Goal: Information Seeking & Learning: Learn about a topic

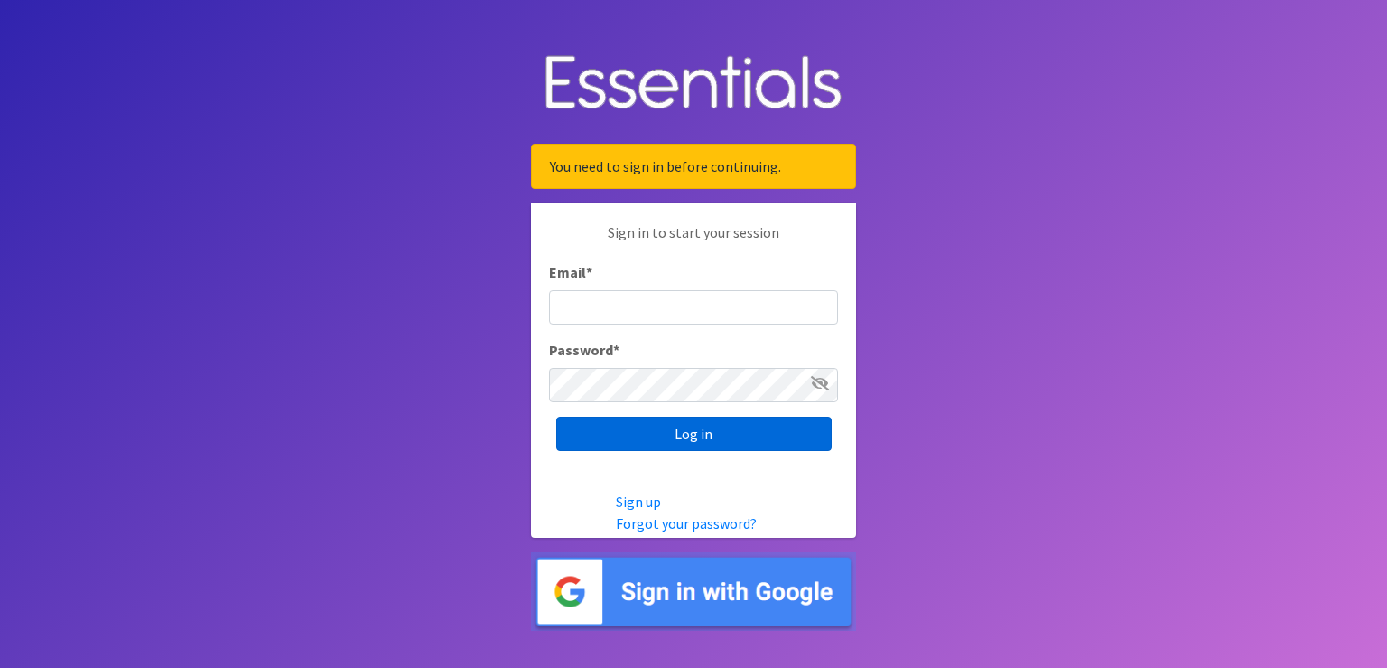
type input "[PERSON_NAME][EMAIL_ADDRESS][PERSON_NAME][DOMAIN_NAME]"
click at [695, 440] on input "Log in" at bounding box center [693, 433] width 275 height 34
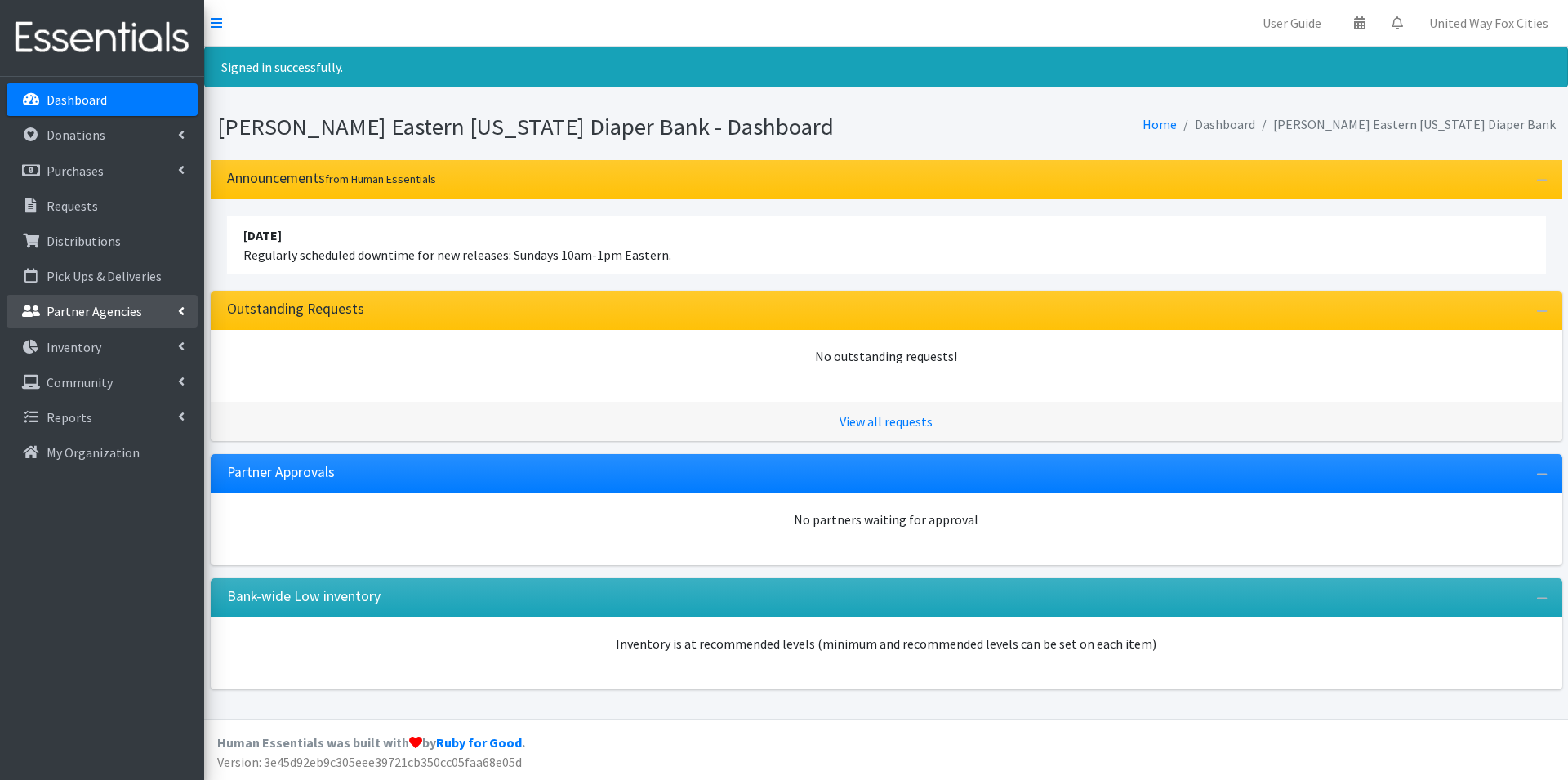
click at [182, 309] on icon at bounding box center [181, 311] width 6 height 13
click at [90, 351] on link "All Partners" at bounding box center [101, 347] width 191 height 33
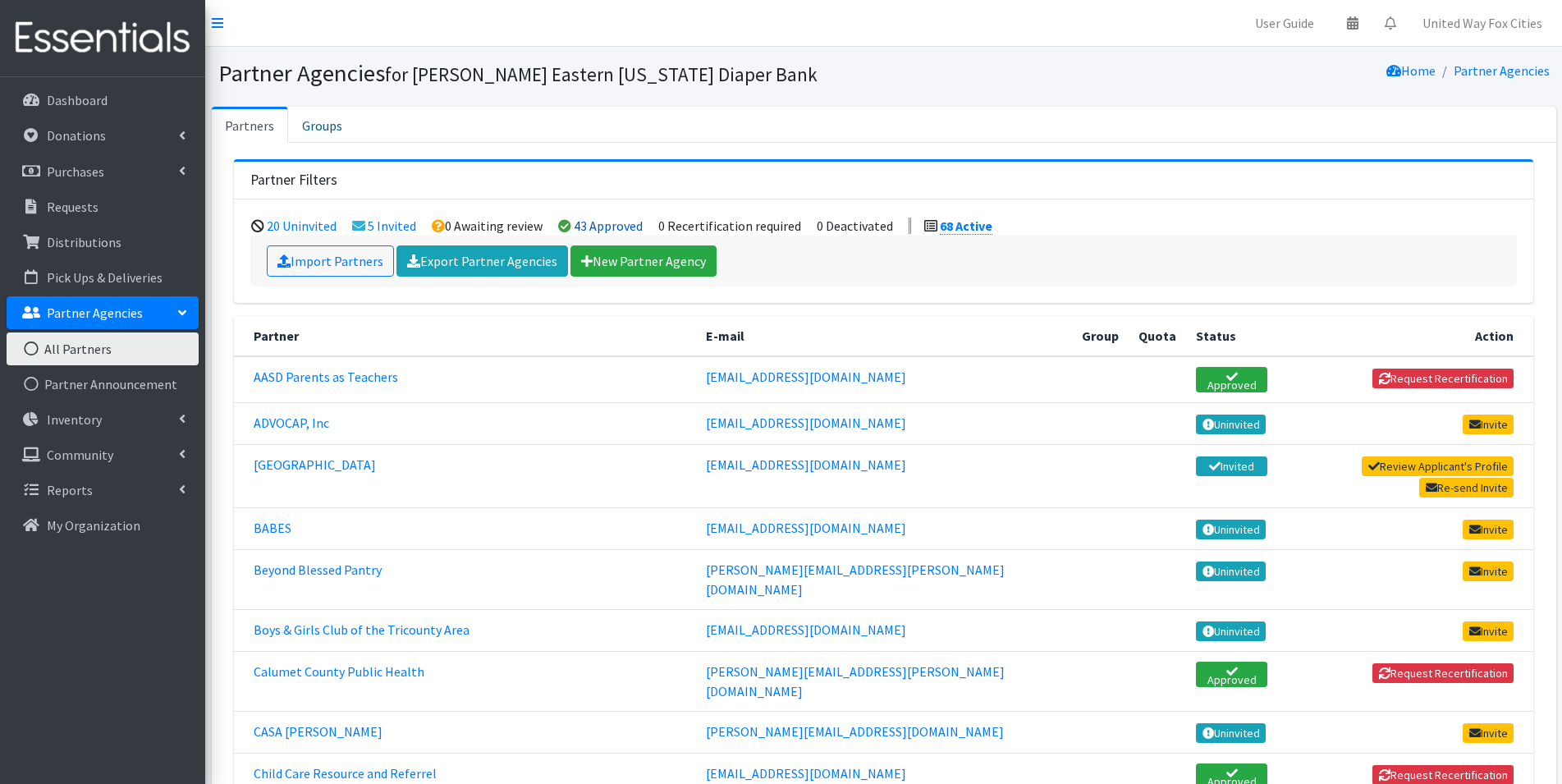
click at [598, 229] on link "43 Approved" at bounding box center [608, 225] width 69 height 16
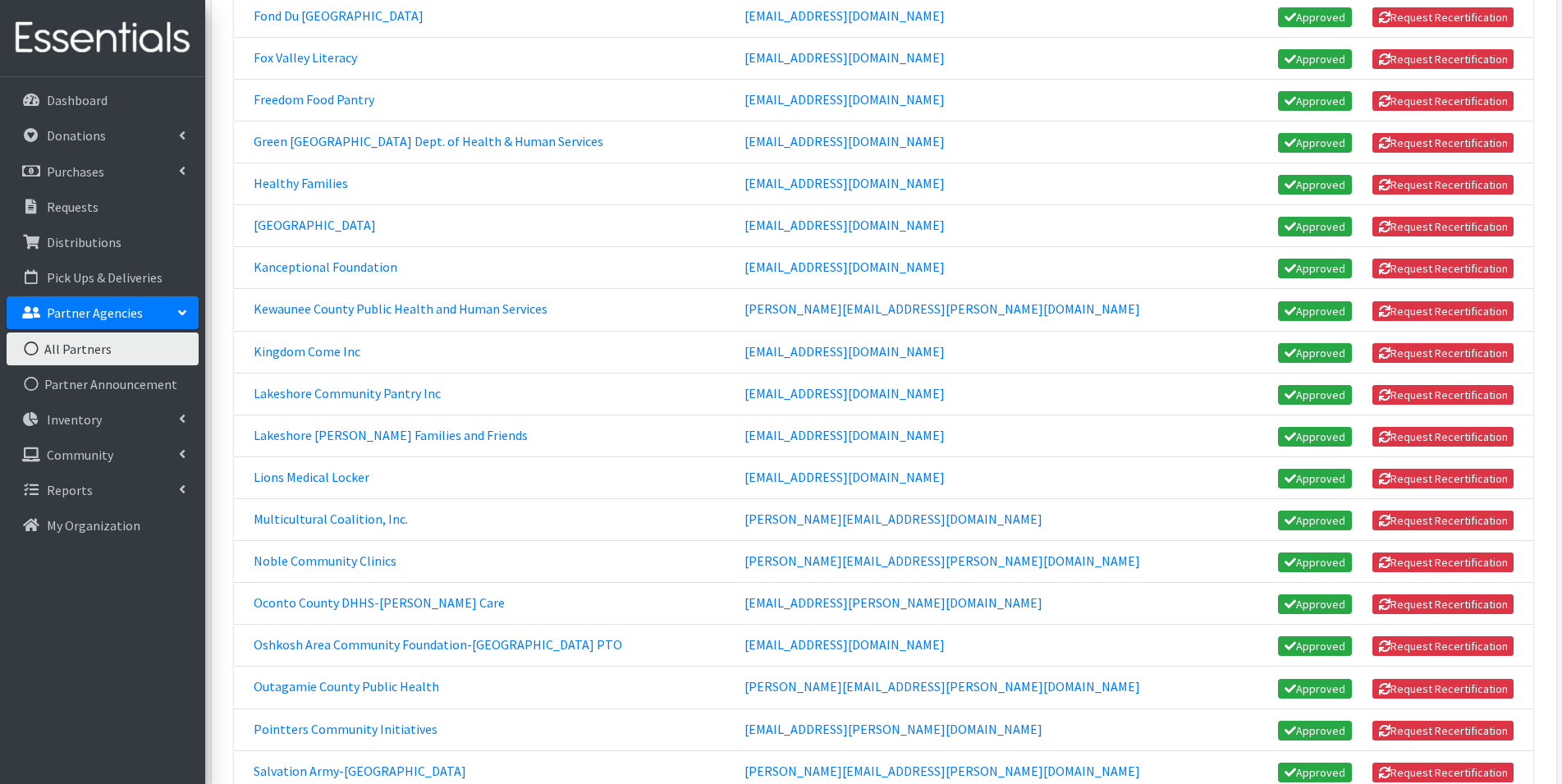
scroll to position [820, 0]
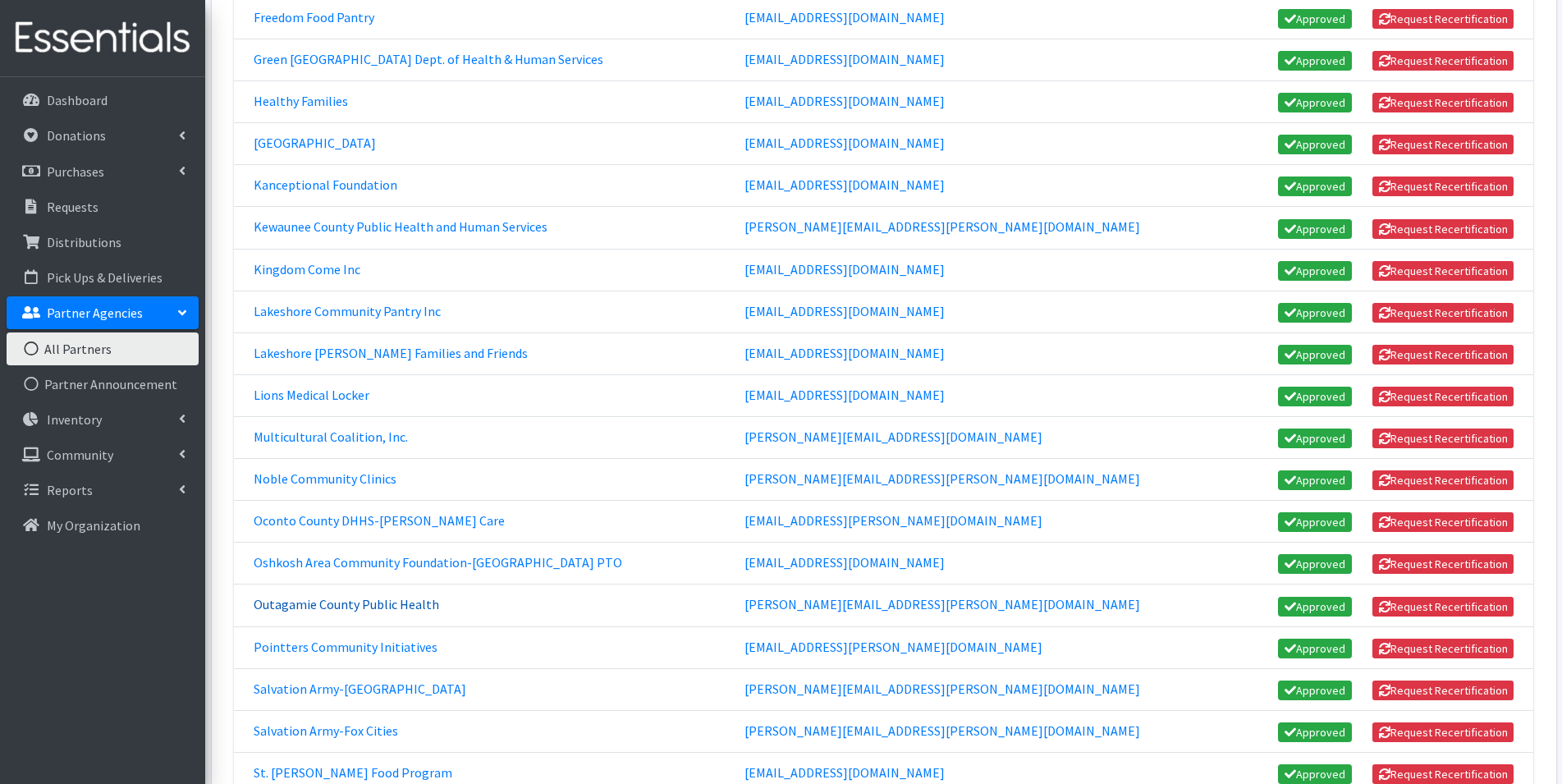
click at [309, 608] on link "Outagamie County Public Health" at bounding box center [346, 604] width 185 height 16
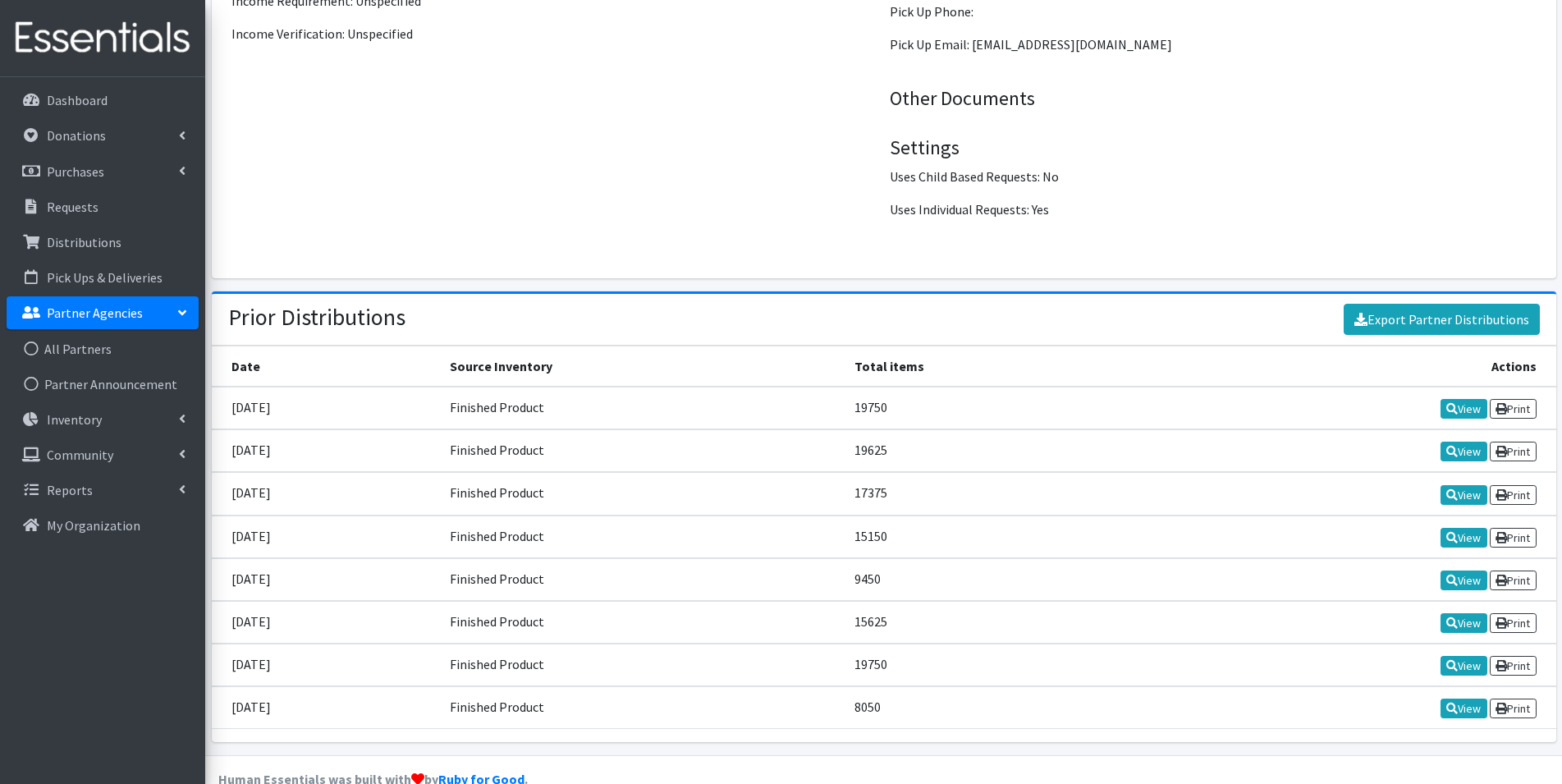
scroll to position [2288, 0]
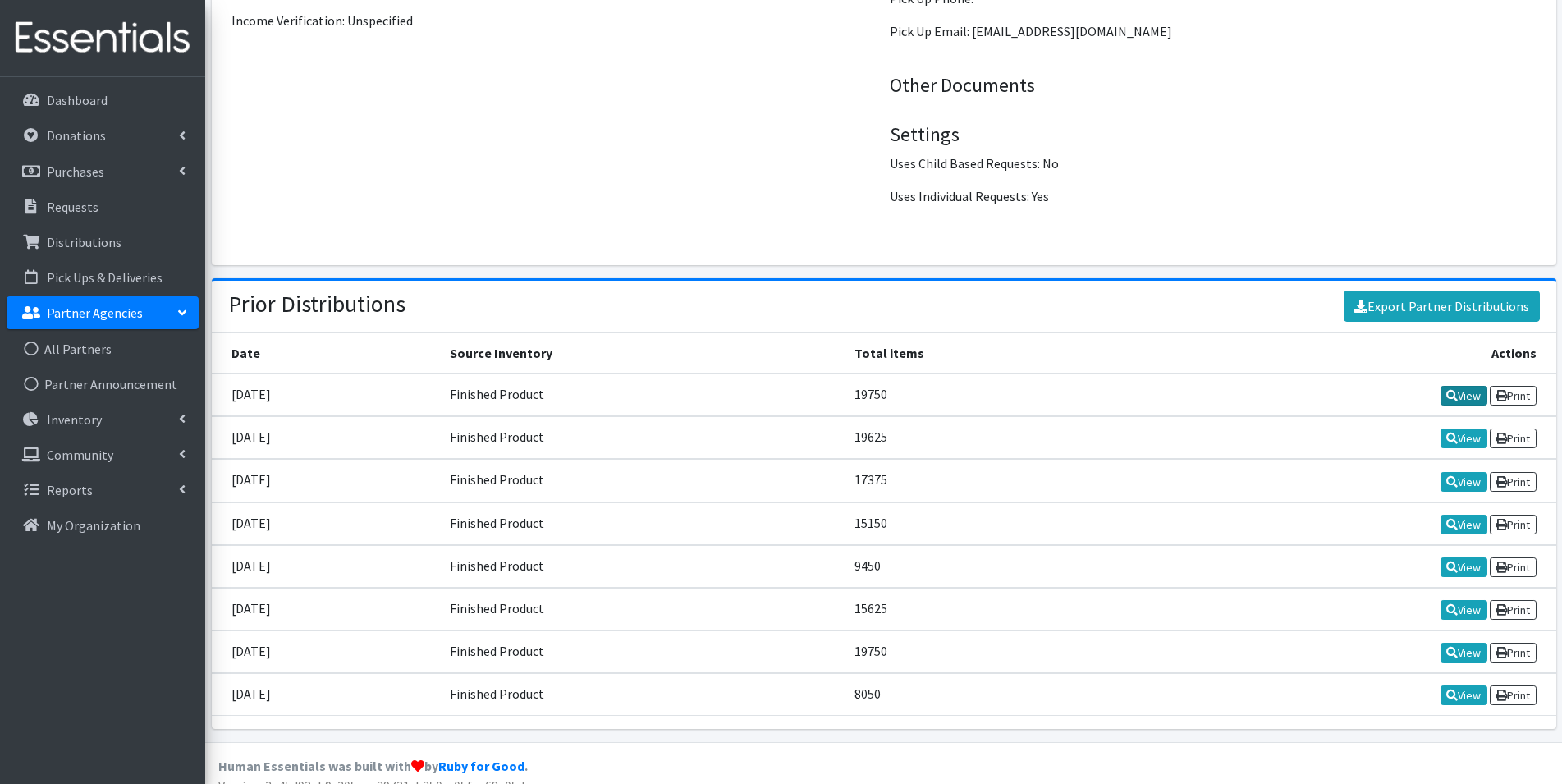
click at [1467, 386] on link "View" at bounding box center [1463, 396] width 46 height 20
click at [1459, 428] on link "View" at bounding box center [1463, 438] width 46 height 20
click at [1459, 514] on link "View" at bounding box center [1463, 524] width 46 height 20
click at [1464, 642] on link "View" at bounding box center [1463, 652] width 46 height 20
click at [1463, 685] on link "View" at bounding box center [1463, 695] width 46 height 20
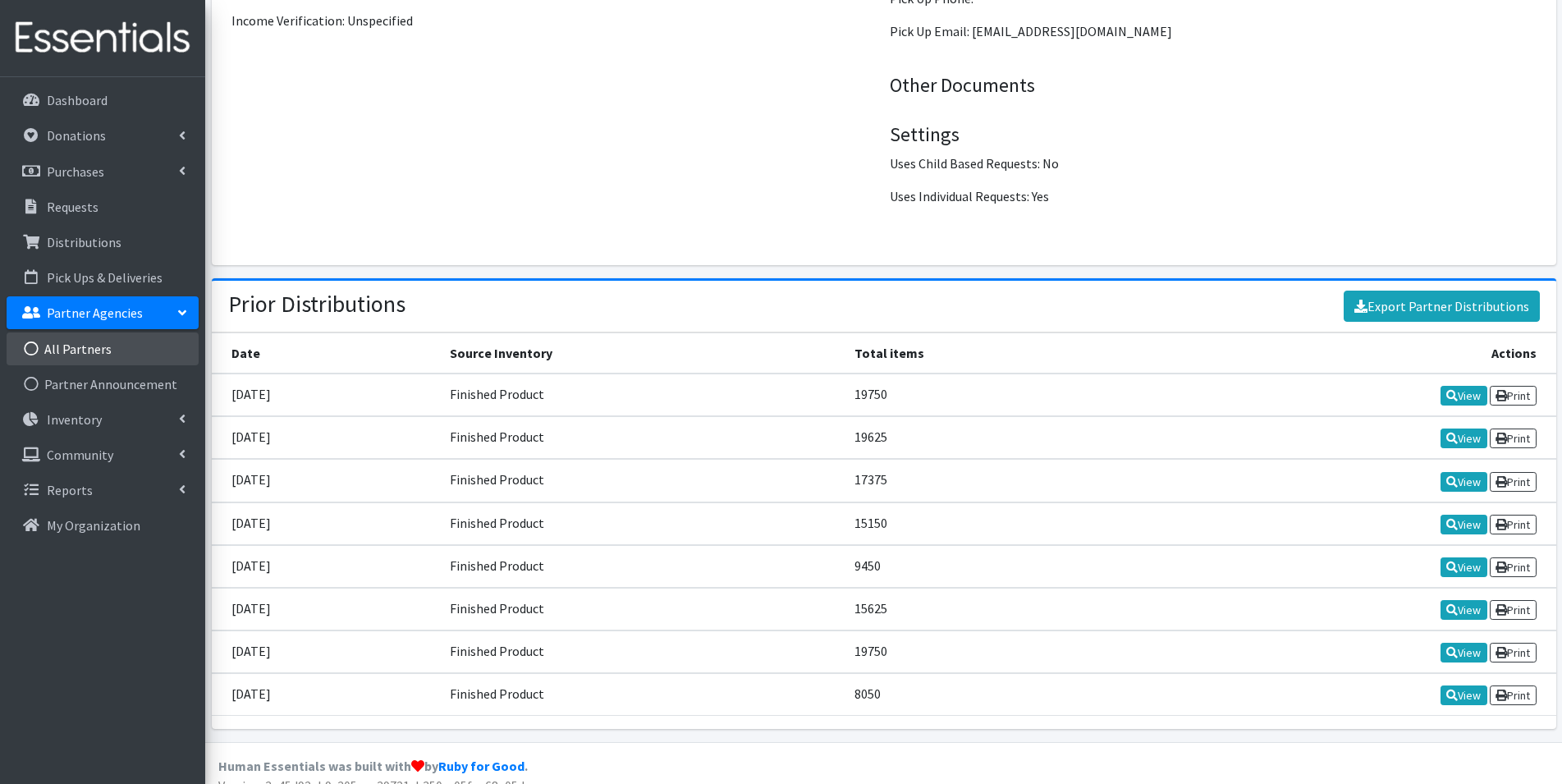
click at [85, 346] on link "All Partners" at bounding box center [102, 349] width 192 height 33
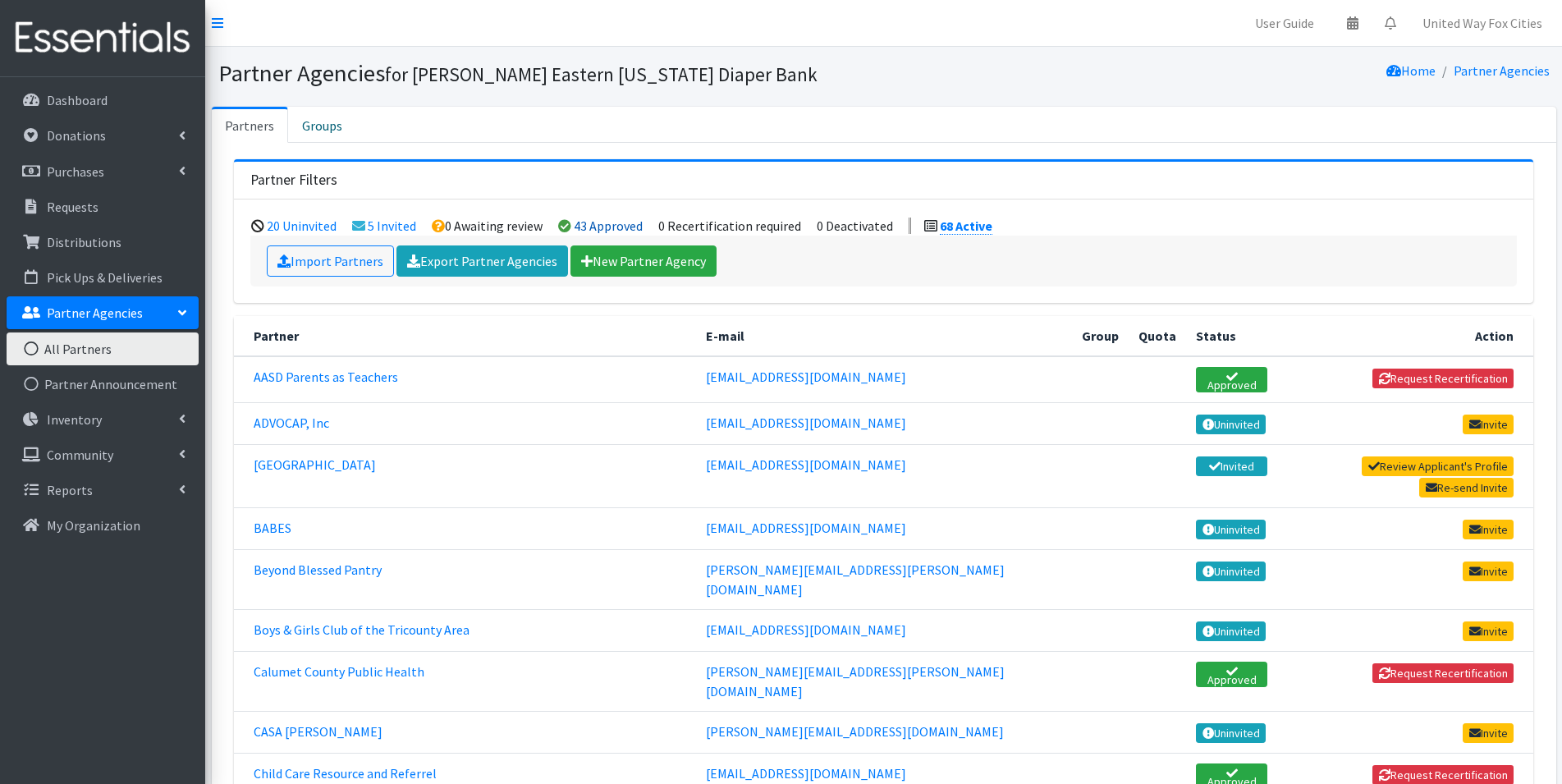
click at [612, 227] on link "43 Approved" at bounding box center [608, 225] width 69 height 16
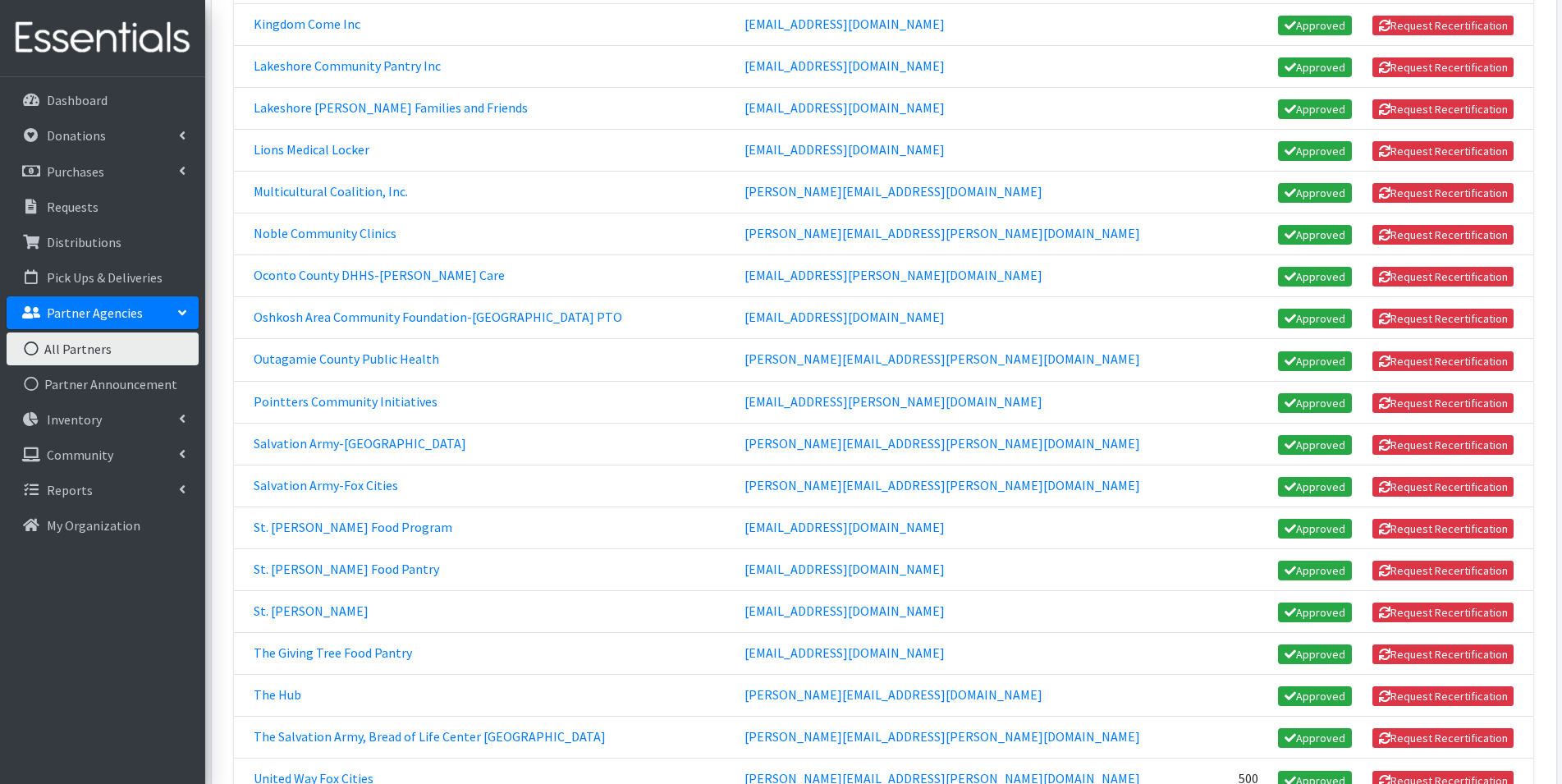
scroll to position [1067, 0]
click at [324, 402] on link "Pointters Community Initiatives" at bounding box center [345, 401] width 184 height 16
click at [324, 441] on link "Salvation Army-[GEOGRAPHIC_DATA]" at bounding box center [360, 442] width 213 height 16
click at [323, 486] on link "Salvation Army-Fox Cities" at bounding box center [325, 484] width 144 height 16
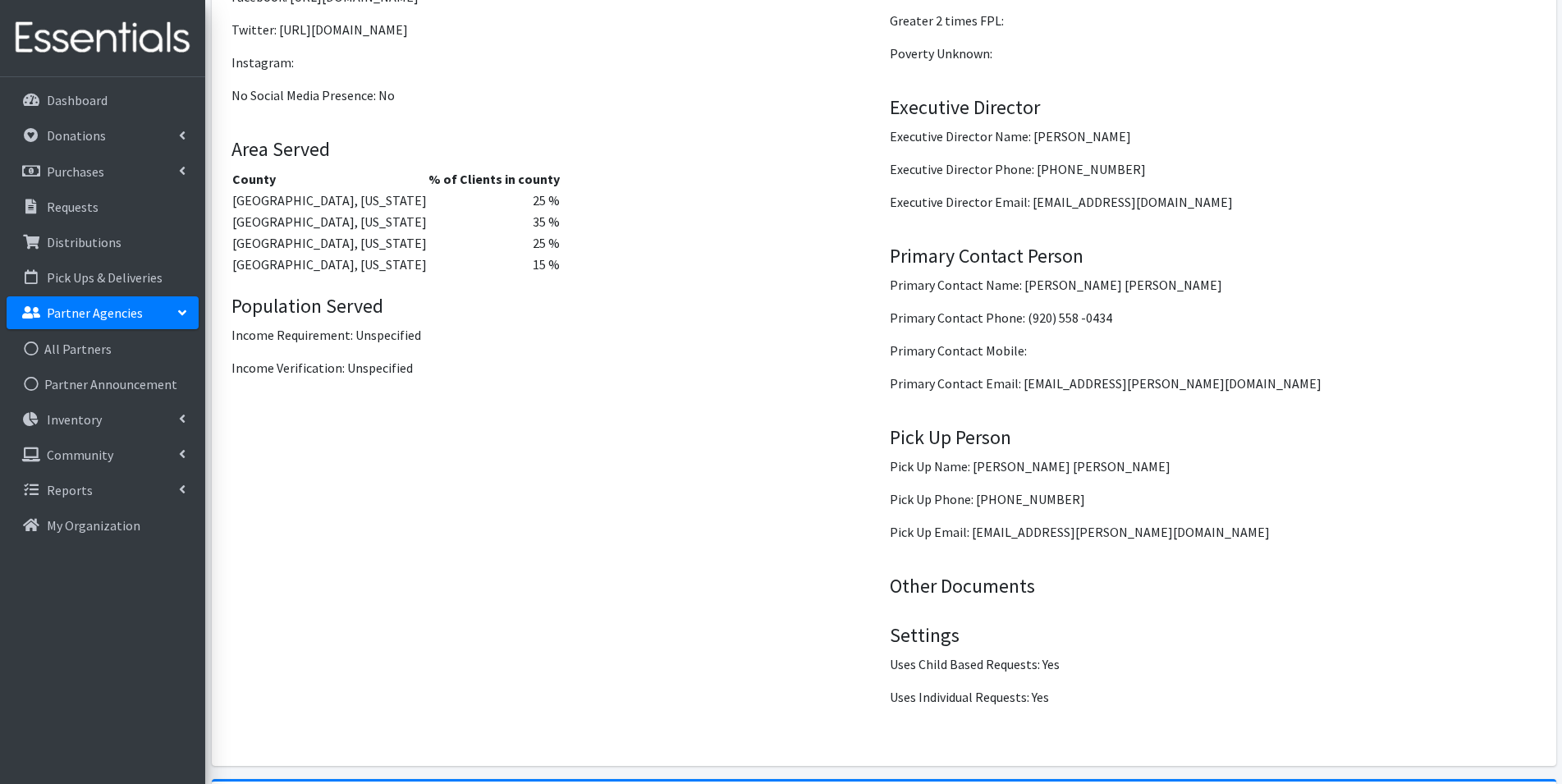
scroll to position [1976, 0]
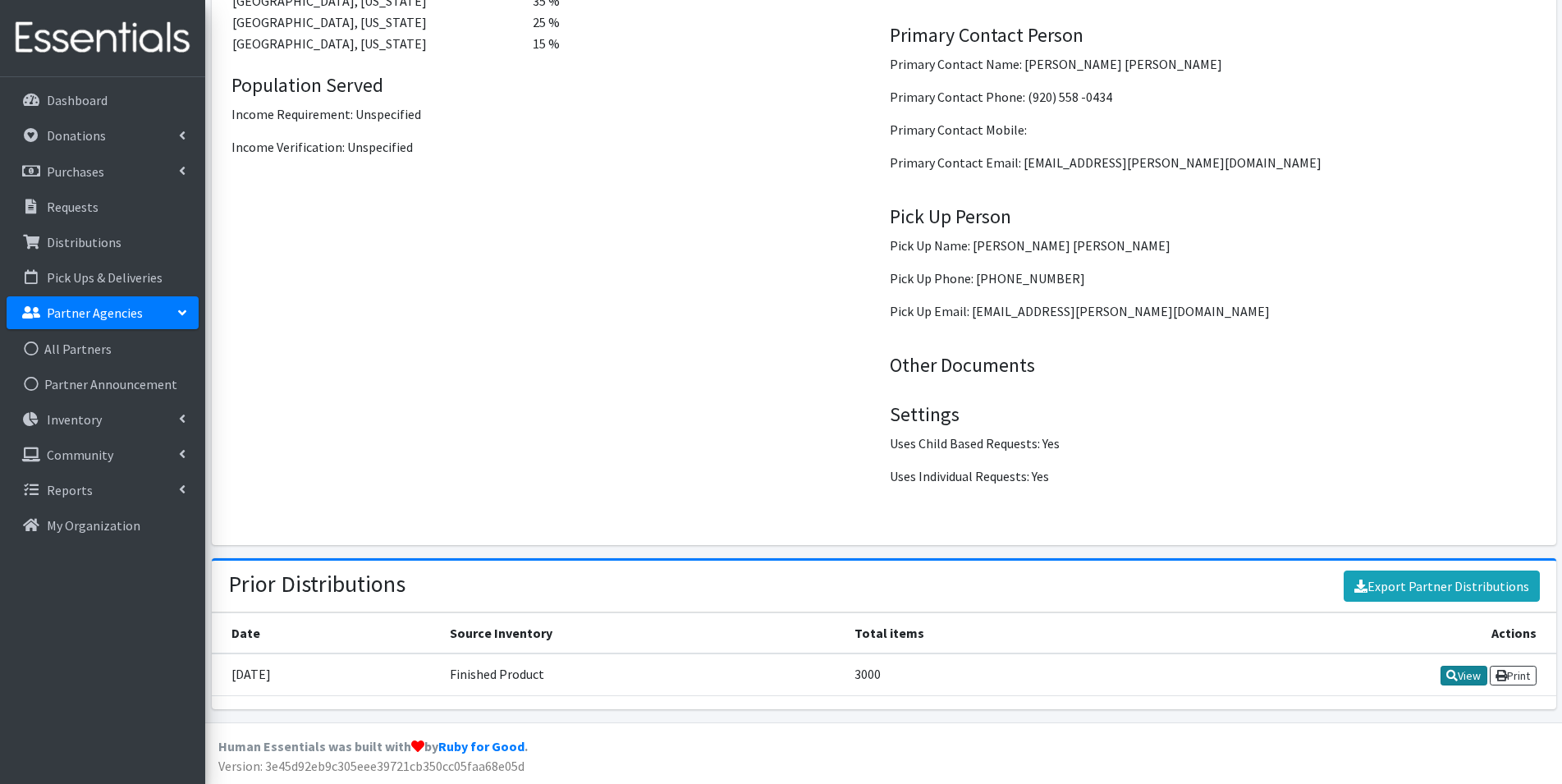
click at [1454, 680] on link "View" at bounding box center [1463, 676] width 46 height 20
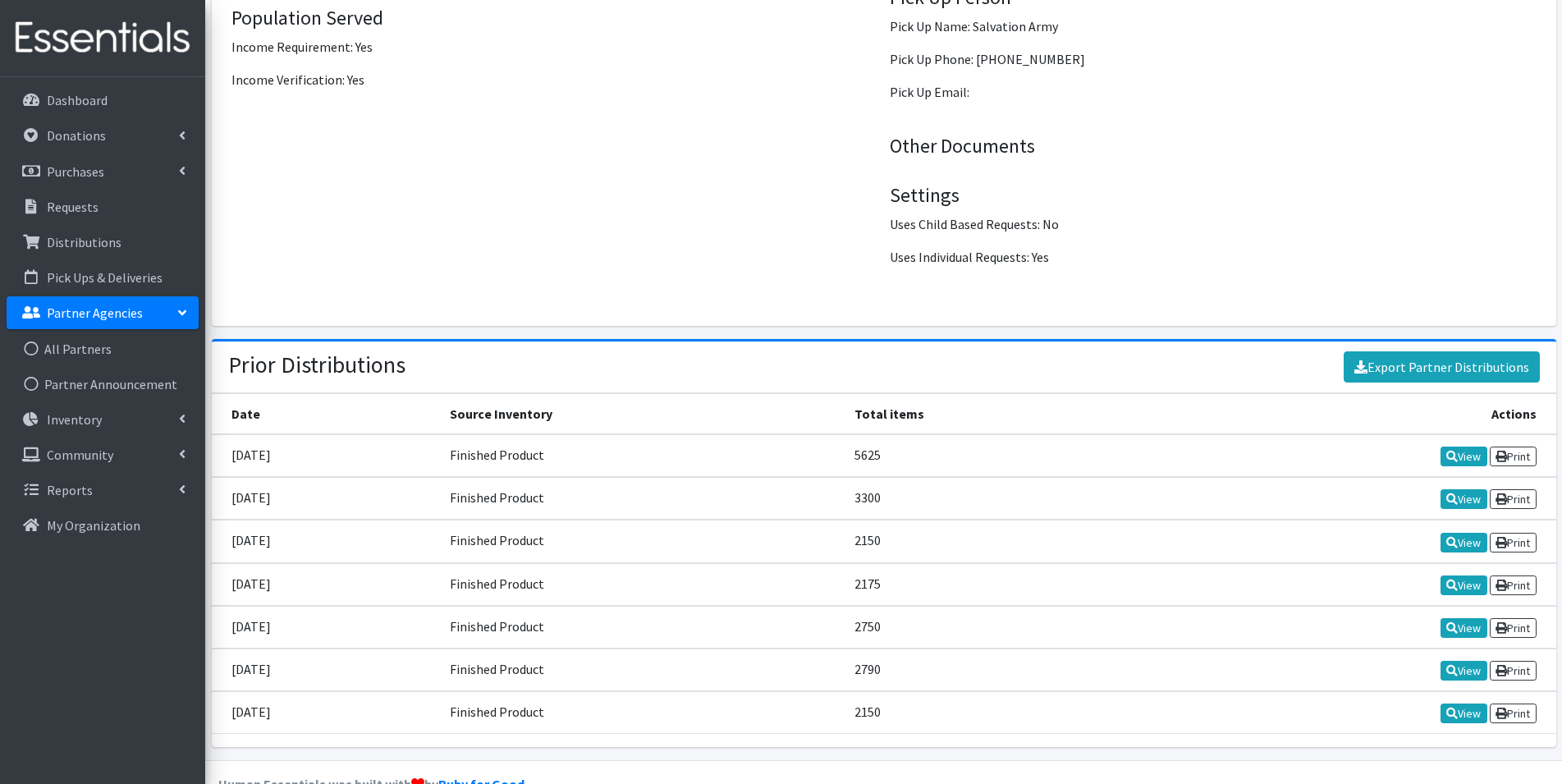
scroll to position [2266, 0]
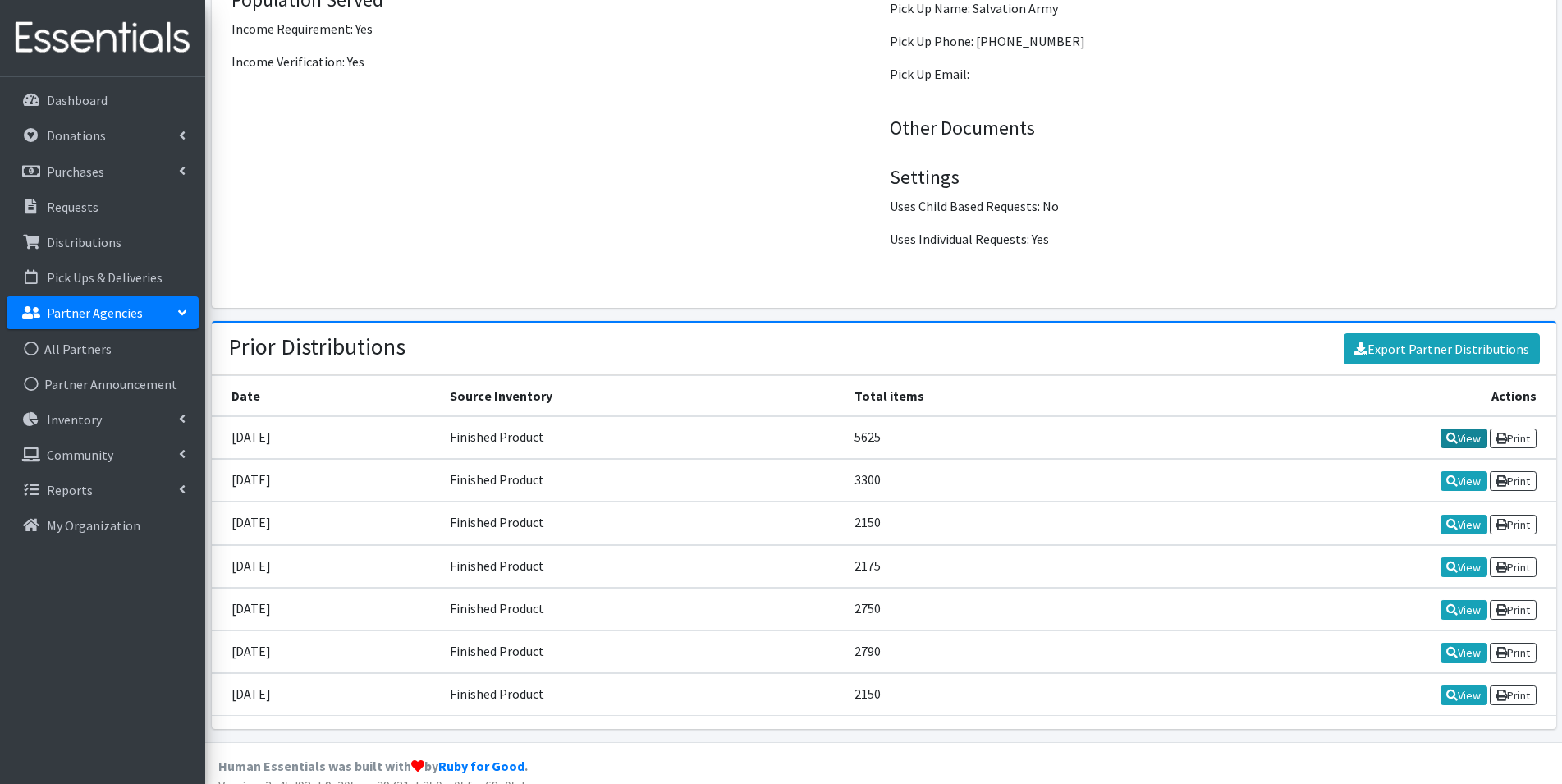
click at [1460, 428] on link "View" at bounding box center [1463, 438] width 46 height 20
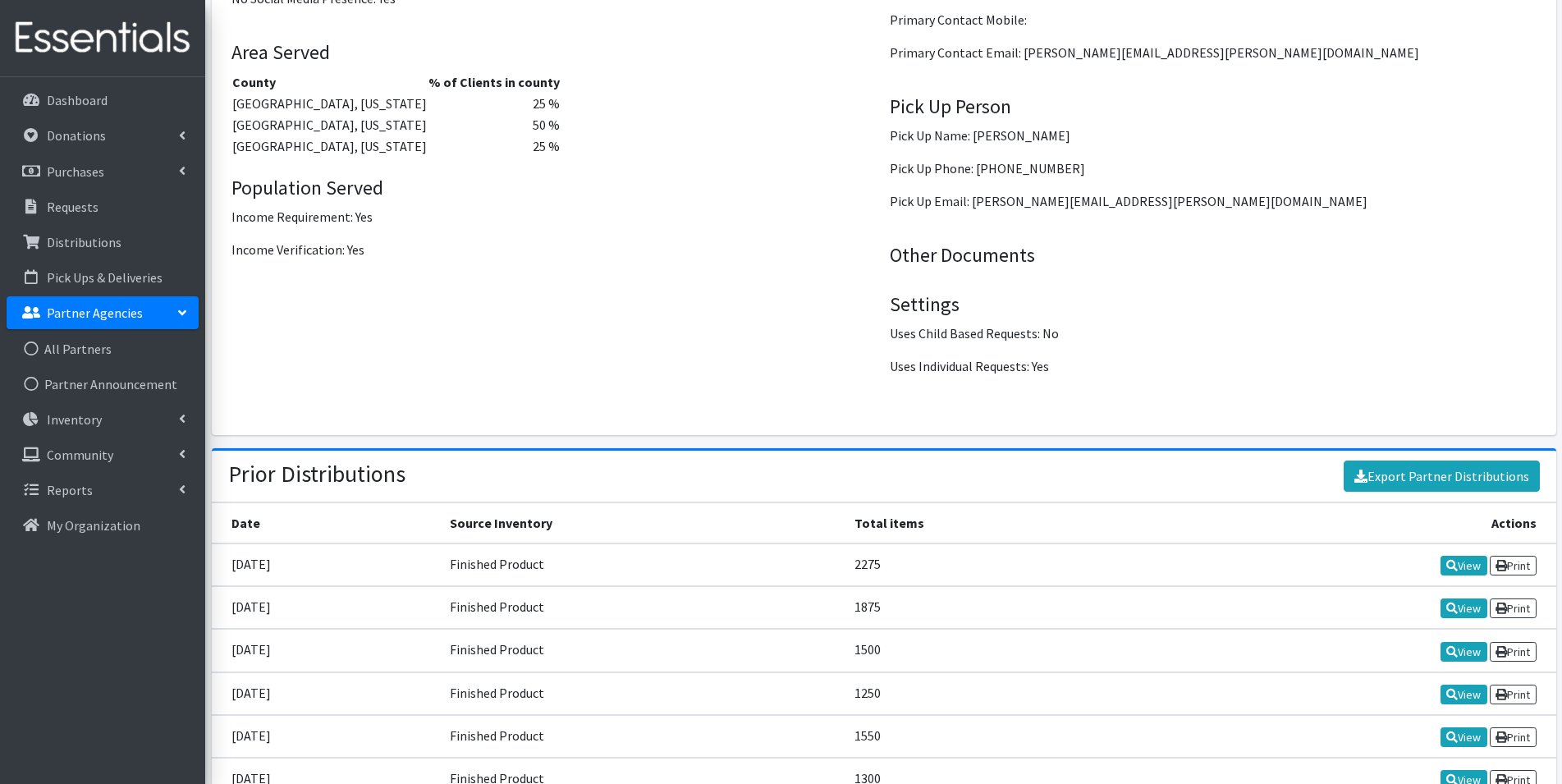
scroll to position [2203, 0]
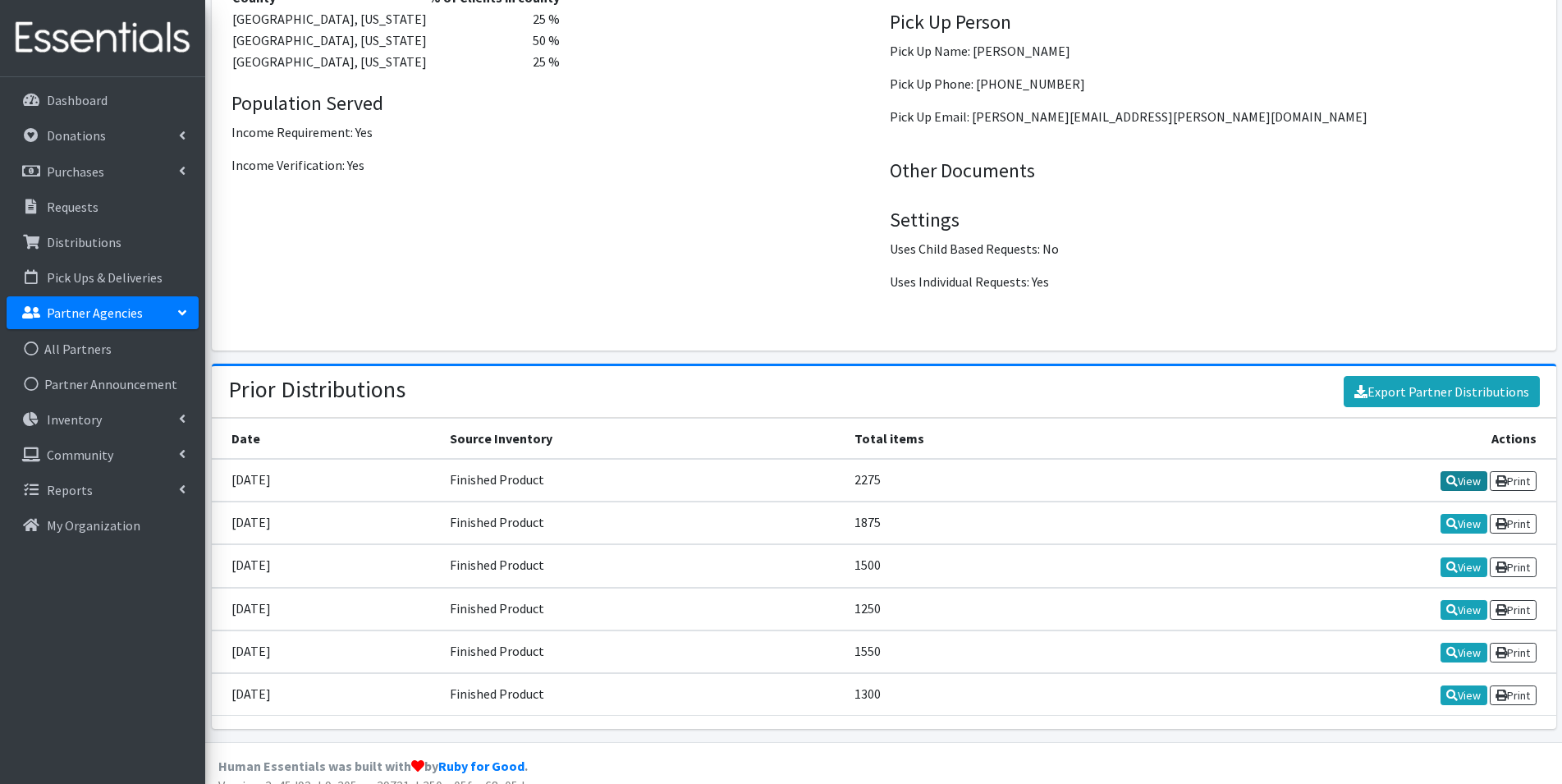
click at [1453, 471] on link "View" at bounding box center [1463, 481] width 46 height 20
click at [1466, 513] on link "View" at bounding box center [1463, 523] width 46 height 20
click at [1457, 557] on link "View" at bounding box center [1463, 567] width 46 height 20
click at [1451, 600] on link "View" at bounding box center [1463, 610] width 46 height 20
click at [1474, 642] on link "View" at bounding box center [1463, 652] width 46 height 20
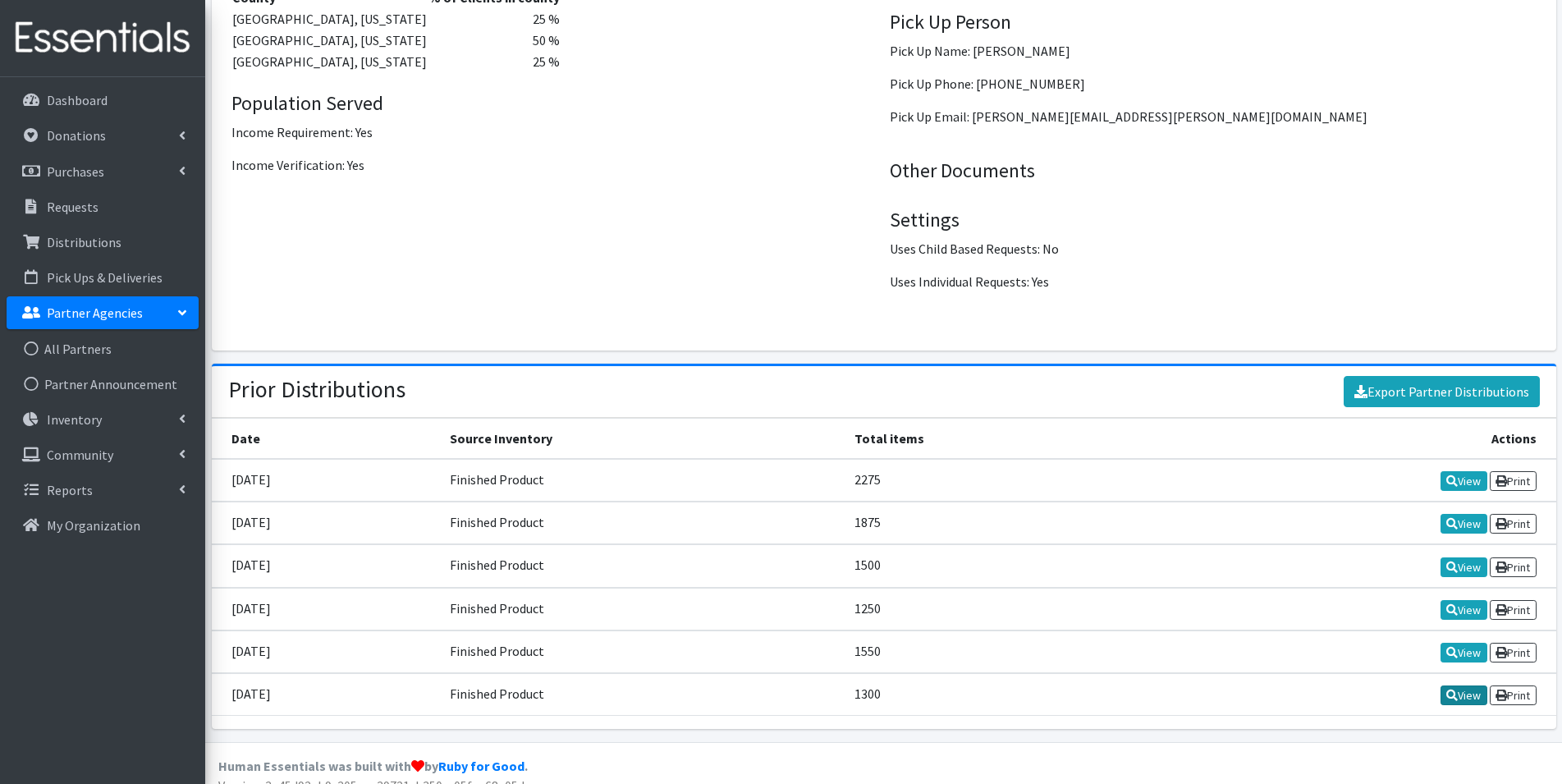
click at [1461, 685] on link "View" at bounding box center [1463, 695] width 46 height 20
click at [1456, 642] on link "View" at bounding box center [1463, 652] width 46 height 20
click at [1463, 471] on link "View" at bounding box center [1463, 481] width 46 height 20
click at [1447, 513] on link "View" at bounding box center [1463, 523] width 46 height 20
click at [1469, 557] on link "View" at bounding box center [1463, 567] width 46 height 20
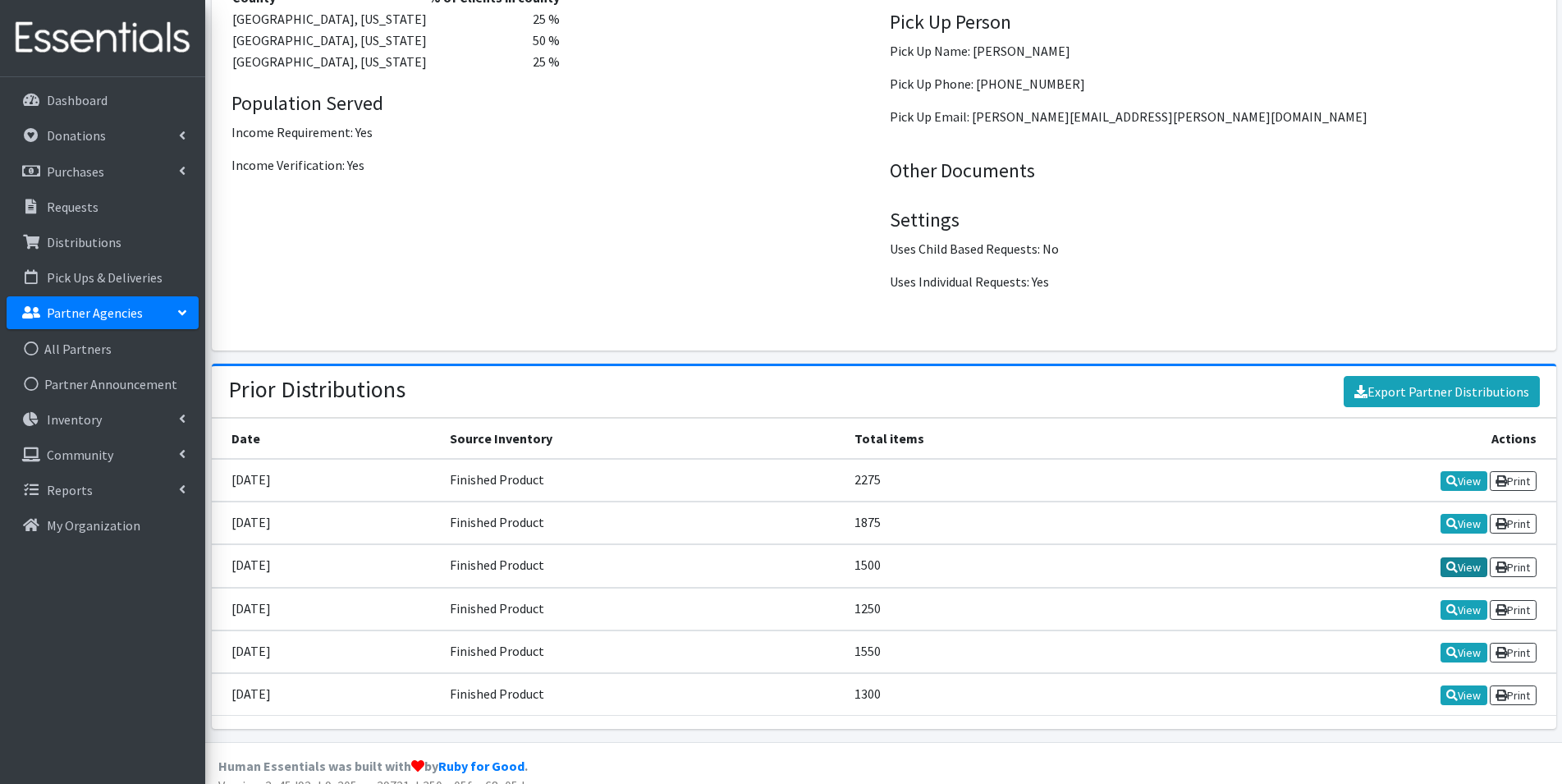
click at [1457, 557] on link "View" at bounding box center [1463, 567] width 46 height 20
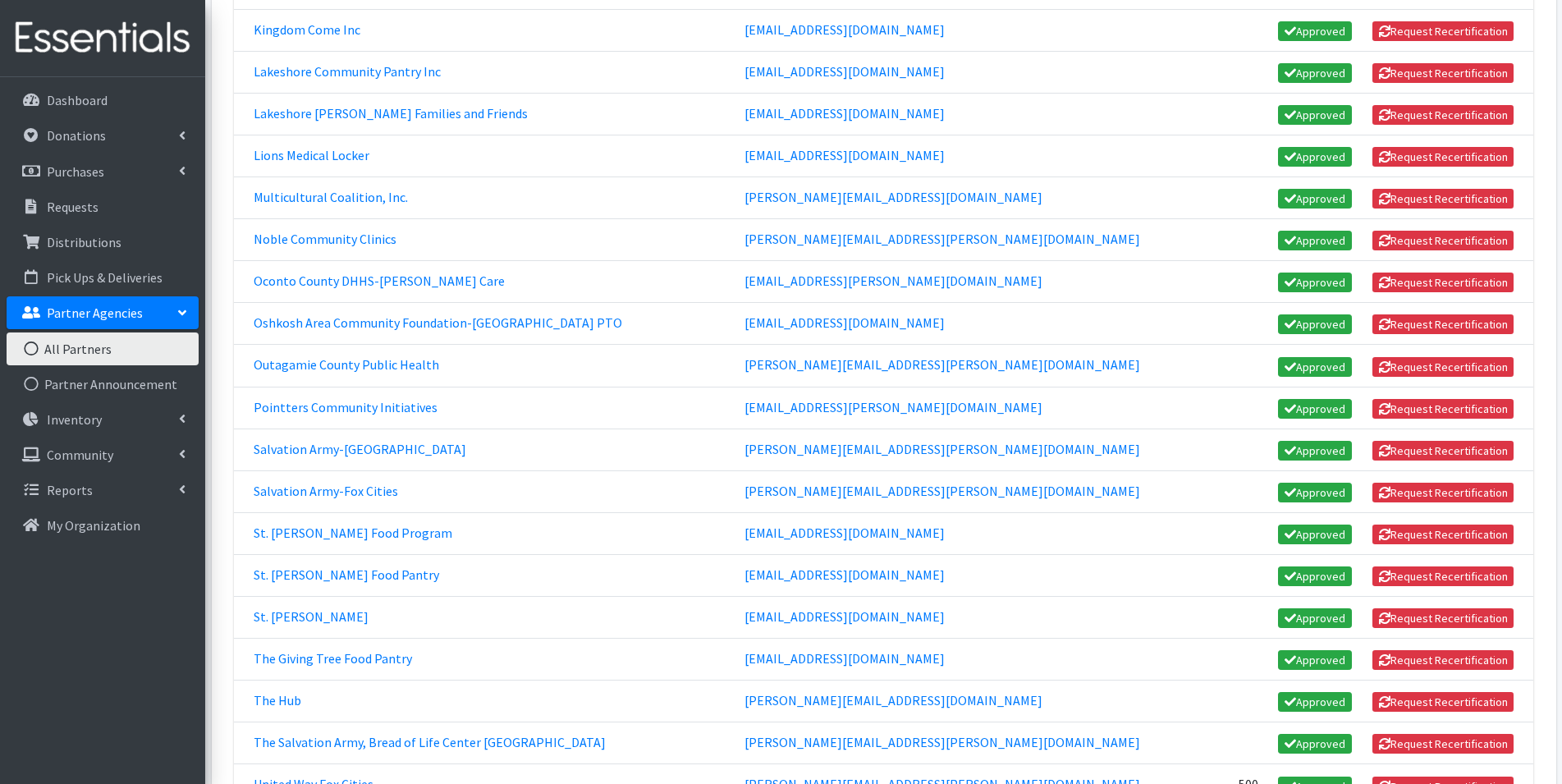
scroll to position [1067, 0]
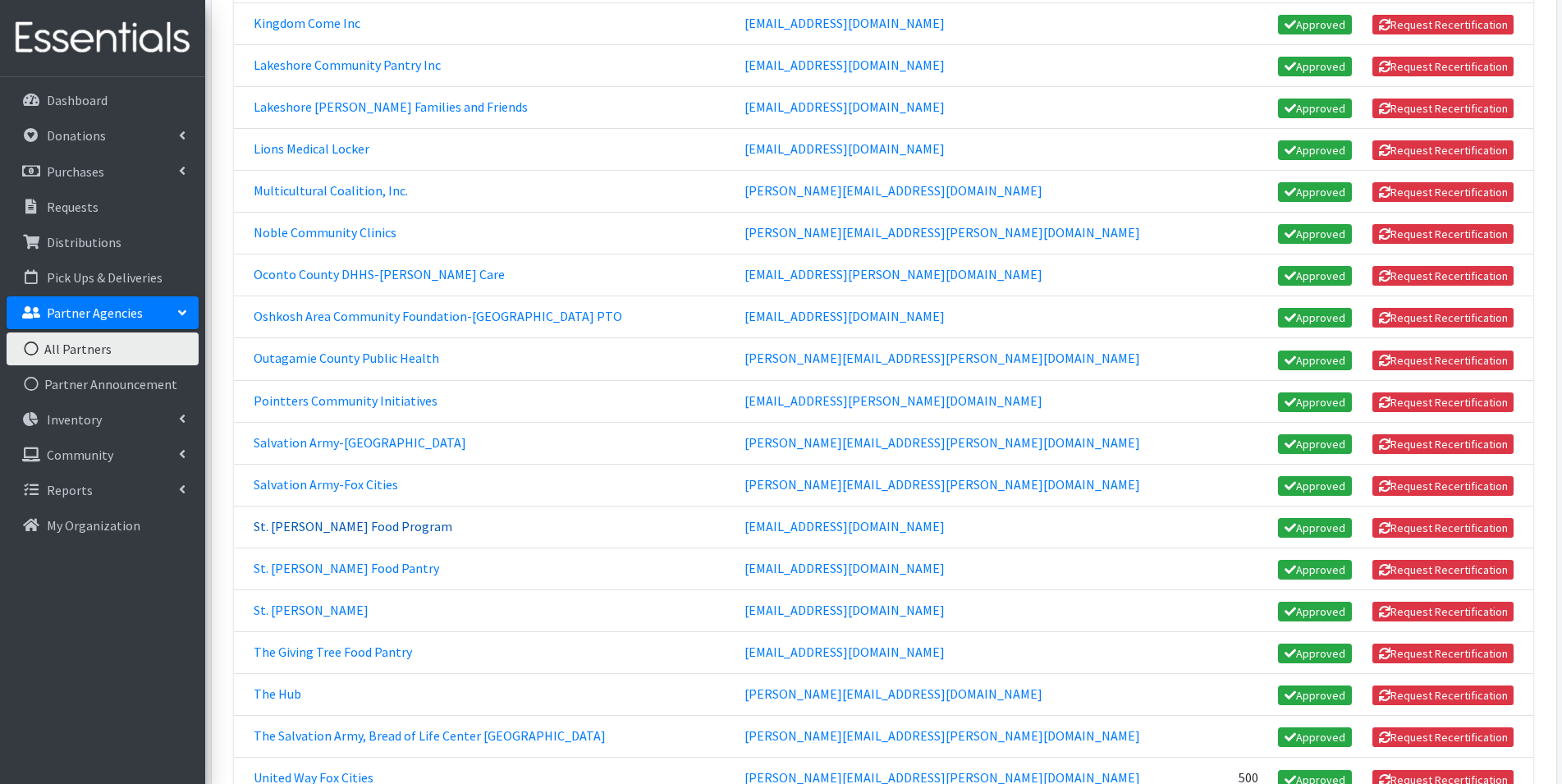
click at [349, 531] on link "St. [PERSON_NAME] Food Program" at bounding box center [353, 526] width 199 height 16
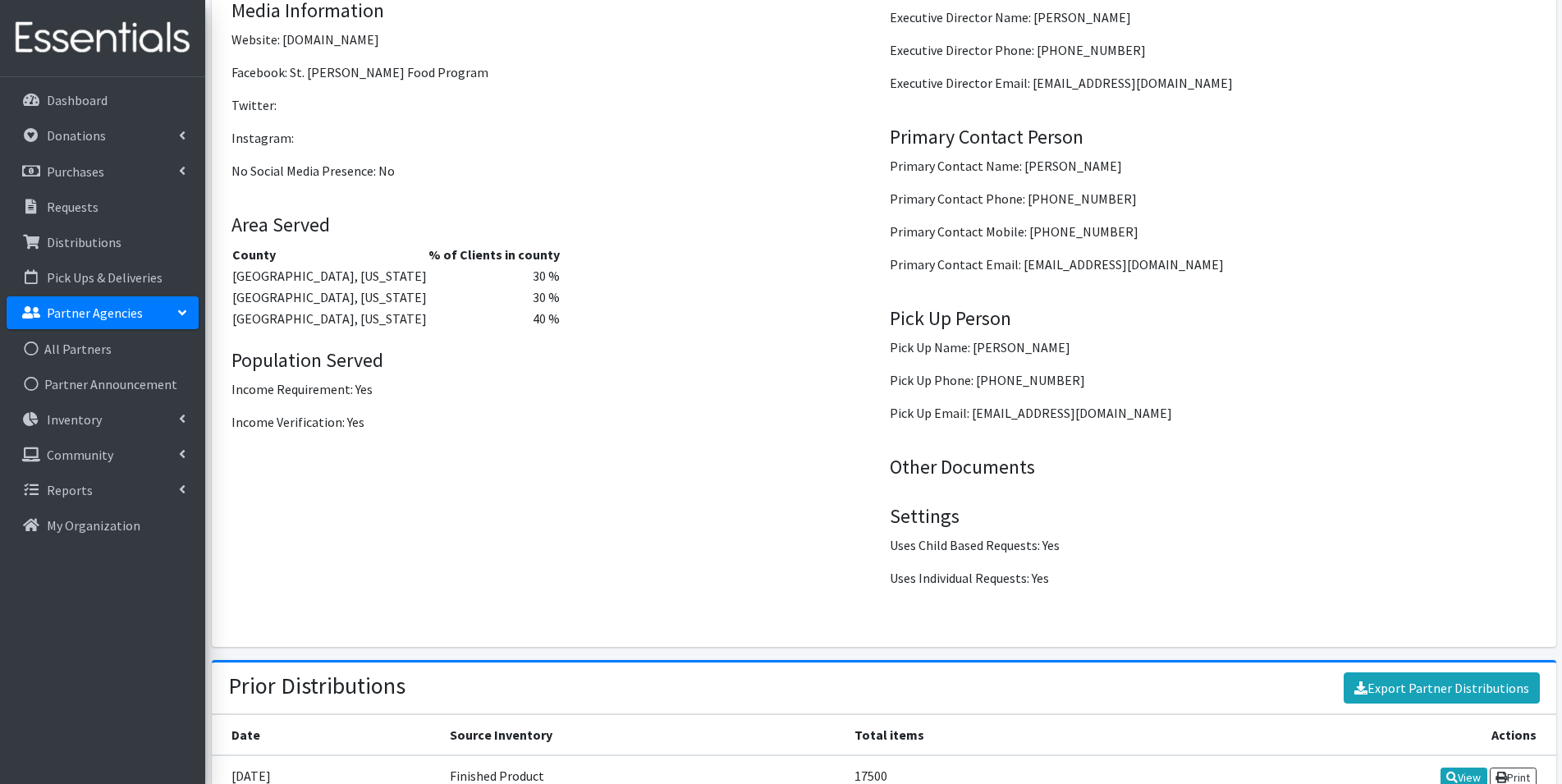
scroll to position [2203, 0]
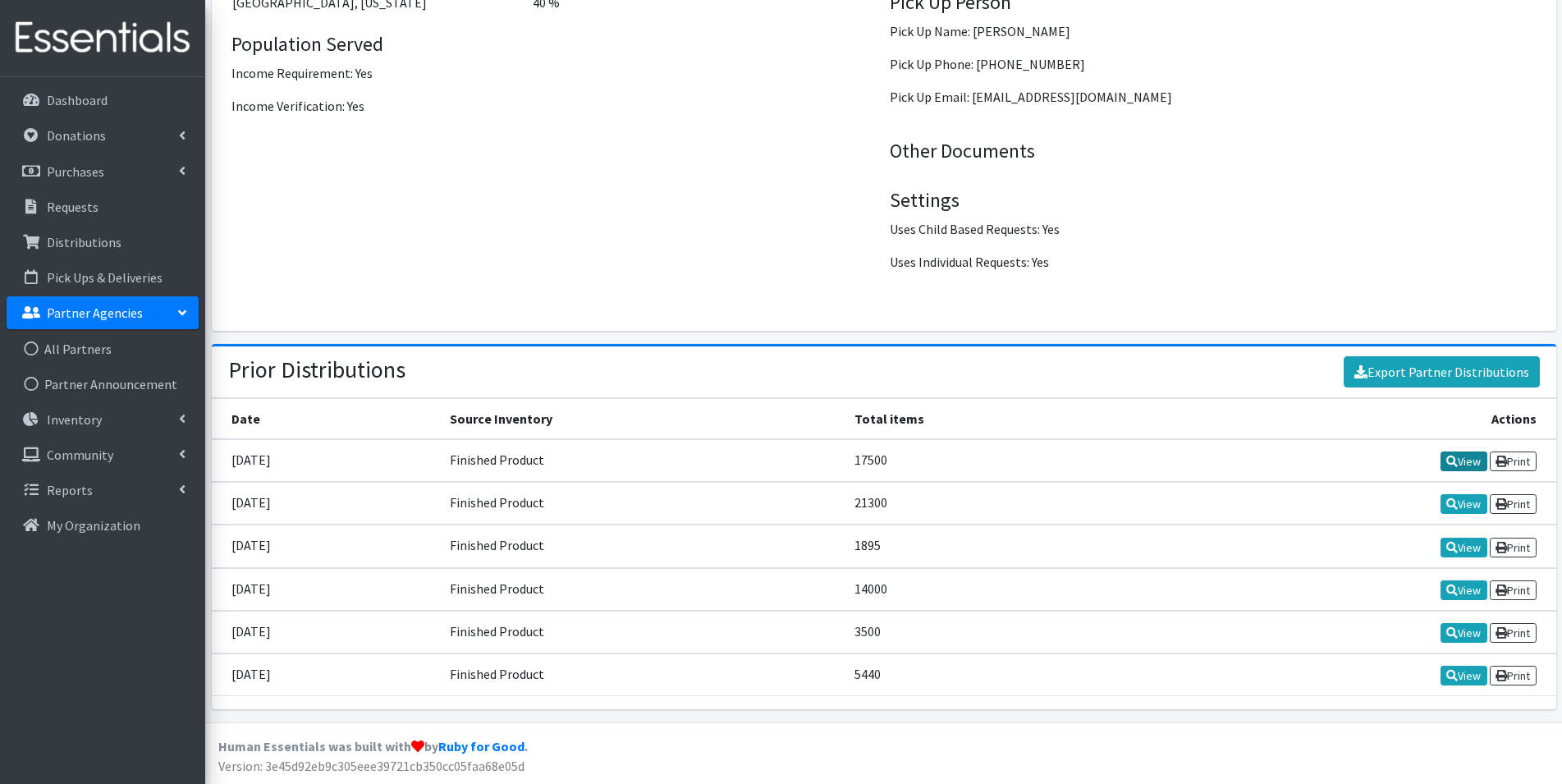
click at [1471, 466] on link "View" at bounding box center [1463, 461] width 46 height 20
click at [1459, 505] on link "View" at bounding box center [1463, 504] width 46 height 20
click at [1462, 549] on link "View" at bounding box center [1463, 548] width 46 height 20
click at [1470, 596] on link "View" at bounding box center [1463, 590] width 46 height 20
click at [1464, 635] on link "View" at bounding box center [1463, 633] width 46 height 20
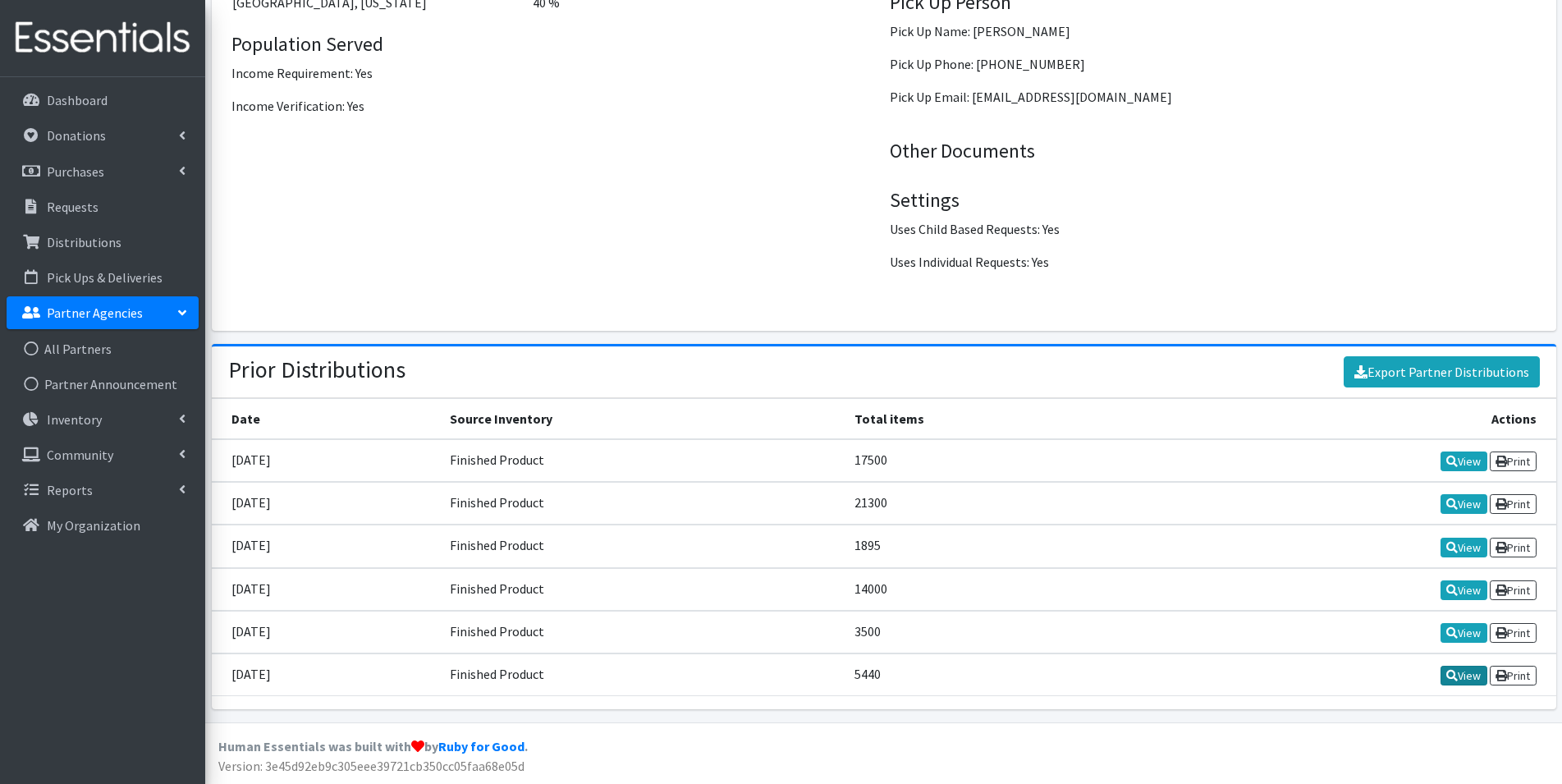
click at [1475, 680] on link "View" at bounding box center [1463, 676] width 46 height 20
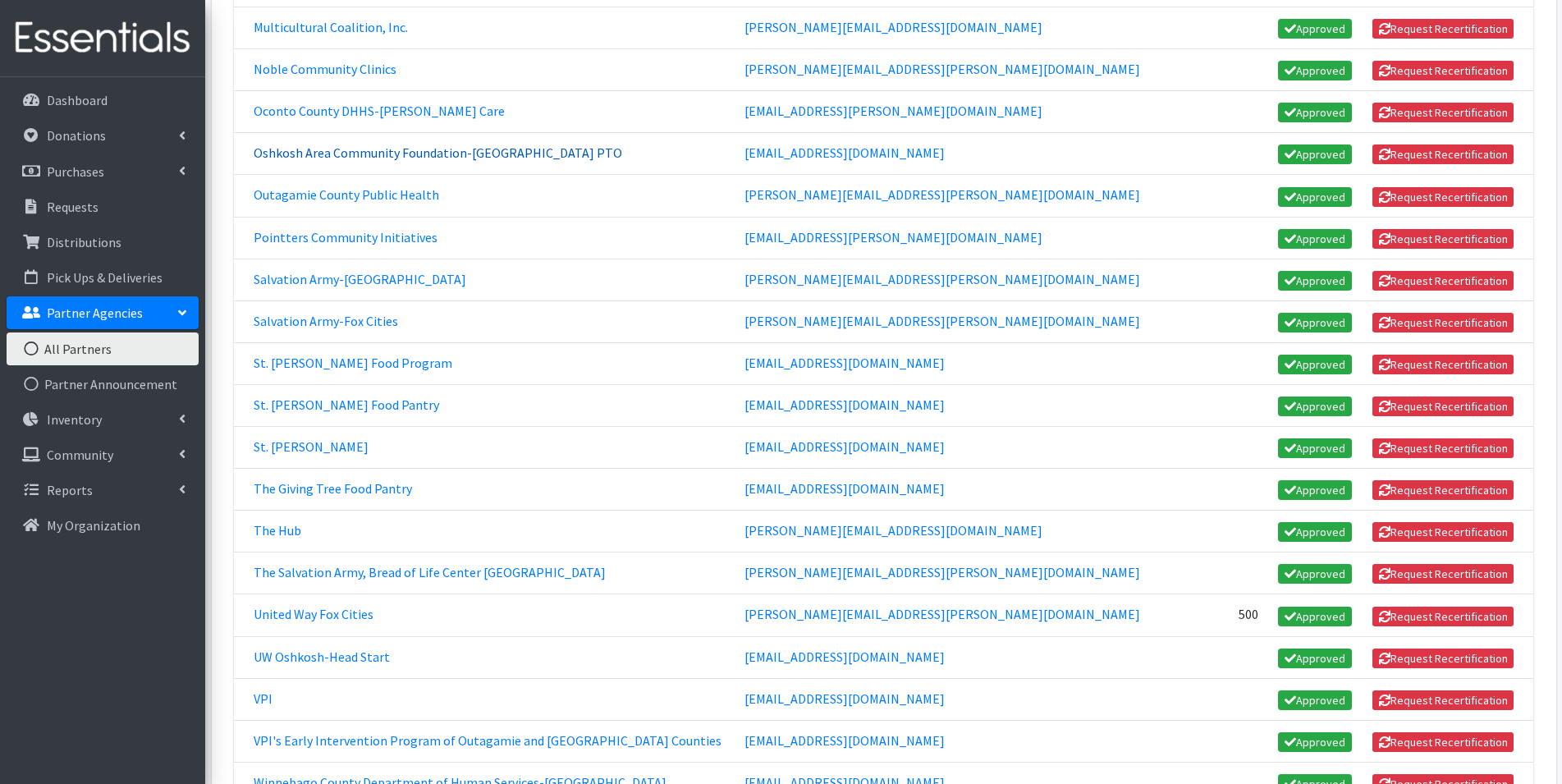
scroll to position [1231, 0]
click at [348, 657] on link "UW Oshkosh-Head Start" at bounding box center [322, 656] width 136 height 16
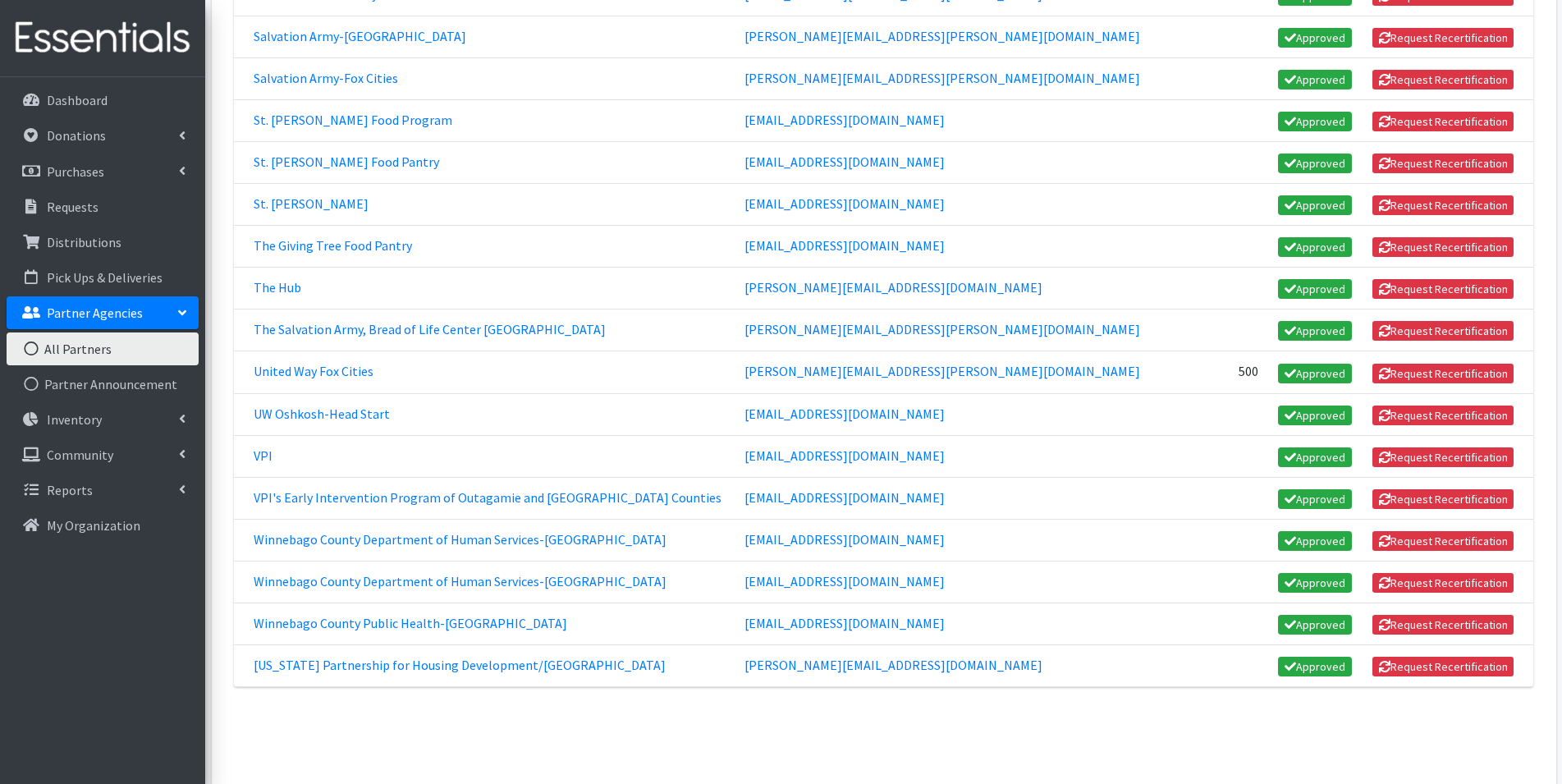
scroll to position [1477, 0]
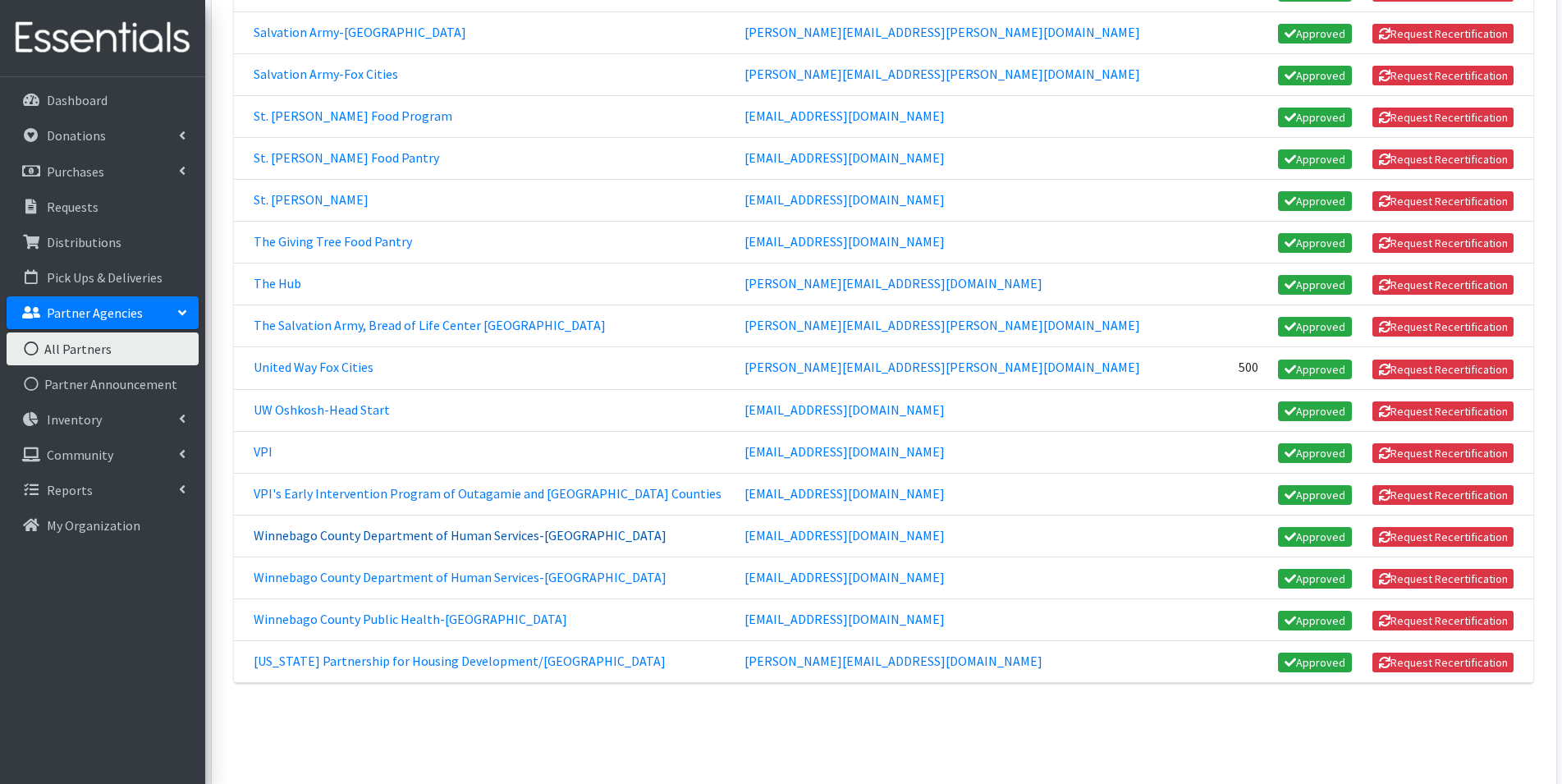
click at [403, 535] on link "Winnebago County Department of Human Services-Neenah" at bounding box center [460, 535] width 413 height 16
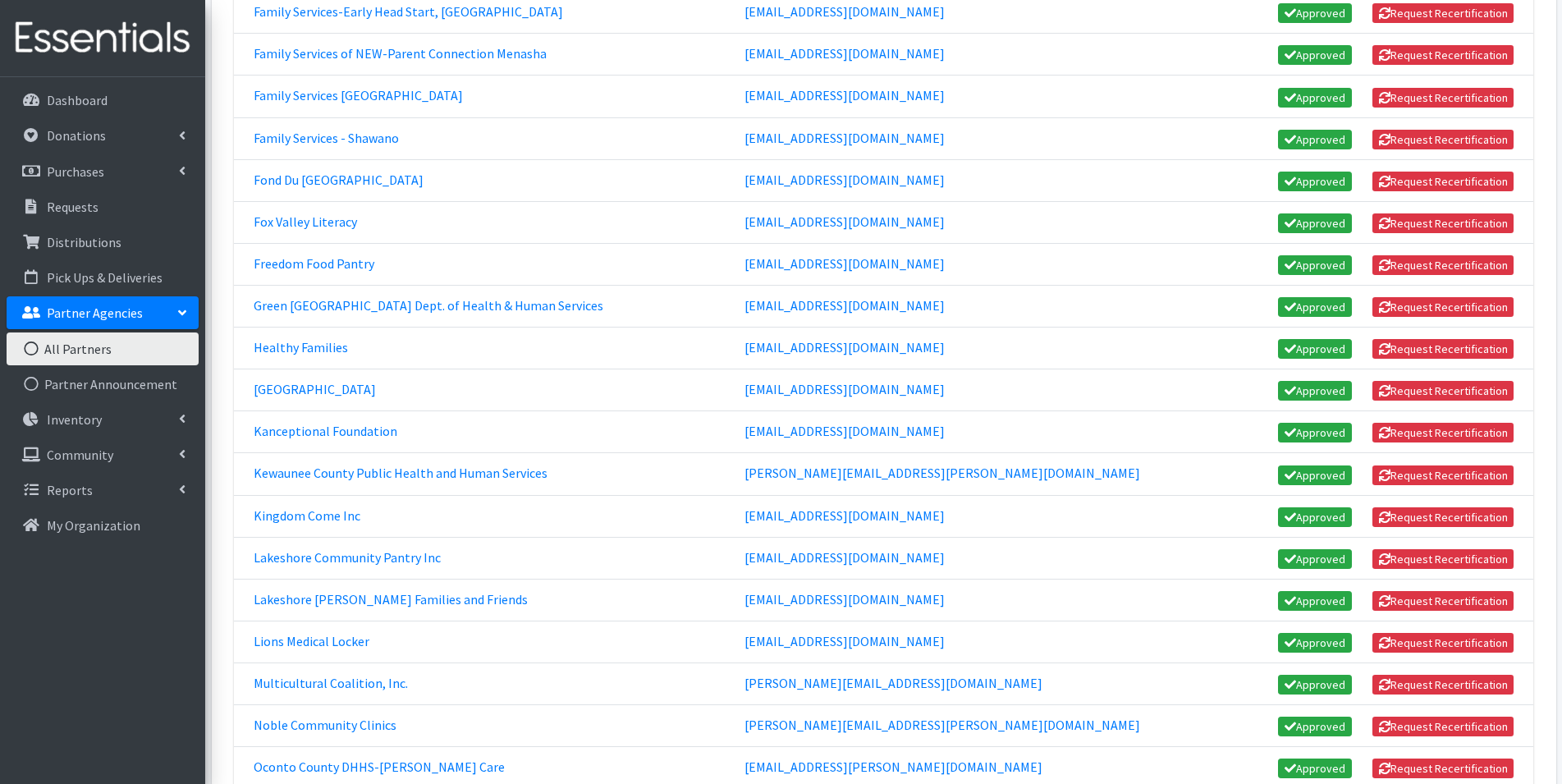
scroll to position [492, 0]
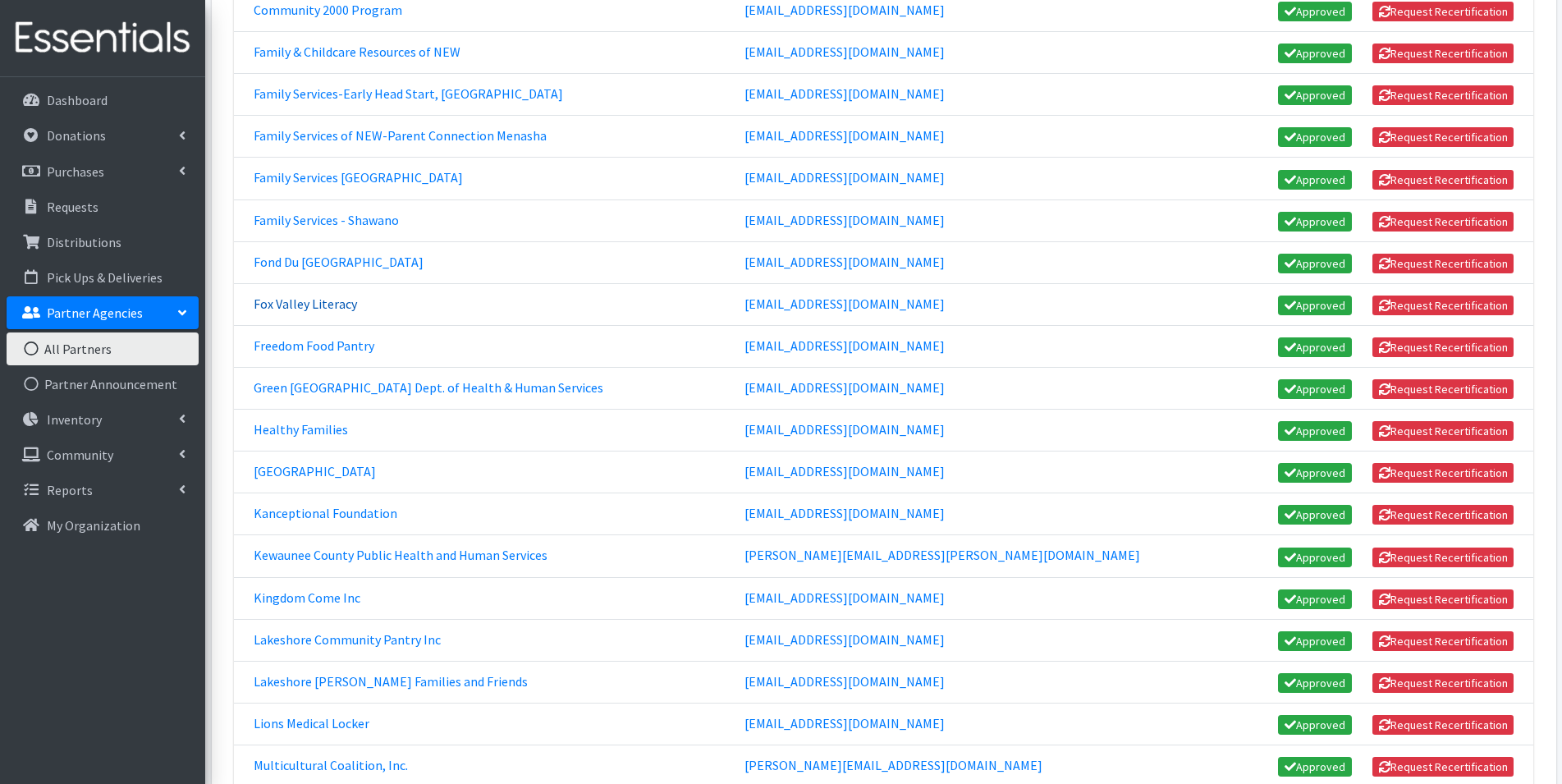
click at [310, 300] on link "Fox Valley Literacy" at bounding box center [305, 303] width 104 height 16
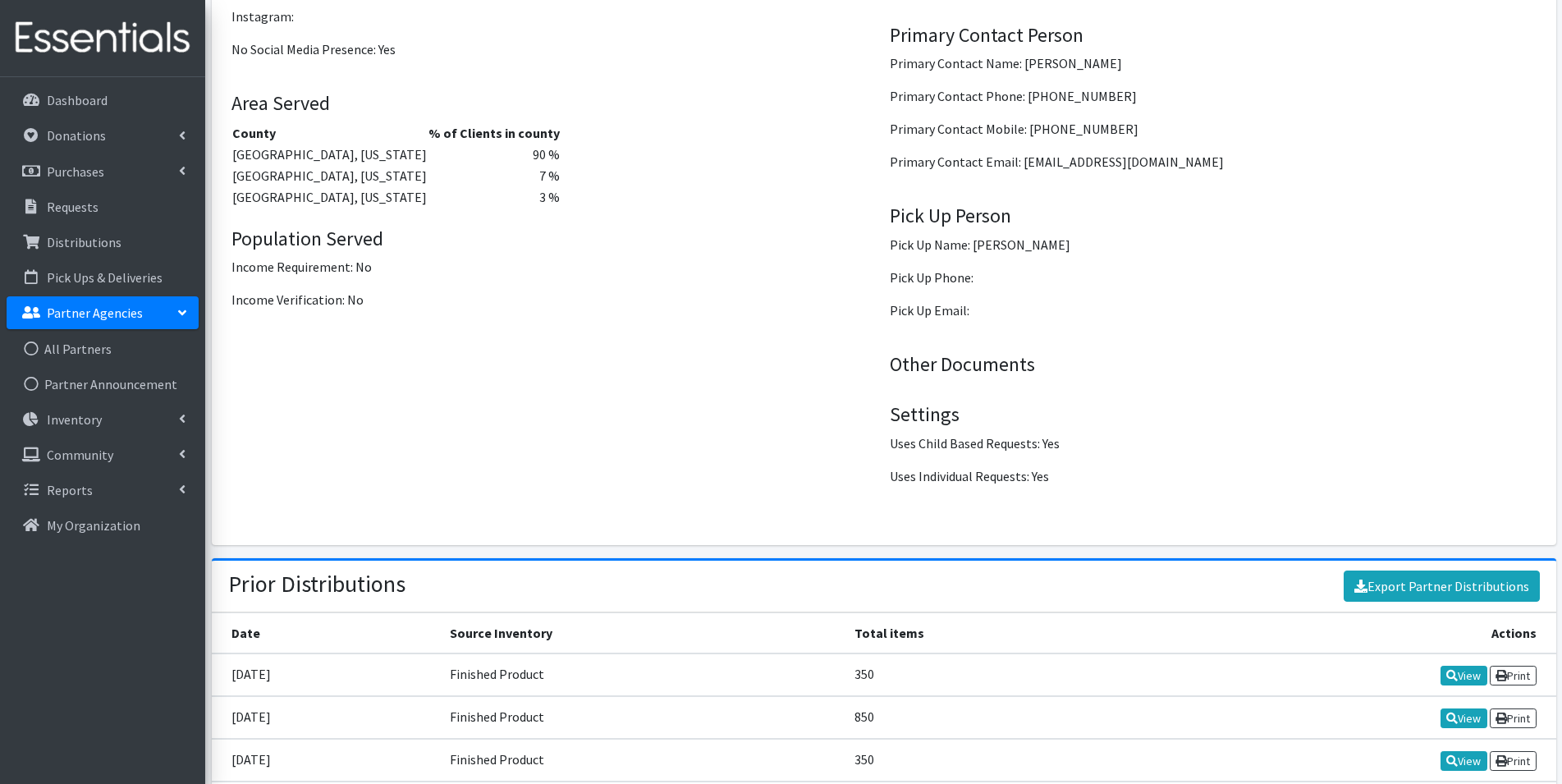
scroll to position [2276, 0]
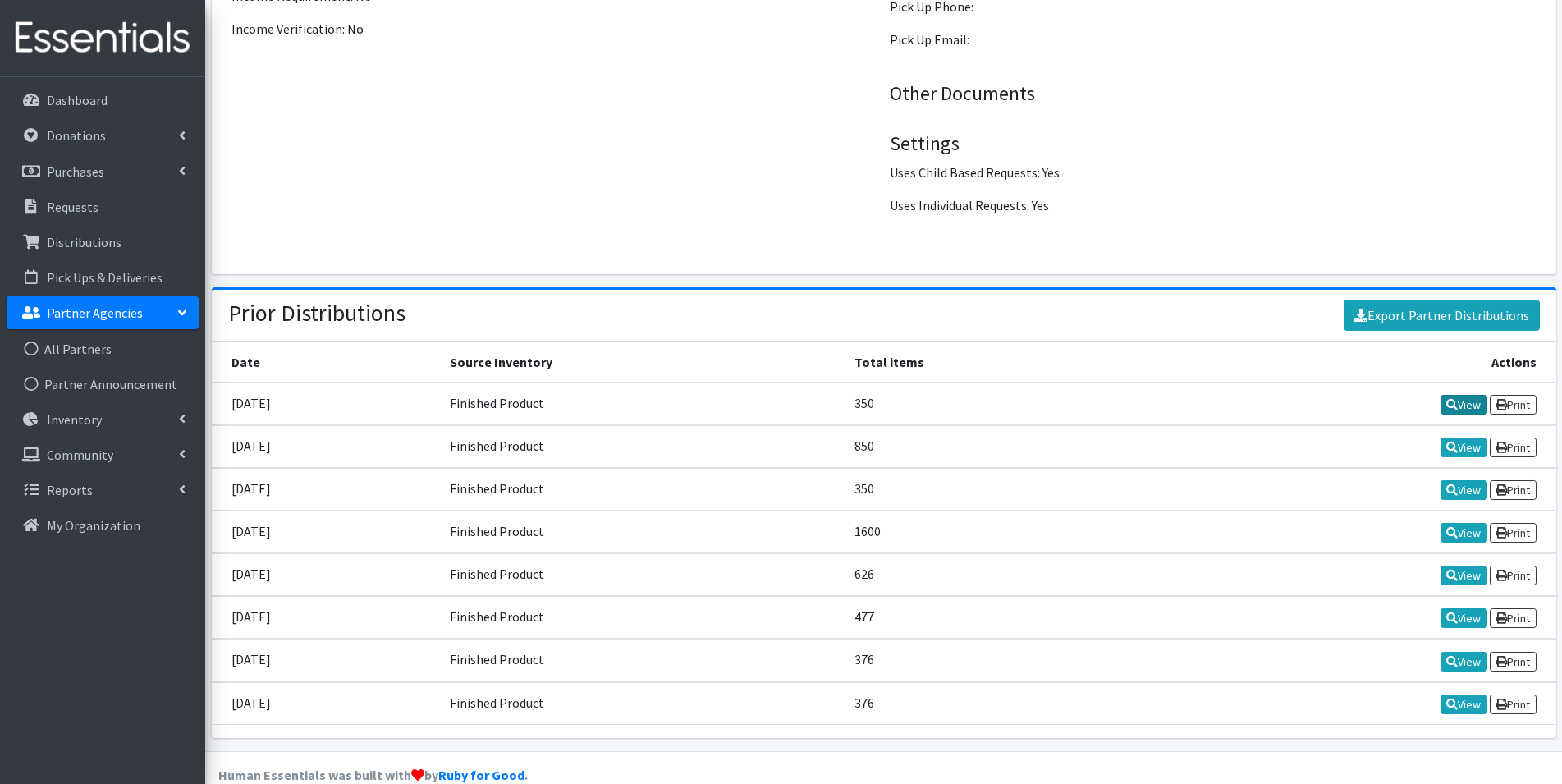
click at [1460, 394] on link "View" at bounding box center [1463, 404] width 46 height 20
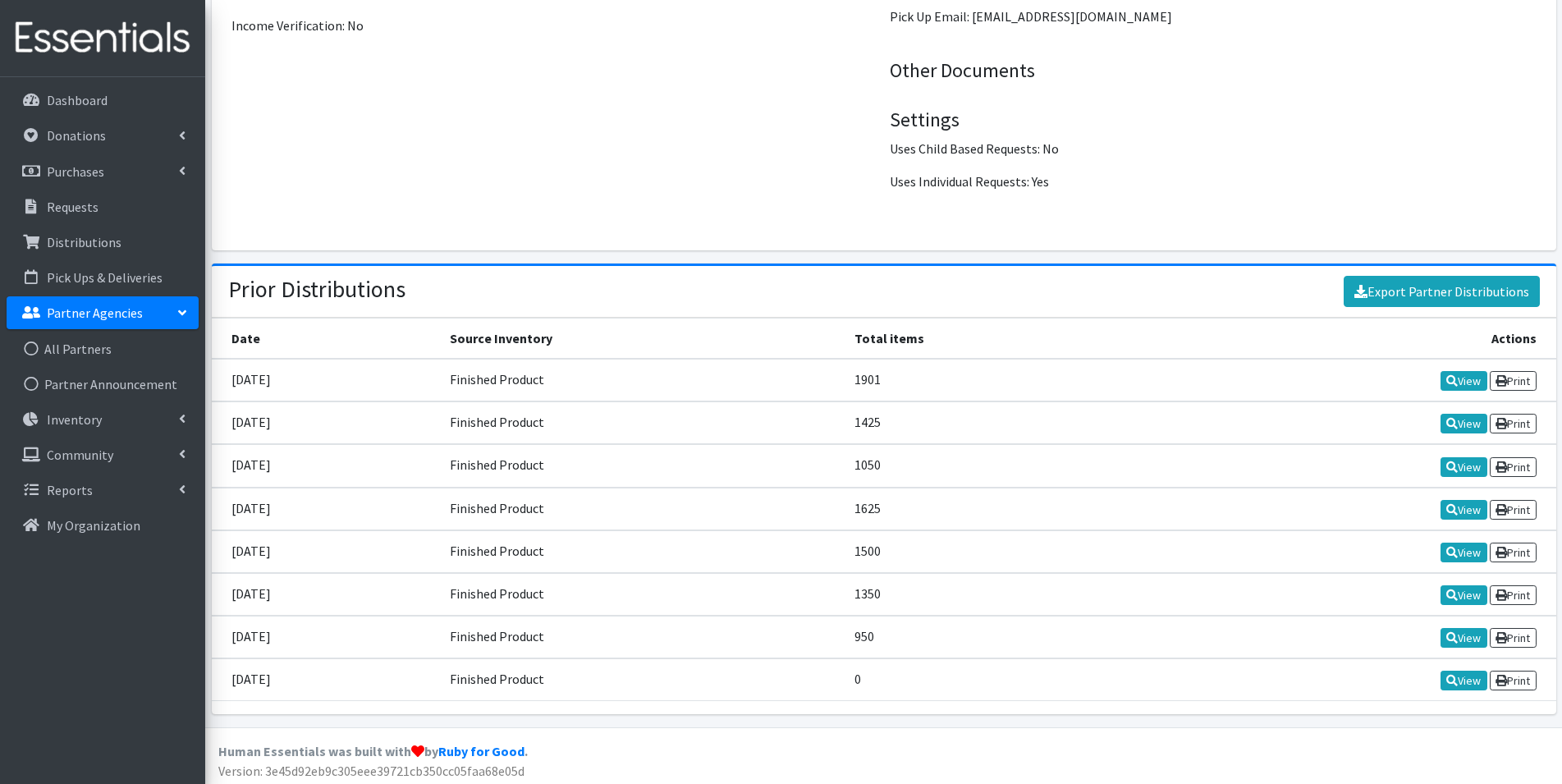
scroll to position [2276, 0]
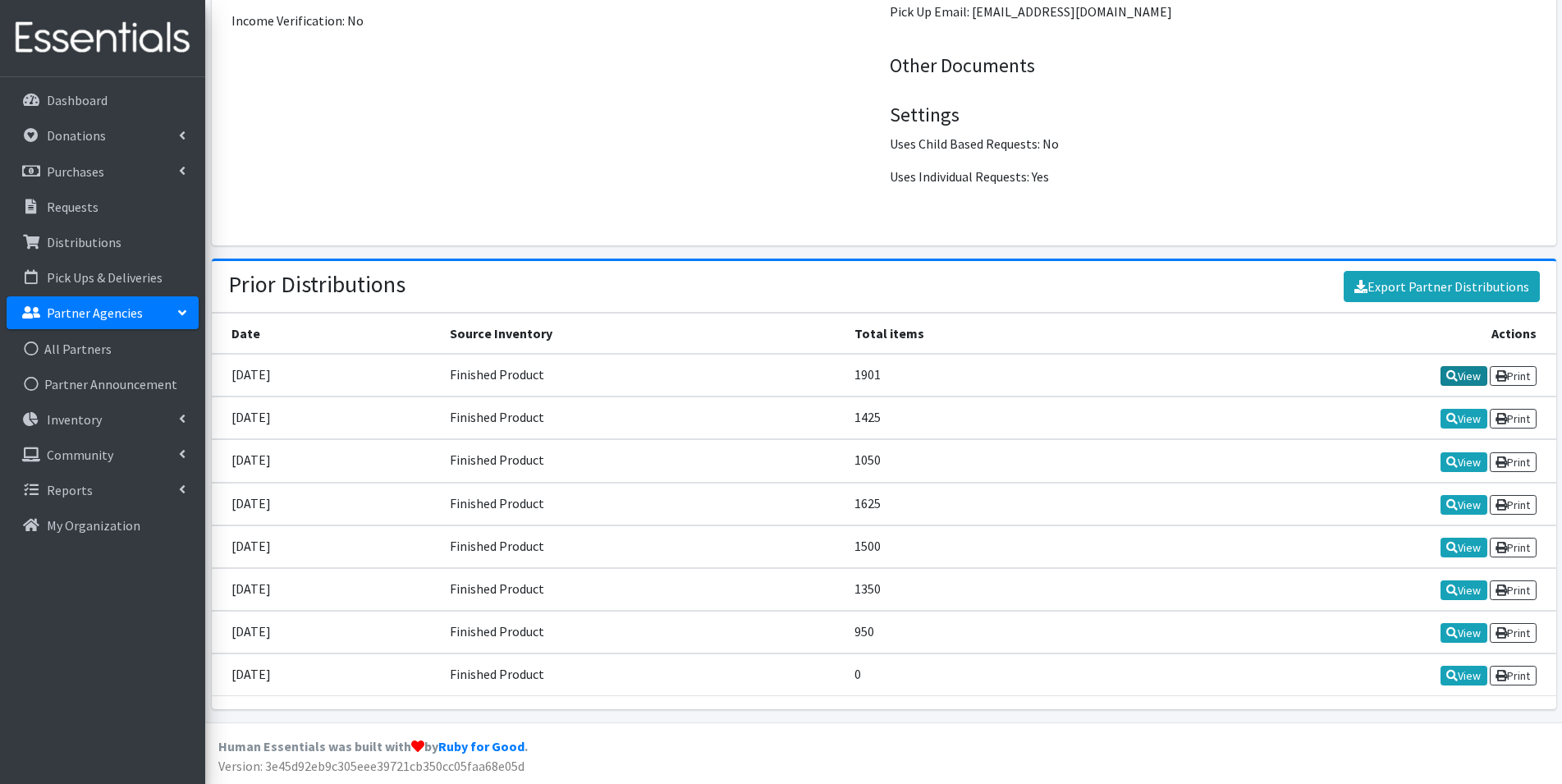
click at [1467, 380] on link "View" at bounding box center [1463, 376] width 46 height 20
click at [1458, 423] on link "View" at bounding box center [1463, 419] width 46 height 20
click at [1458, 467] on link "View" at bounding box center [1463, 462] width 46 height 20
click at [1451, 509] on icon at bounding box center [1452, 504] width 12 height 12
click at [1467, 551] on link "View" at bounding box center [1463, 548] width 46 height 20
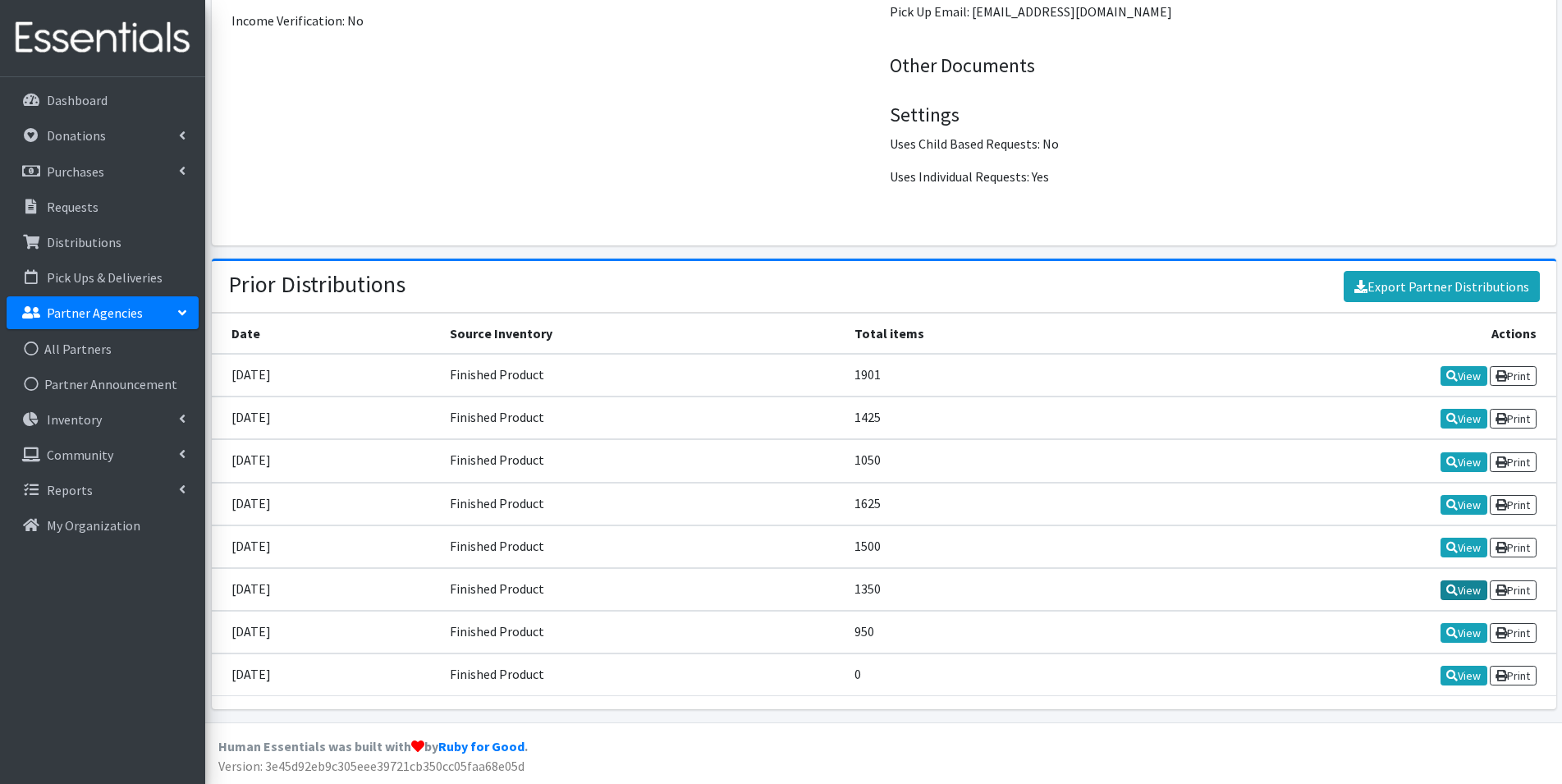
click at [1470, 590] on link "View" at bounding box center [1463, 590] width 46 height 20
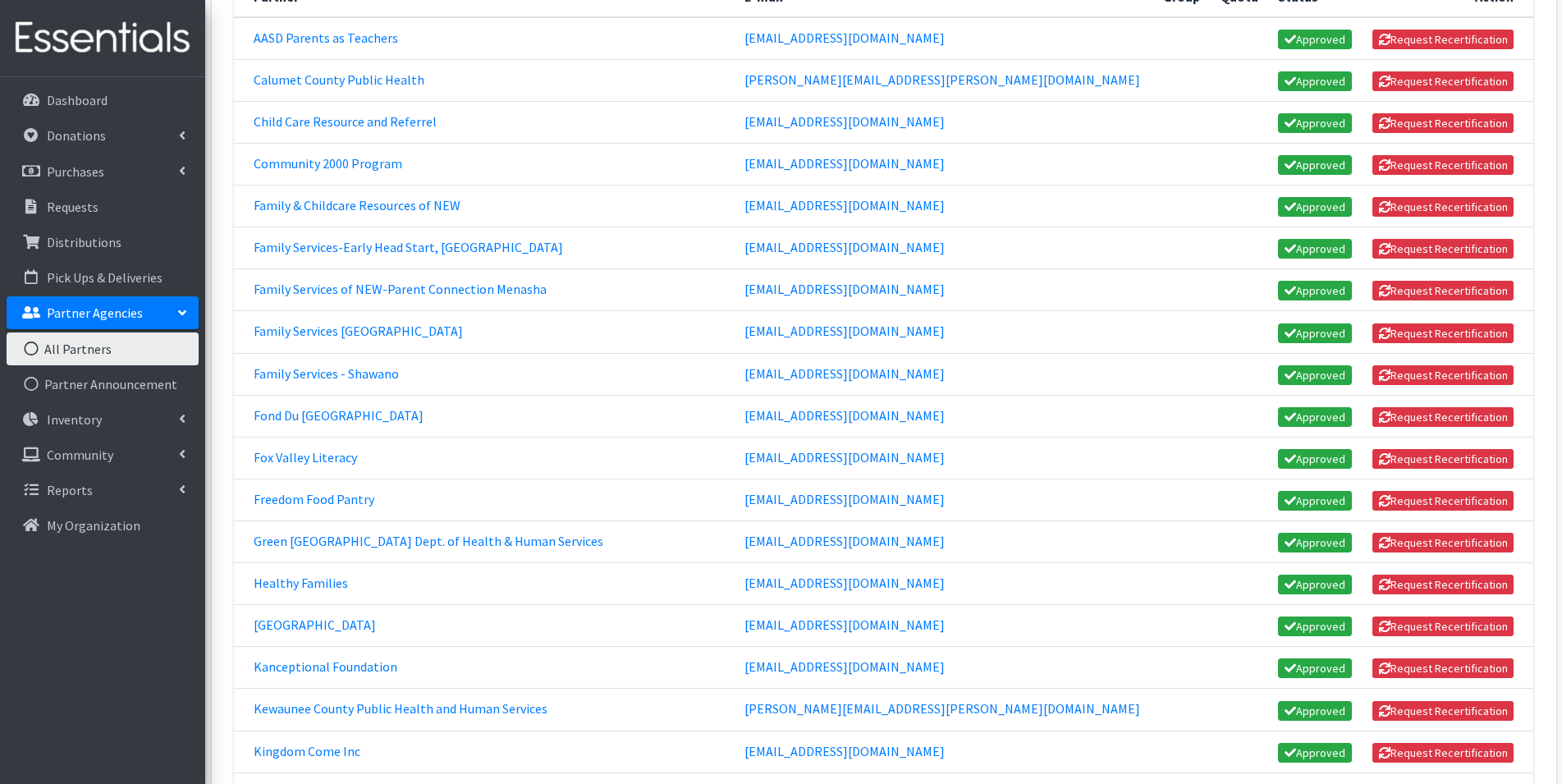
scroll to position [492, 0]
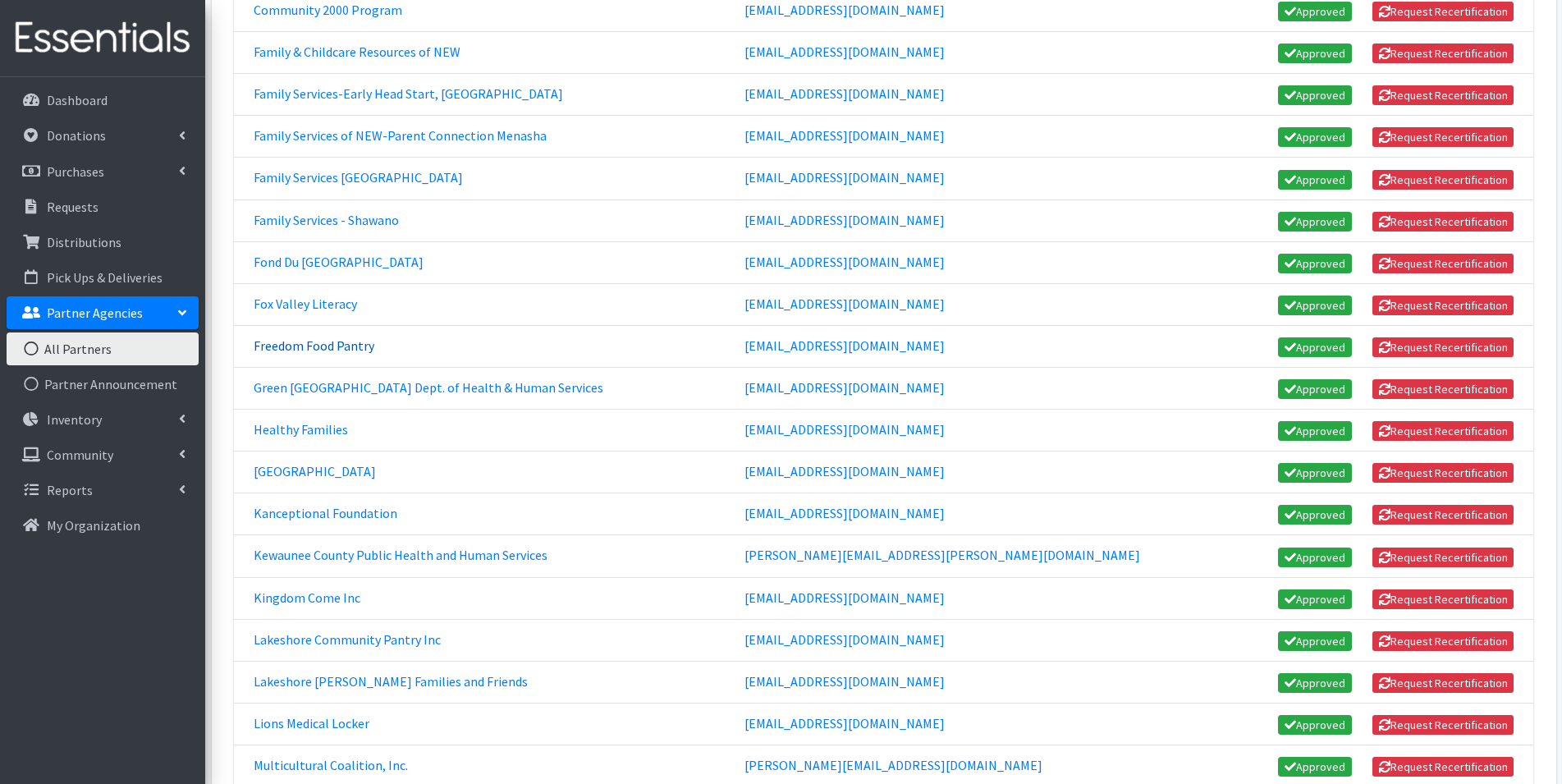
click at [324, 349] on link "Freedom Food Pantry" at bounding box center [313, 345] width 121 height 16
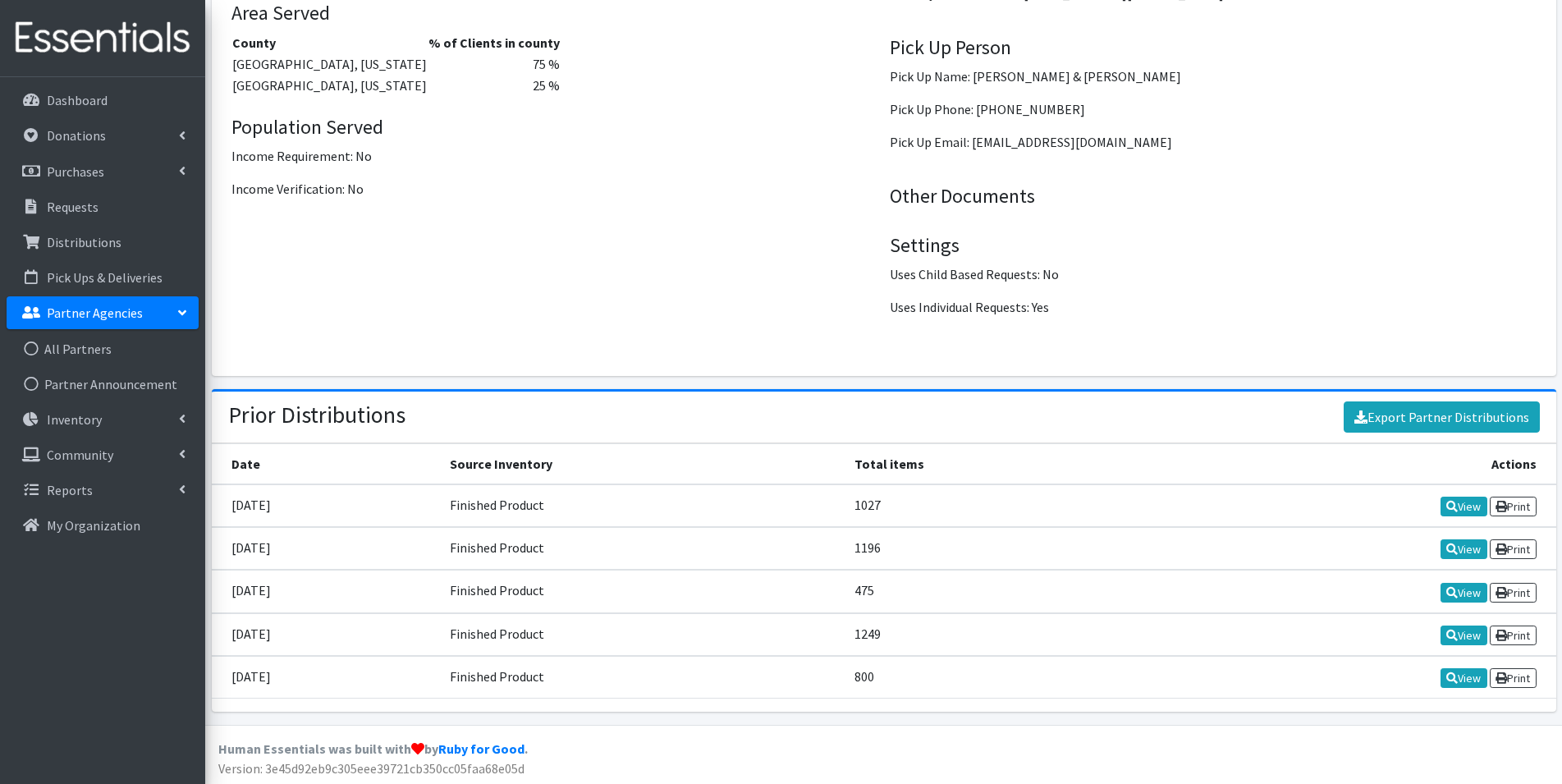
scroll to position [2148, 0]
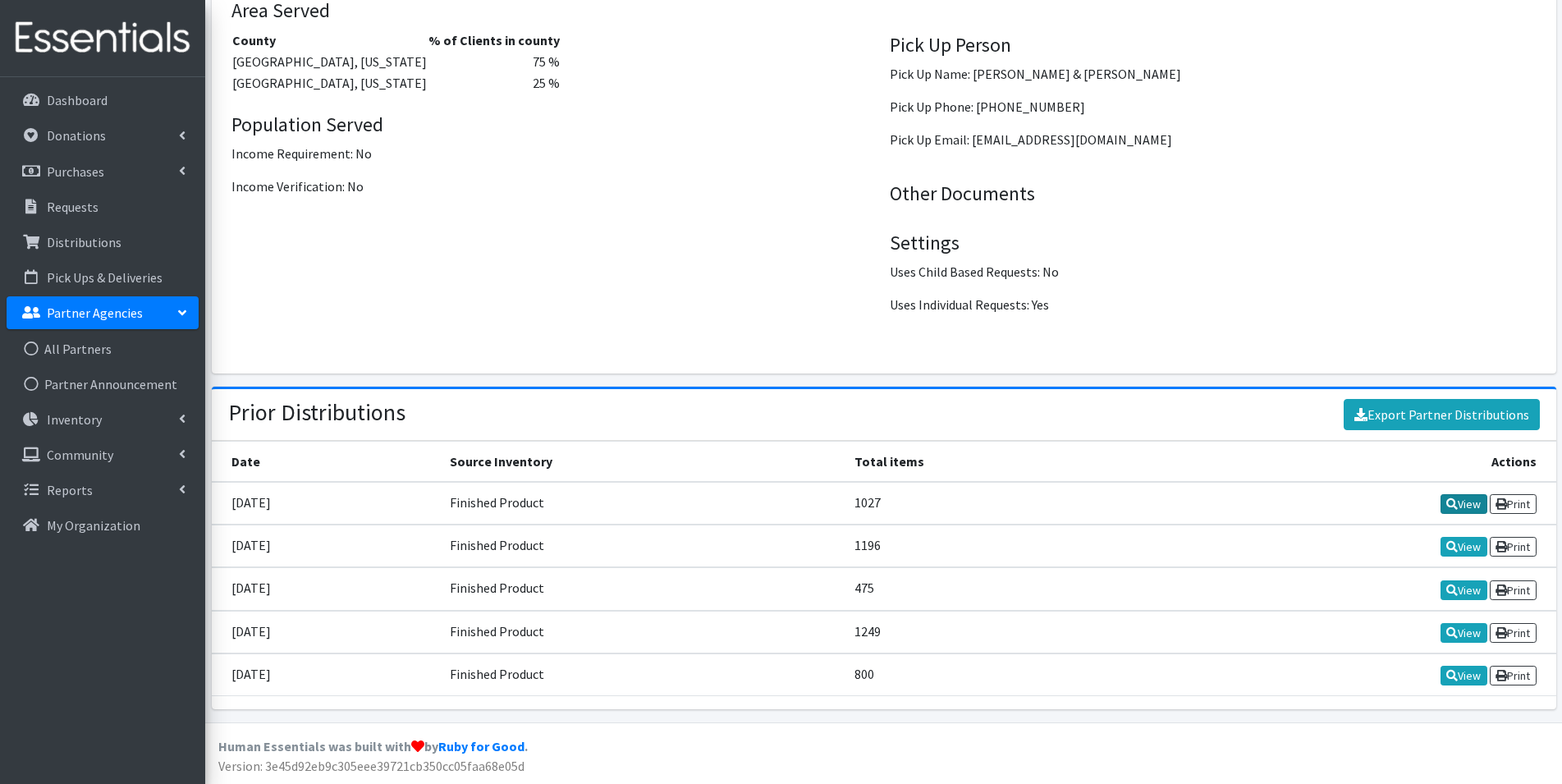
click at [1468, 505] on link "View" at bounding box center [1463, 504] width 46 height 20
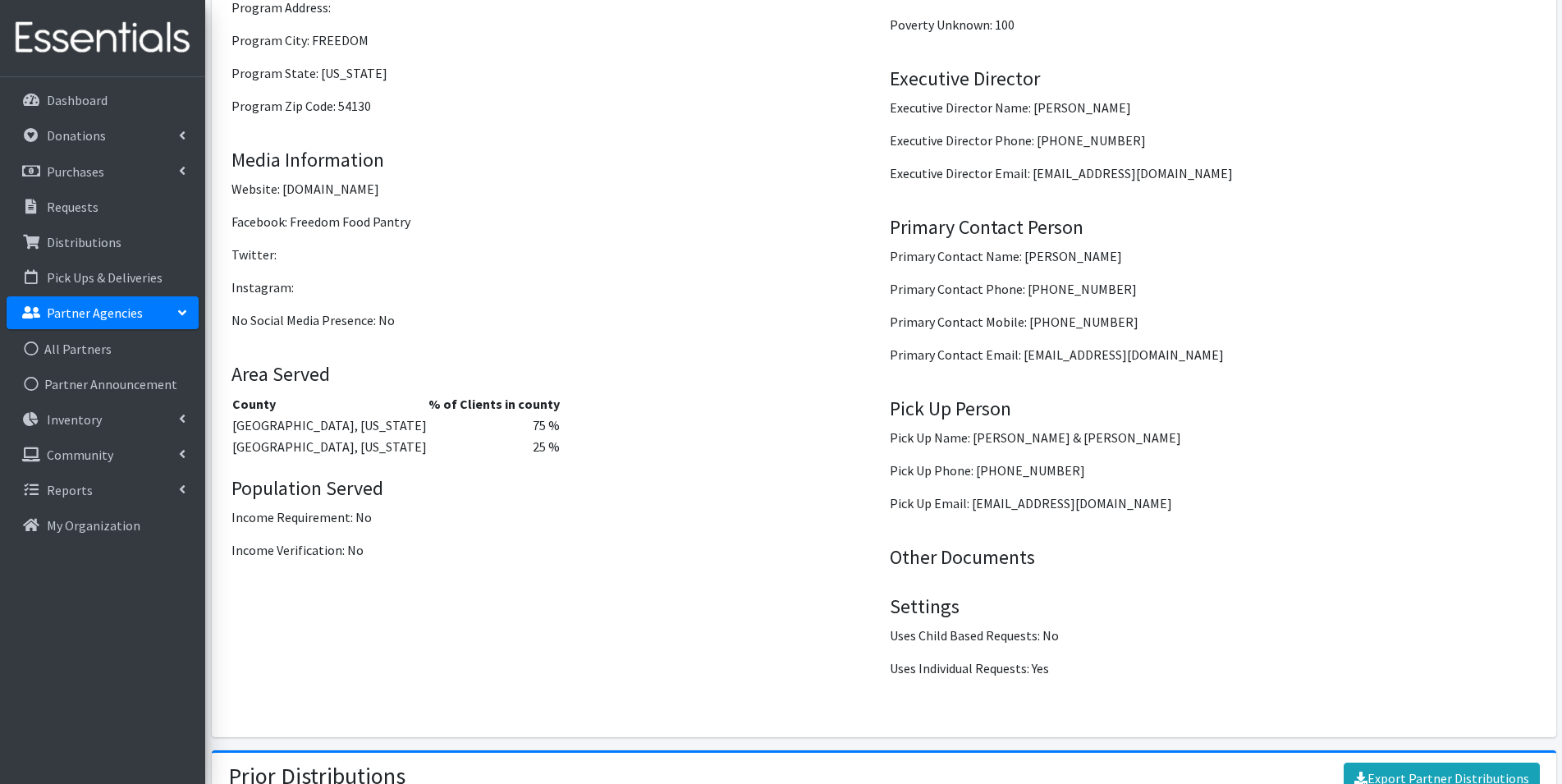
scroll to position [2148, 0]
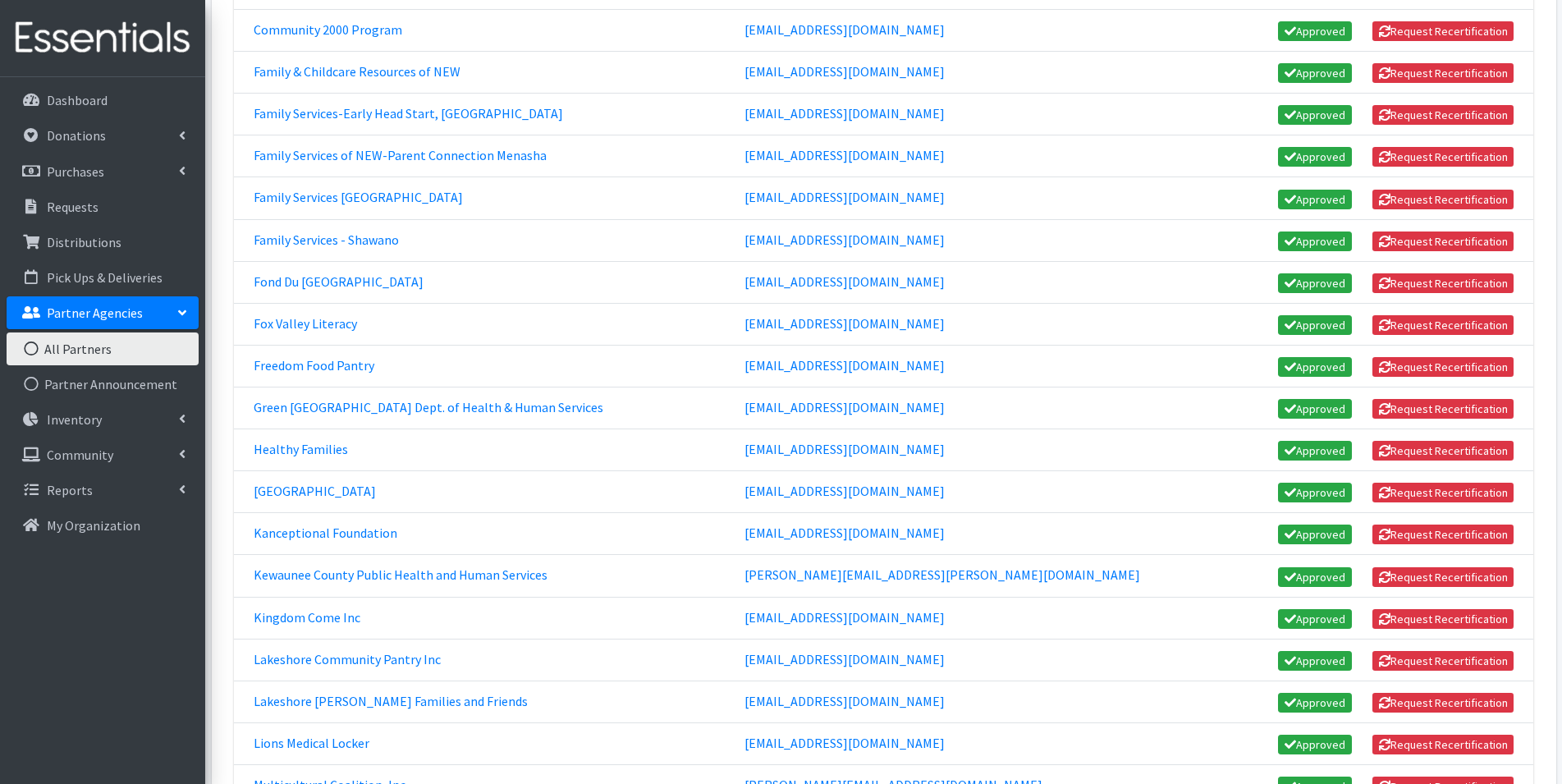
scroll to position [492, 0]
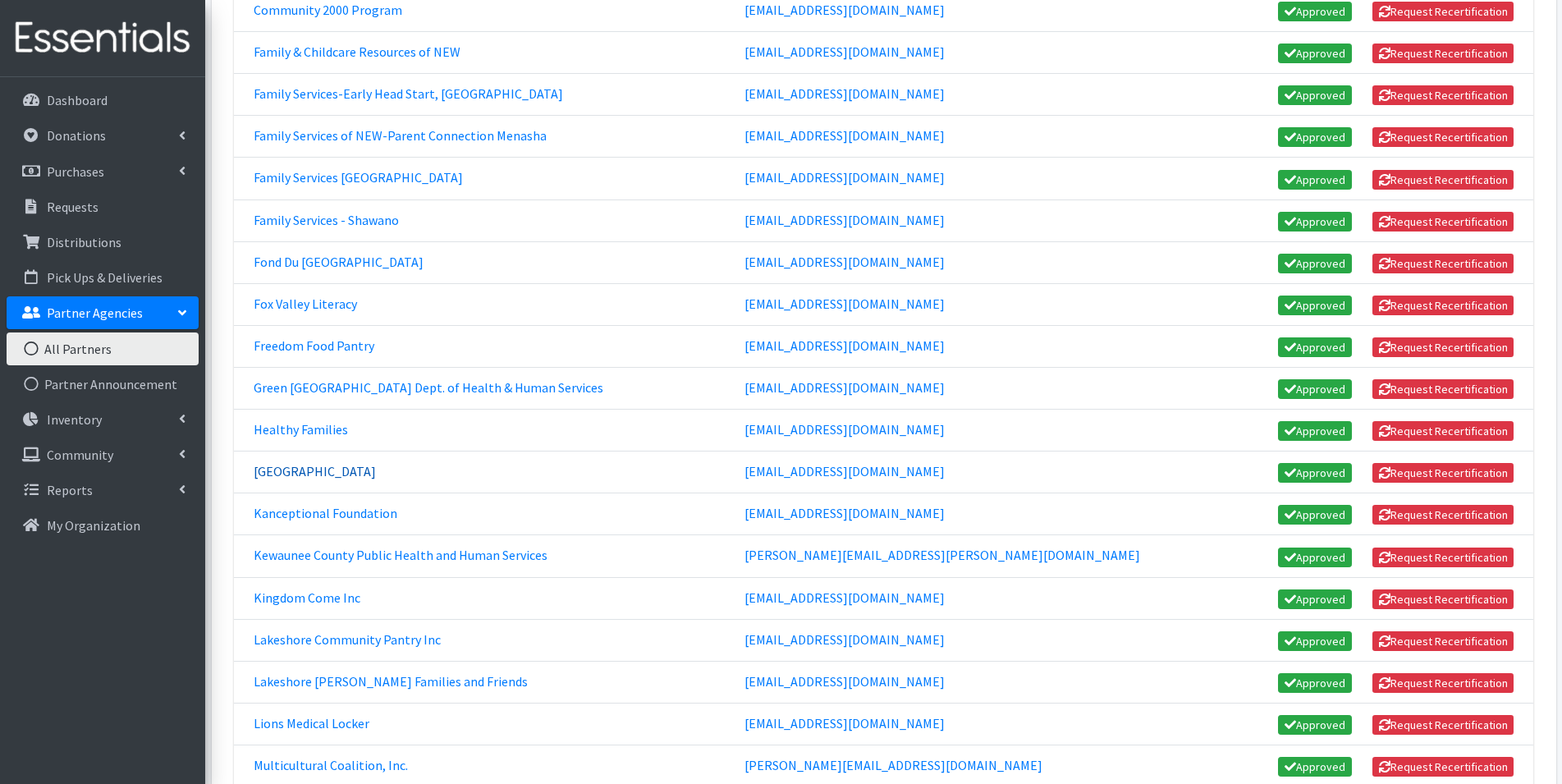
click at [294, 471] on link "[GEOGRAPHIC_DATA]" at bounding box center [314, 471] width 123 height 16
click at [335, 518] on link "Kanceptional Foundation" at bounding box center [325, 513] width 144 height 16
click at [311, 725] on link "Lions Medical Locker" at bounding box center [311, 723] width 115 height 16
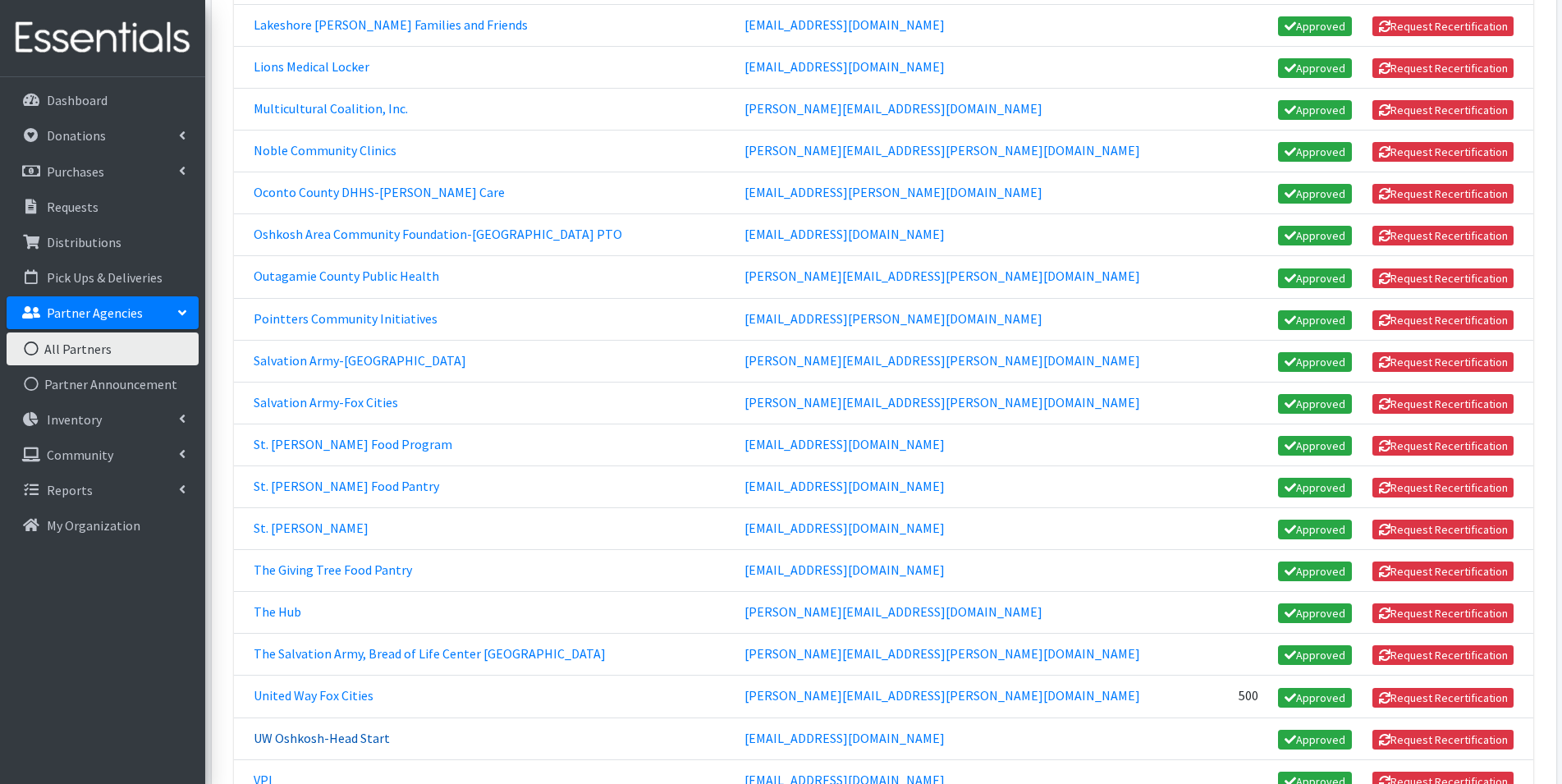
scroll to position [1231, 0]
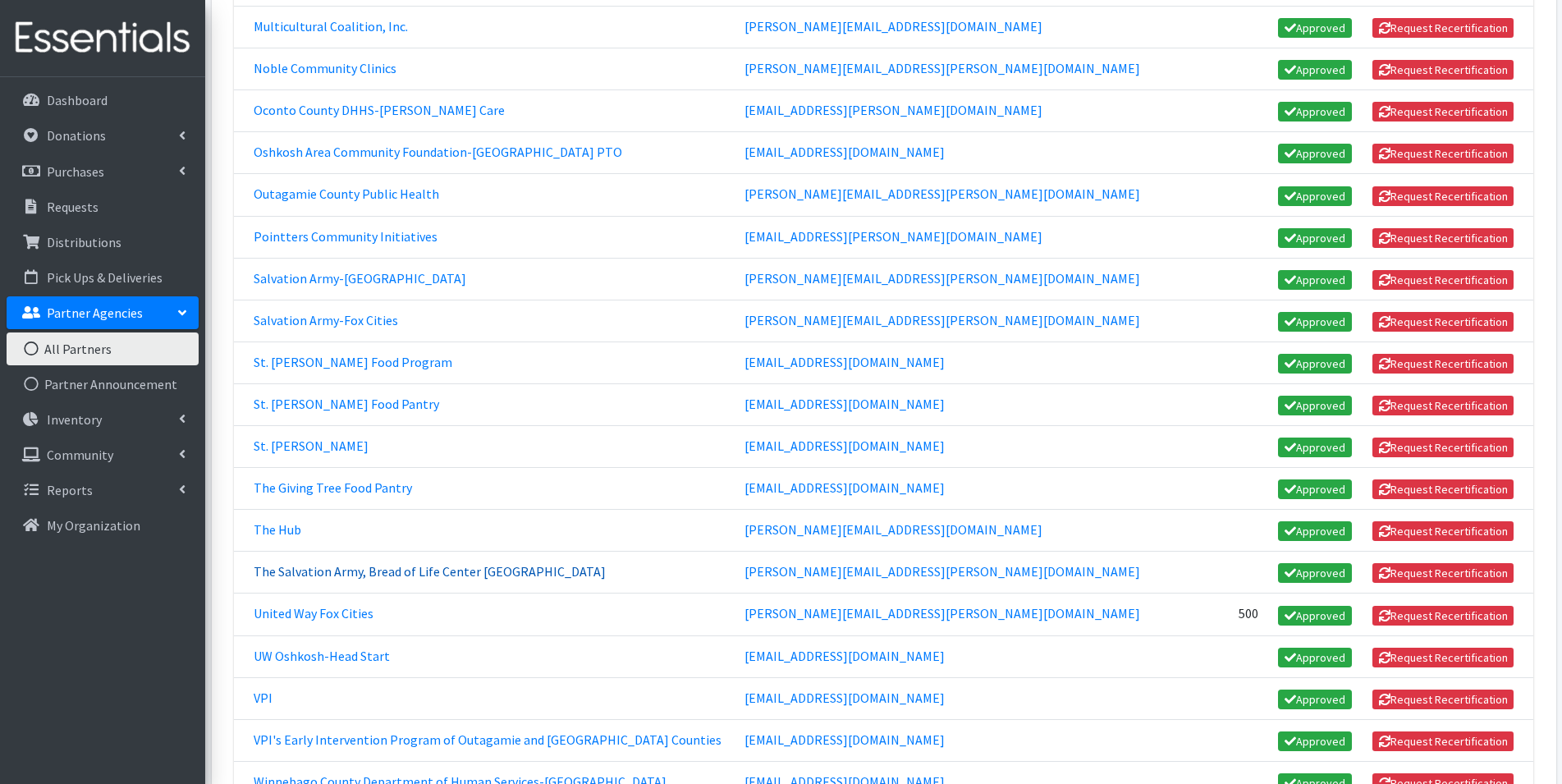
click at [388, 577] on link "The Salvation Army, Bread of Life Center [GEOGRAPHIC_DATA]" at bounding box center [429, 571] width 352 height 16
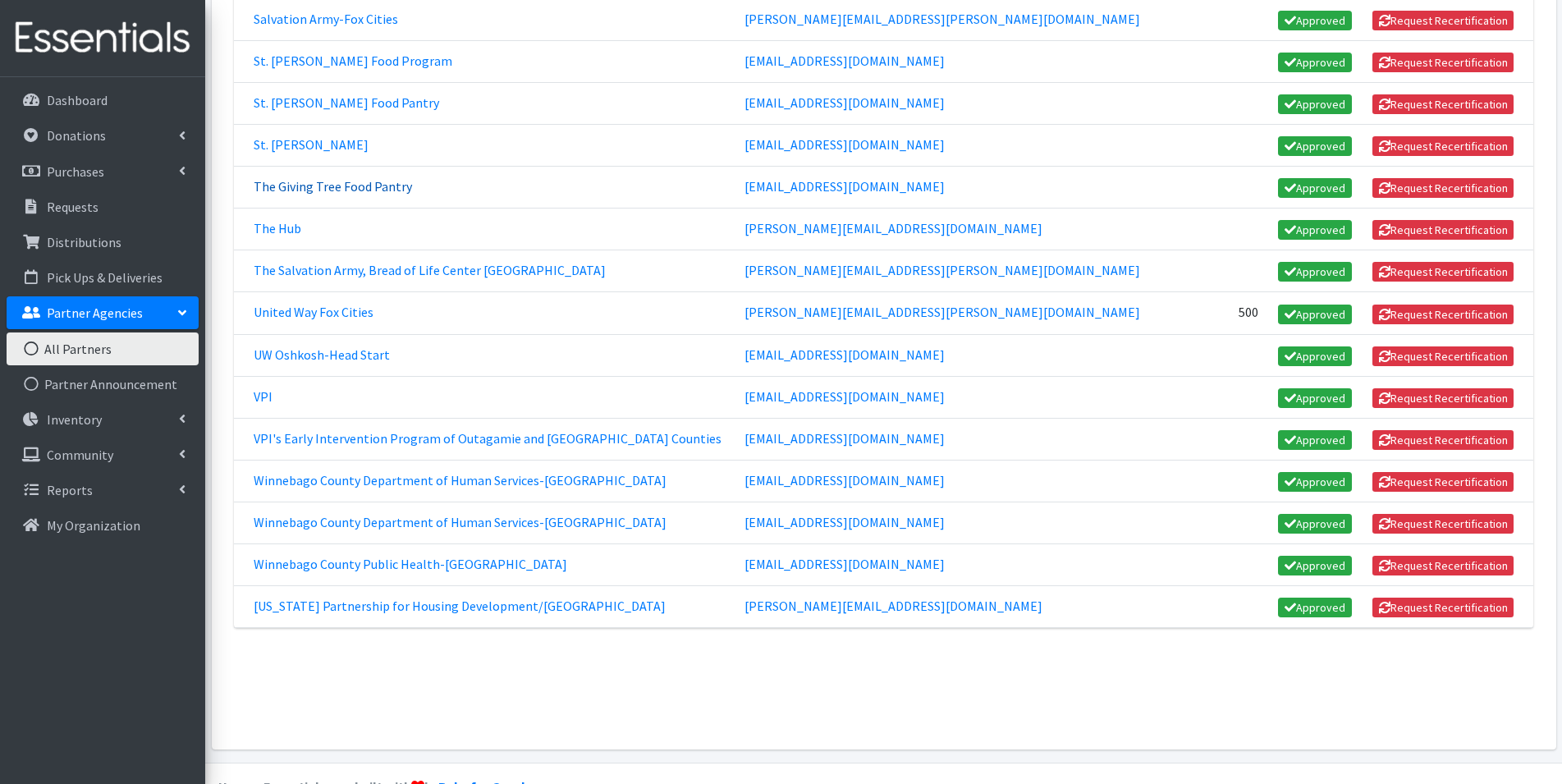
scroll to position [1559, 0]
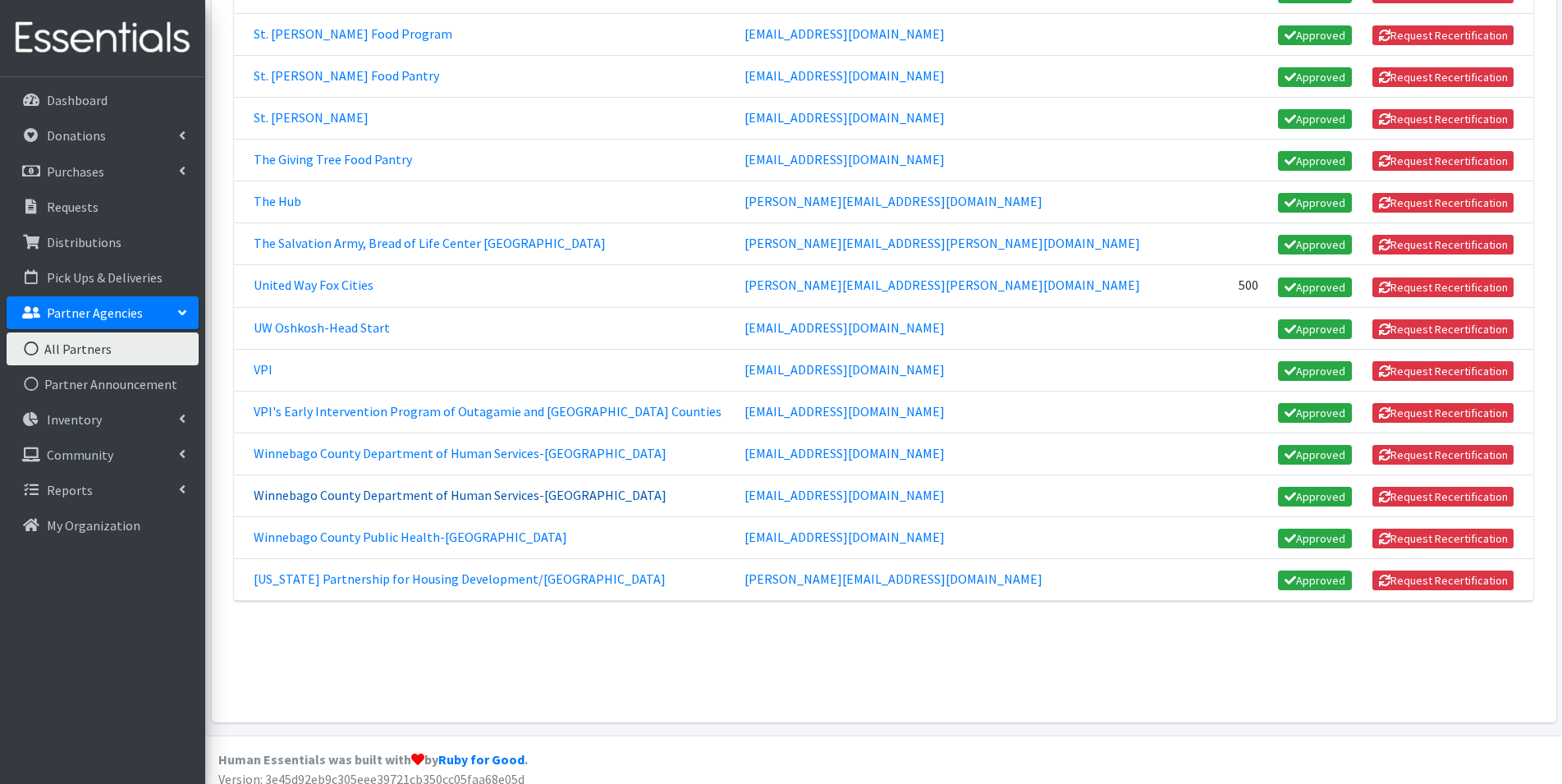
click at [406, 500] on link "Winnebago County Department of Human Services-[GEOGRAPHIC_DATA]" at bounding box center [460, 495] width 413 height 16
click at [408, 539] on link "Winnebago County Public Health-Oshkosh" at bounding box center [410, 537] width 313 height 16
click at [348, 571] on link "Wisconsin Partnership for Housing Development/Oshkosh Tiny Houses Village" at bounding box center [459, 579] width 412 height 16
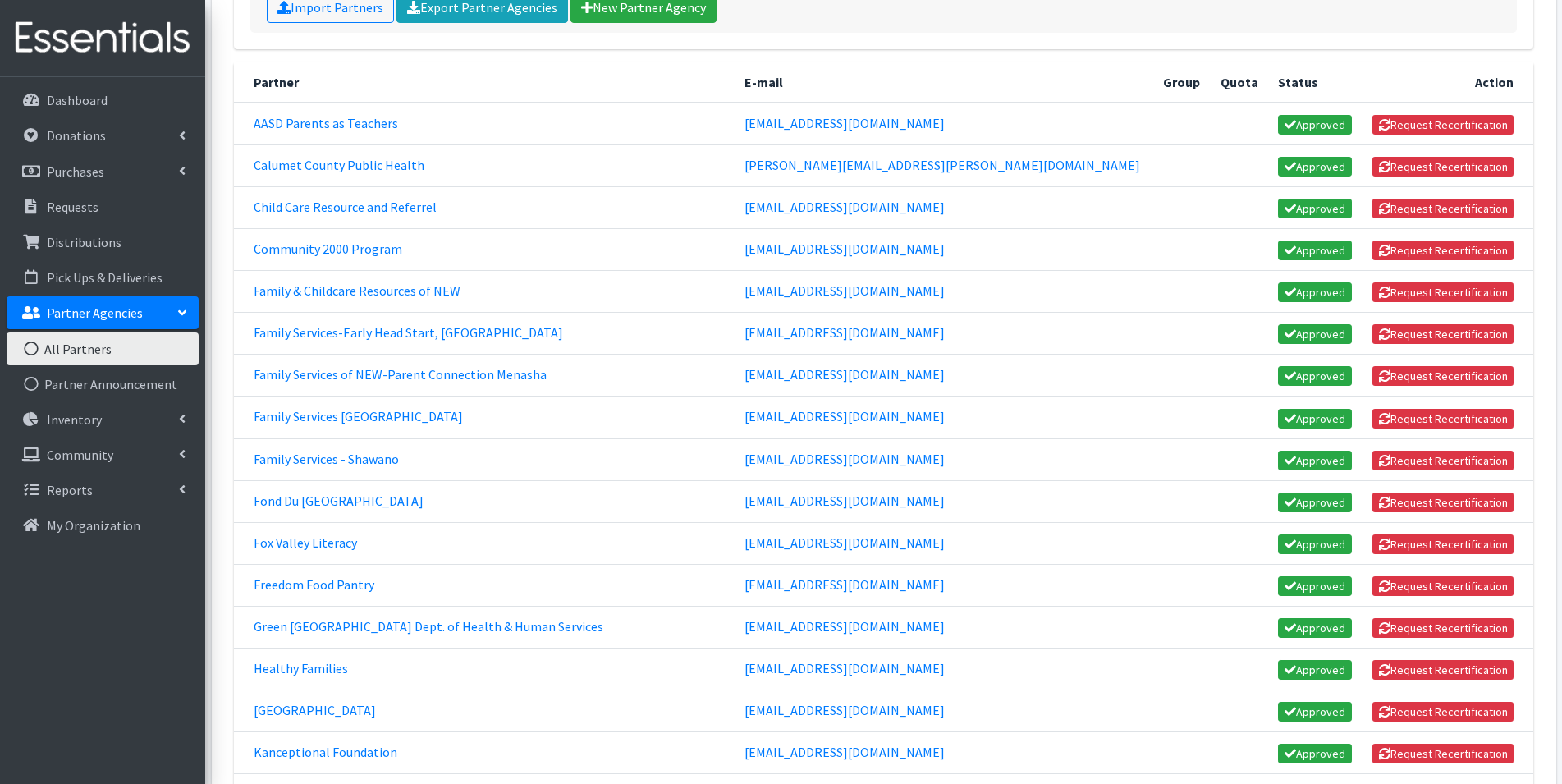
scroll to position [246, 0]
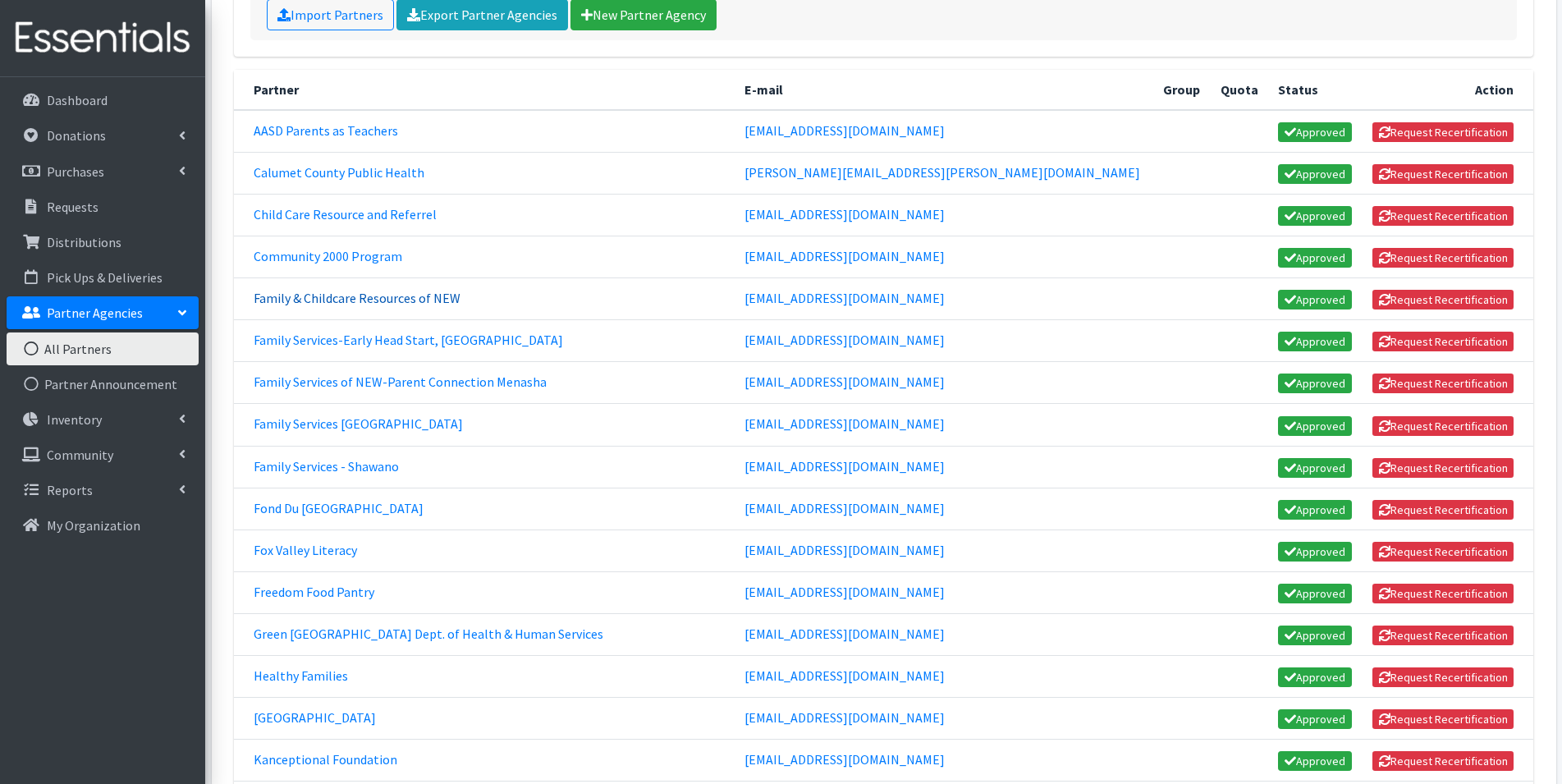
click at [387, 303] on link "Family & Childcare Resources of NEW" at bounding box center [357, 298] width 207 height 16
click at [403, 343] on link "Family Services-Early Head Start, Green Bay" at bounding box center [408, 340] width 310 height 16
click at [305, 590] on link "Freedom Food Pantry" at bounding box center [313, 591] width 121 height 16
click at [312, 680] on link "Healthy Families" at bounding box center [301, 675] width 95 height 16
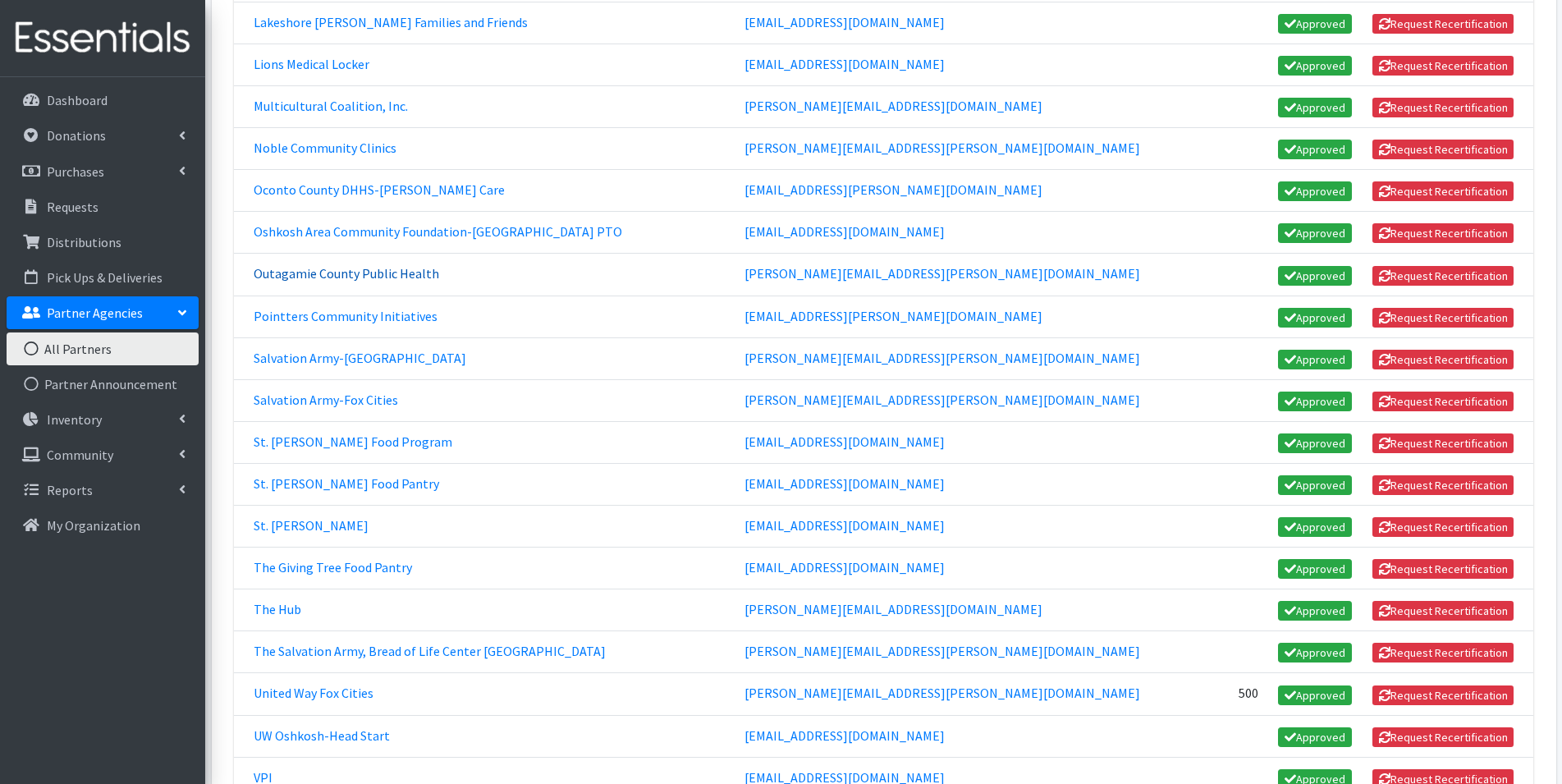
scroll to position [1231, 0]
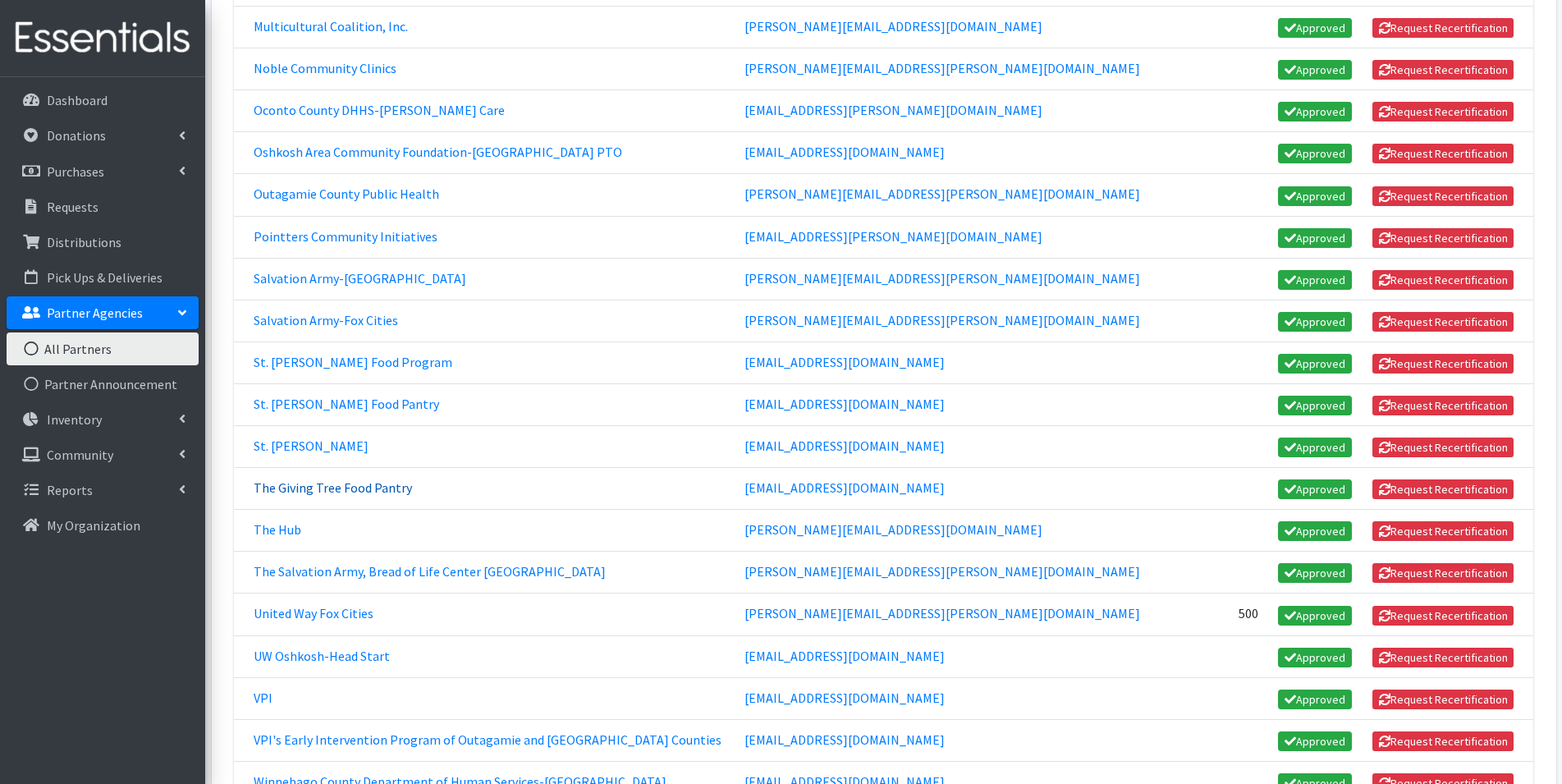
click at [309, 491] on link "The Giving Tree Food Pantry" at bounding box center [333, 488] width 158 height 16
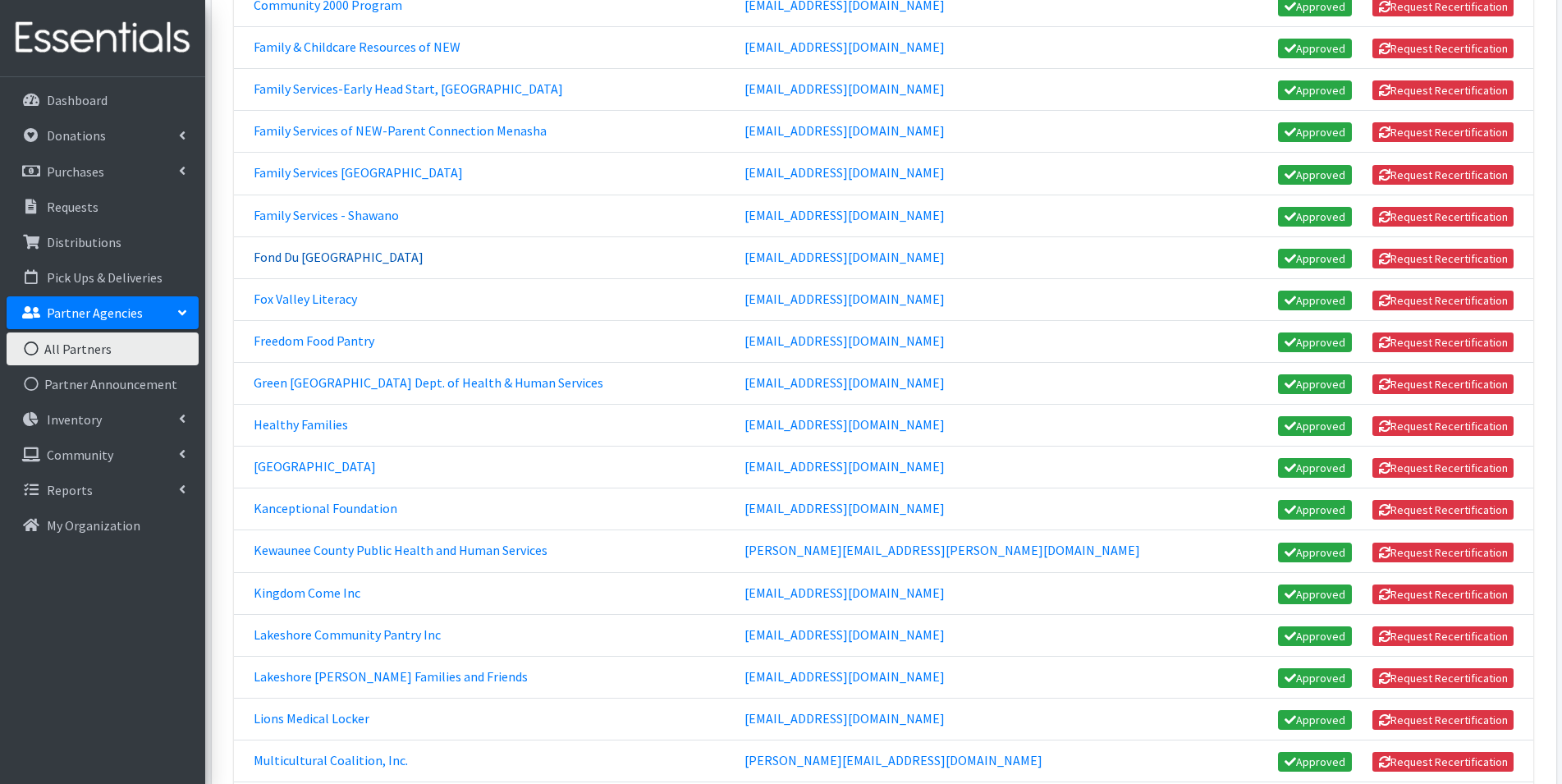
scroll to position [492, 0]
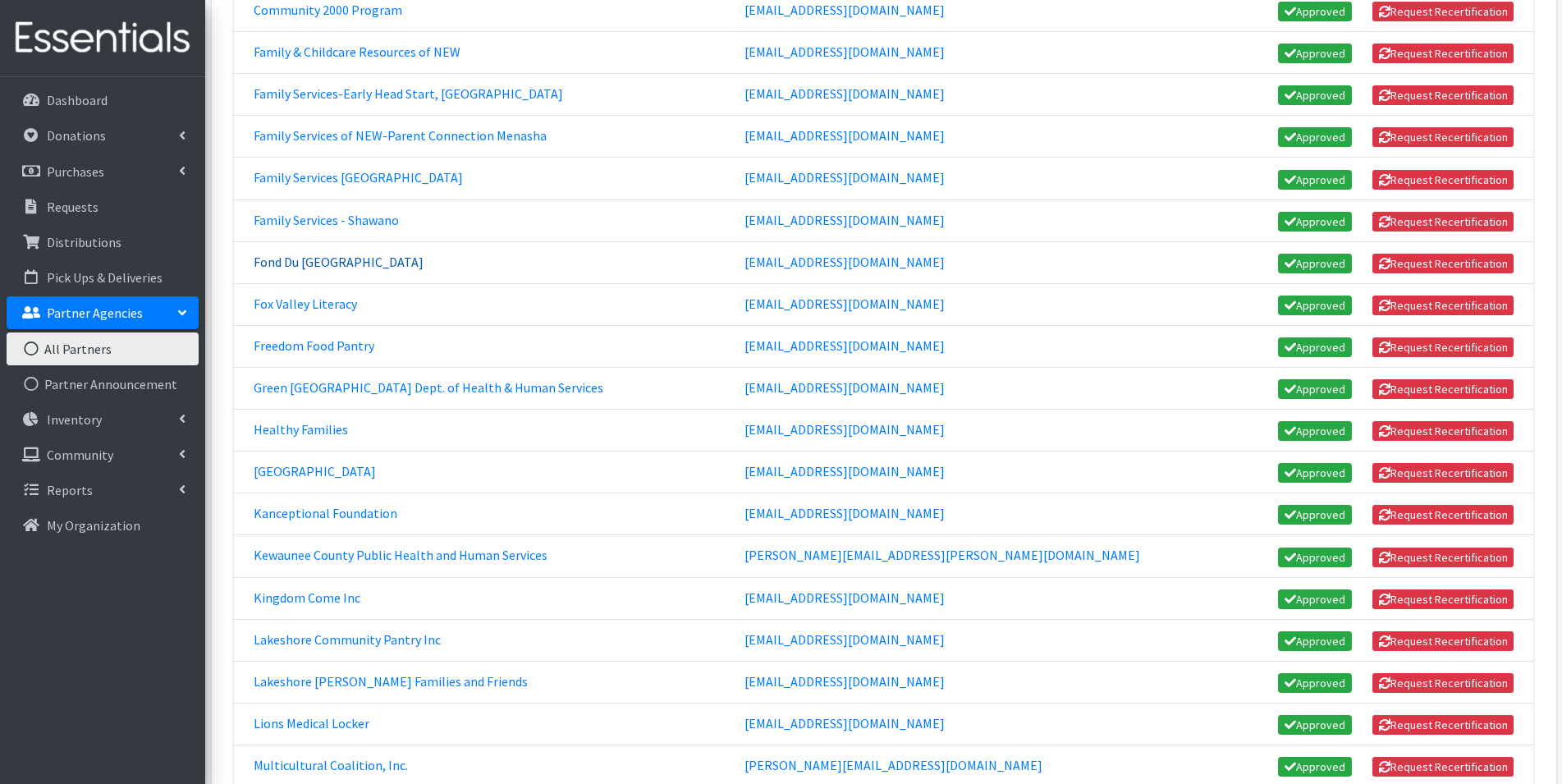
click at [326, 264] on link "Fond Du Lac County United Way" at bounding box center [338, 262] width 170 height 16
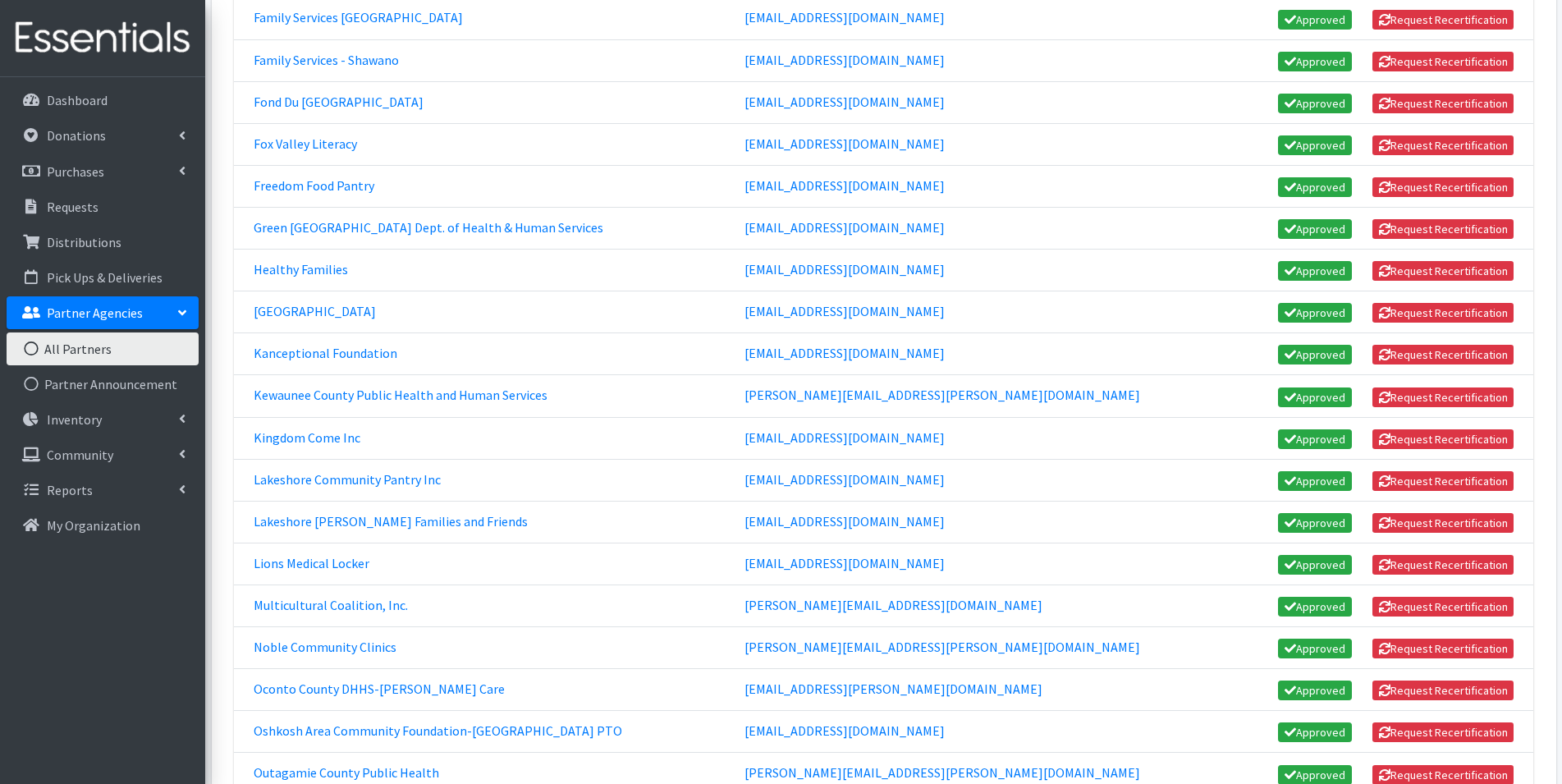
scroll to position [657, 0]
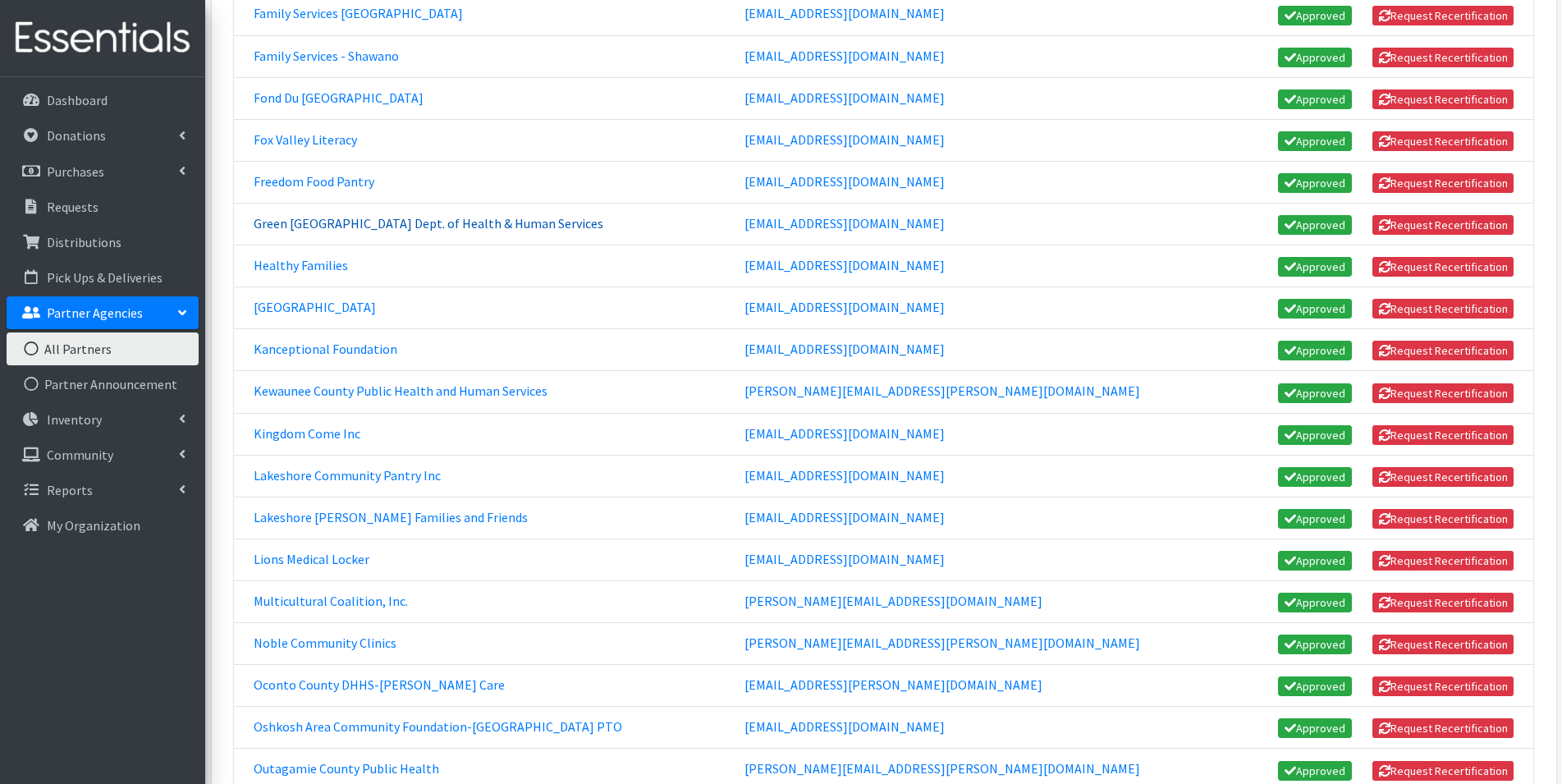
click at [353, 226] on link "Green Lake County Dept. of Health & Human Services" at bounding box center [428, 223] width 350 height 16
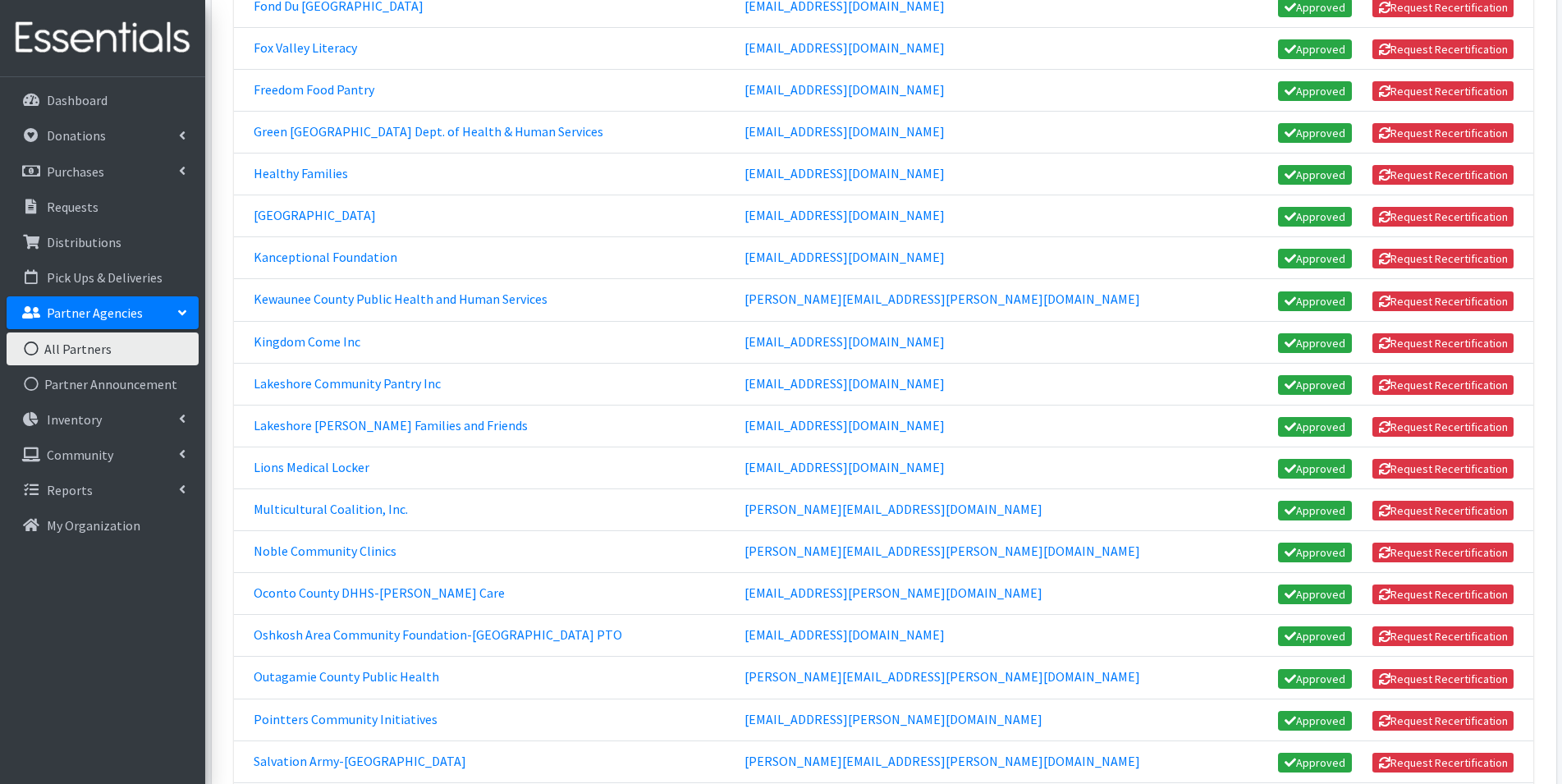
scroll to position [739, 0]
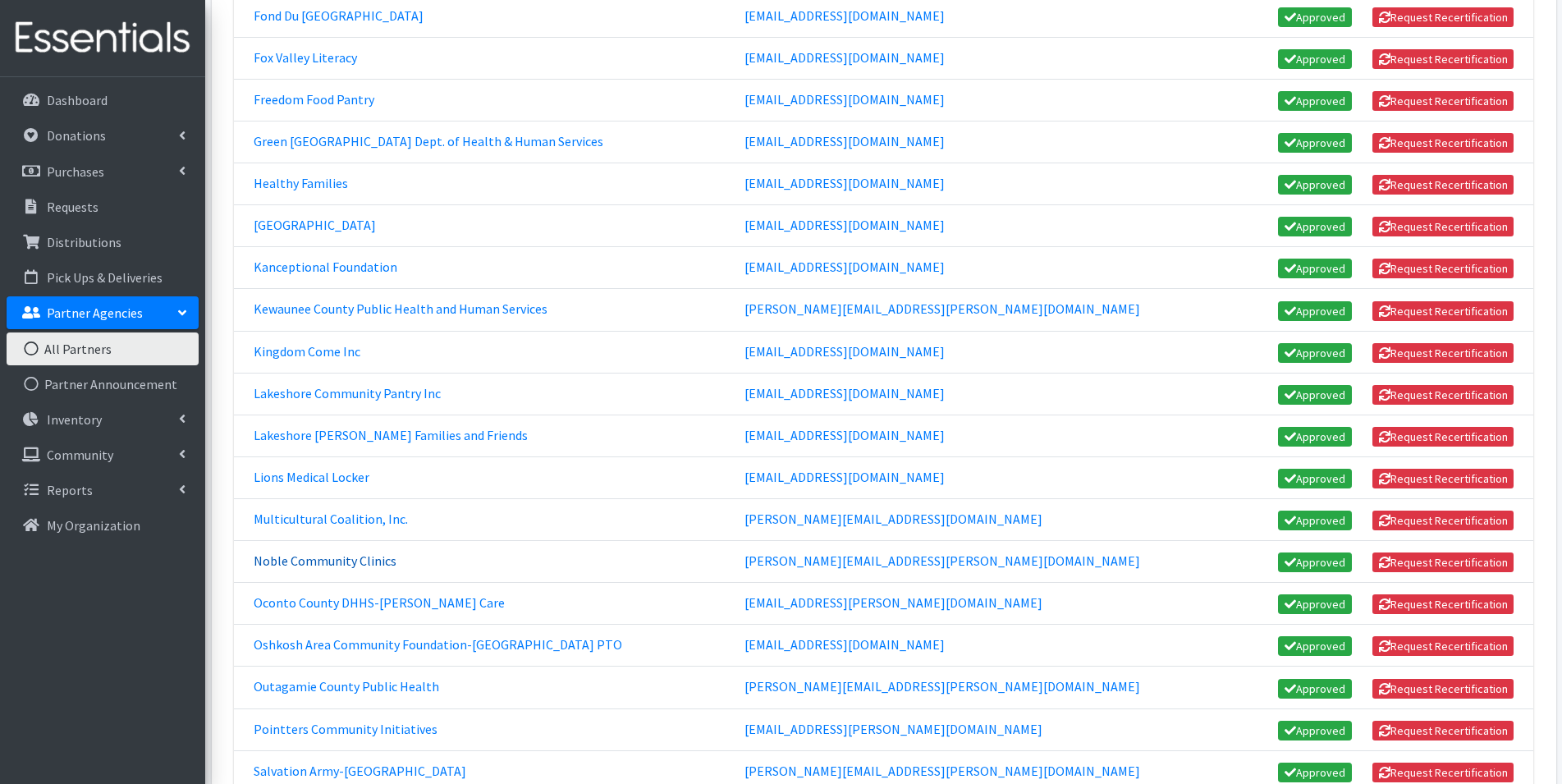
click at [312, 562] on link "Noble Community Clinics" at bounding box center [324, 561] width 143 height 16
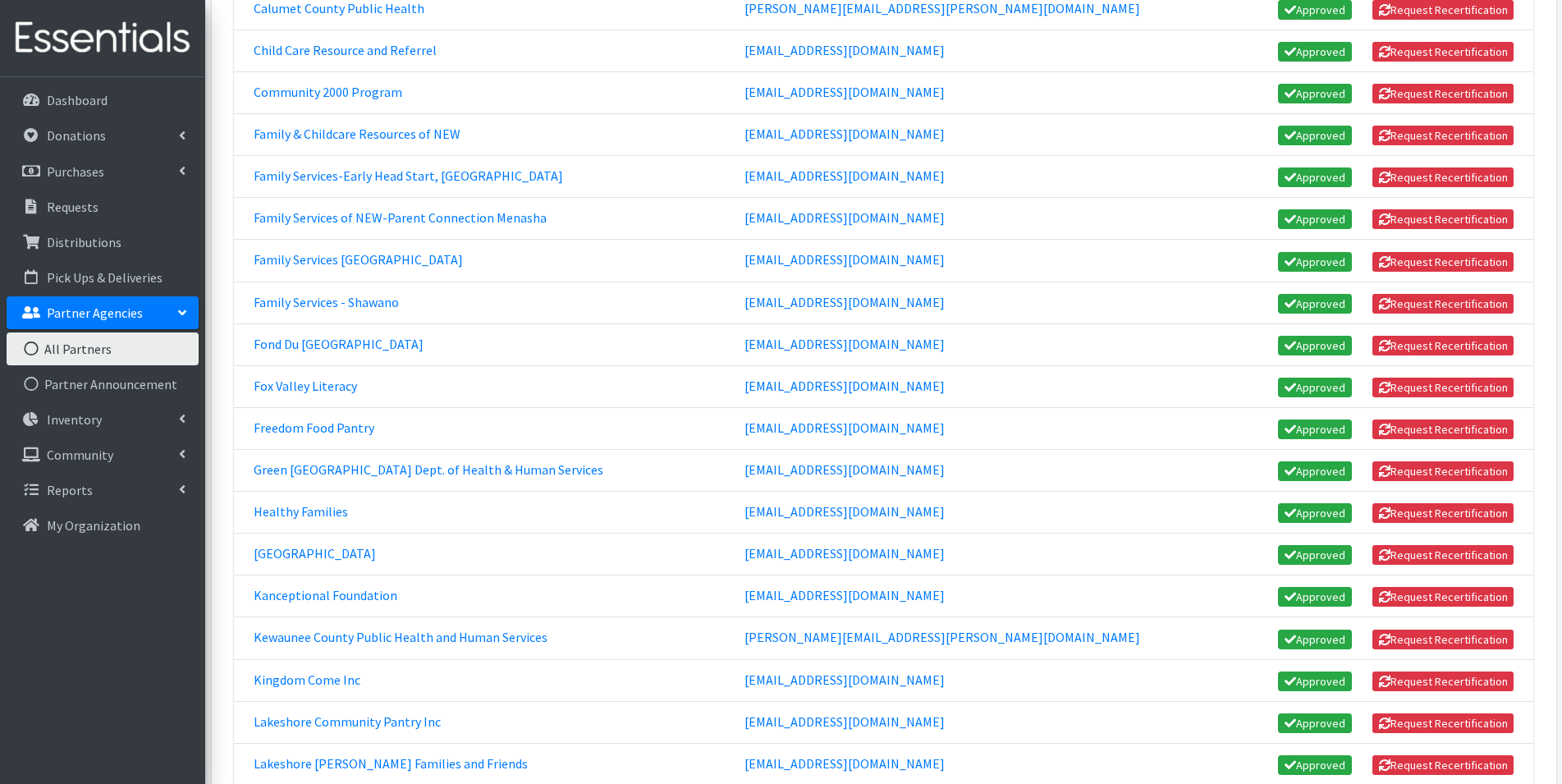
scroll to position [328, 0]
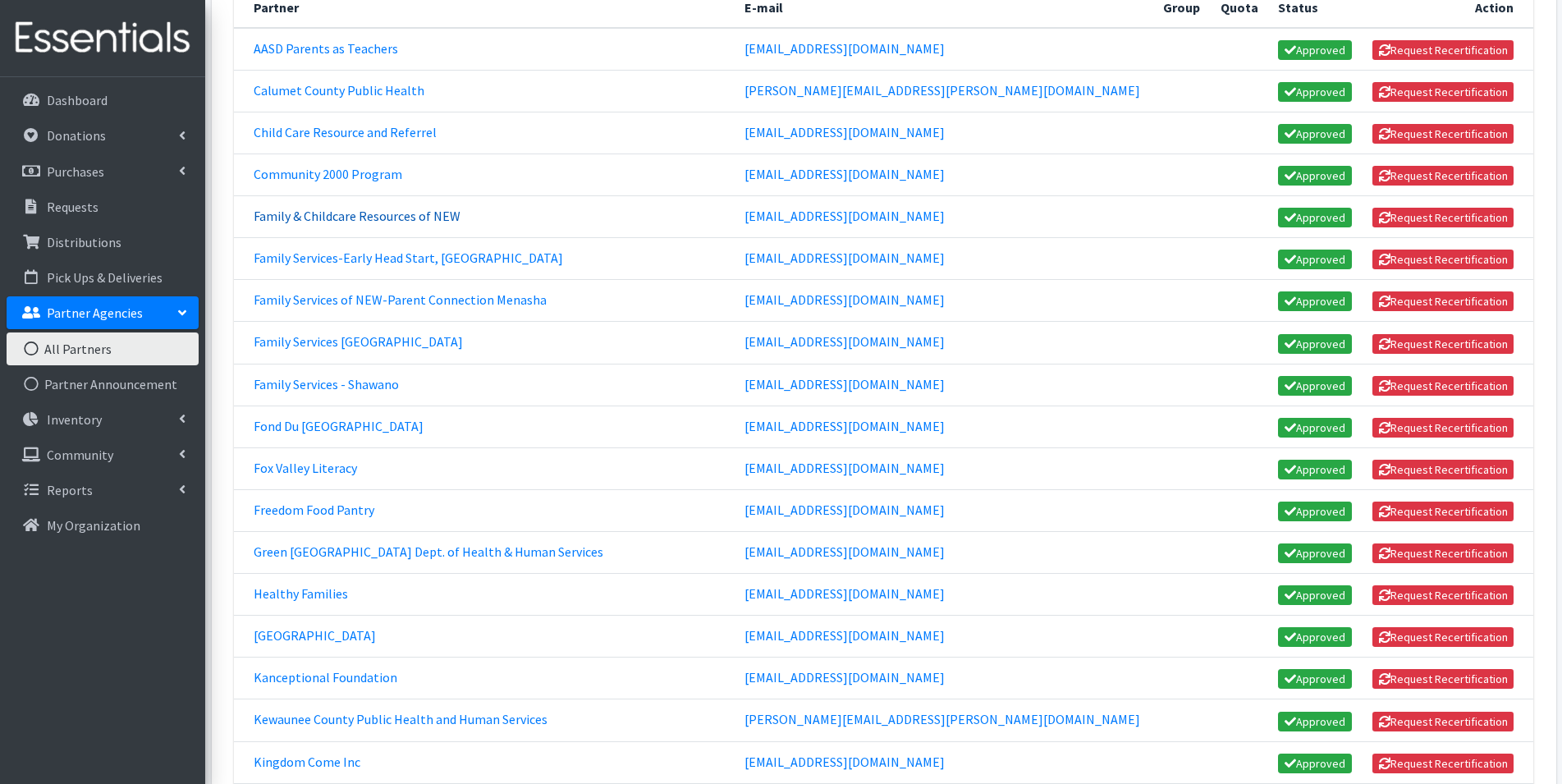
click at [397, 214] on link "Family & Childcare Resources of NEW" at bounding box center [357, 216] width 207 height 16
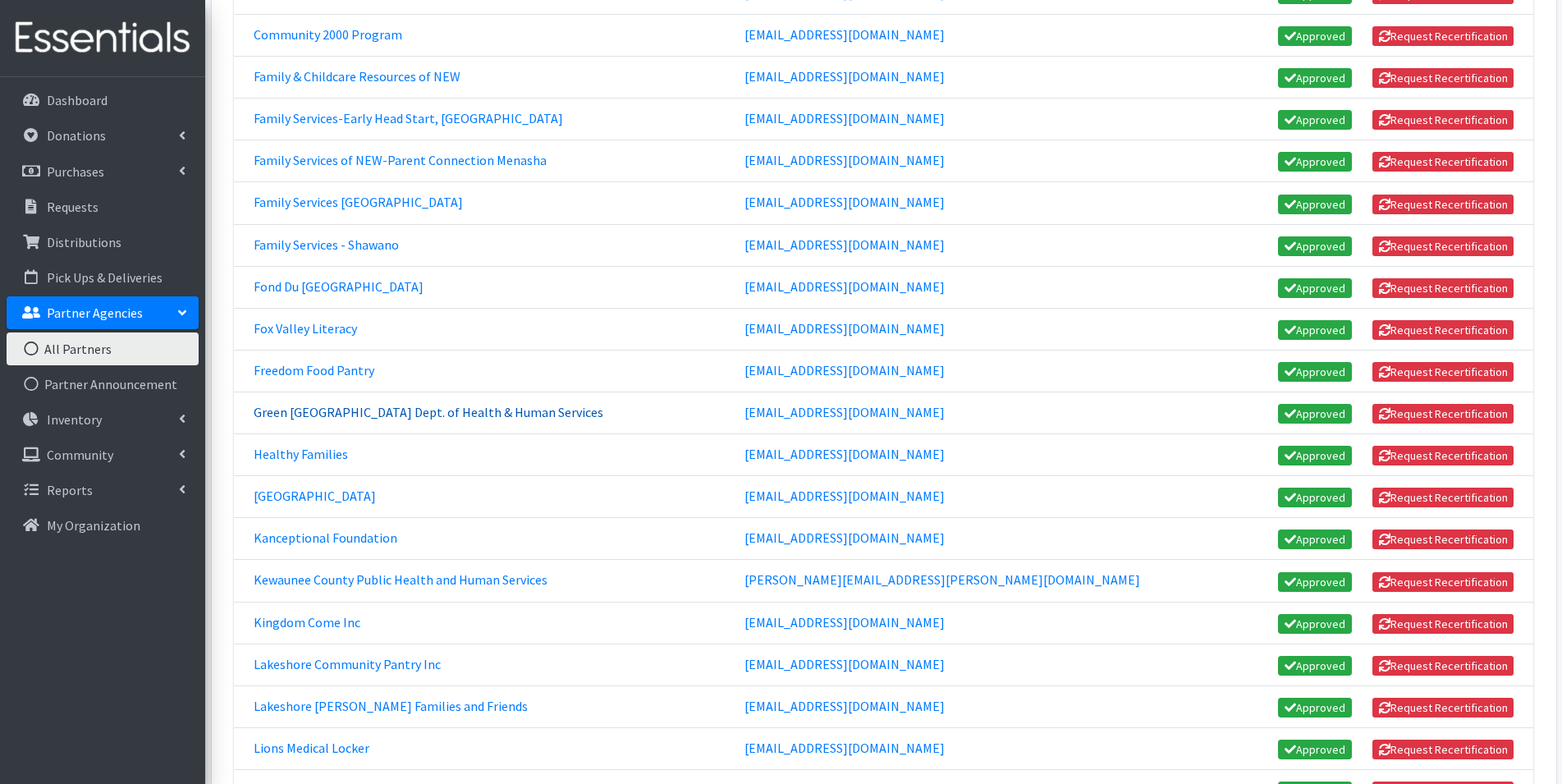
scroll to position [492, 0]
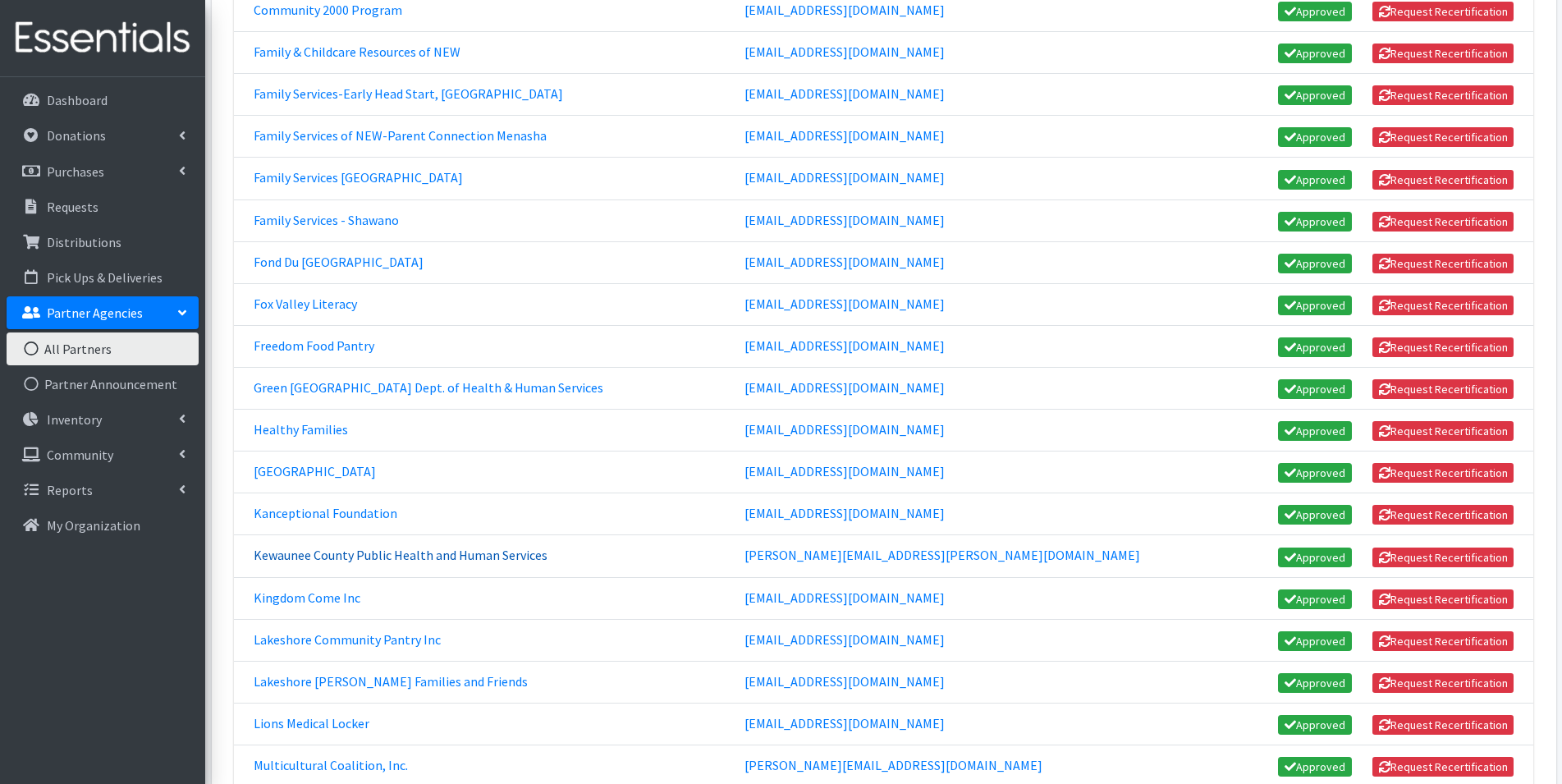
click at [381, 556] on link "Kewaunee County Public Health and Human Services" at bounding box center [400, 555] width 293 height 16
click at [310, 640] on link "Lakeshore Community Pantry Inc" at bounding box center [347, 640] width 187 height 16
click at [337, 680] on link "Lakeshore Foster Families and Friends" at bounding box center [391, 681] width 274 height 16
click at [321, 598] on link "Kingdom Come Inc" at bounding box center [306, 598] width 106 height 16
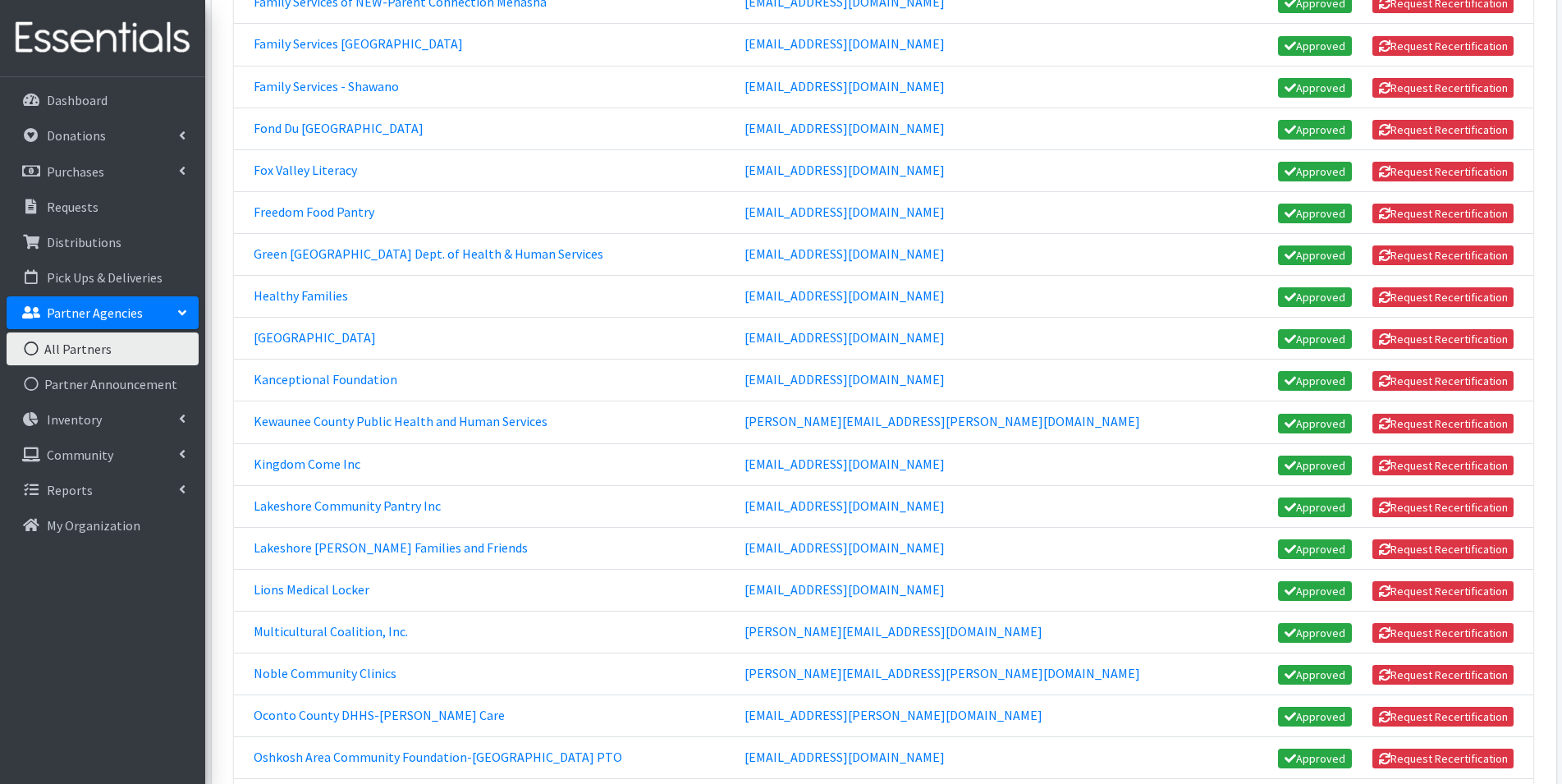
scroll to position [328, 0]
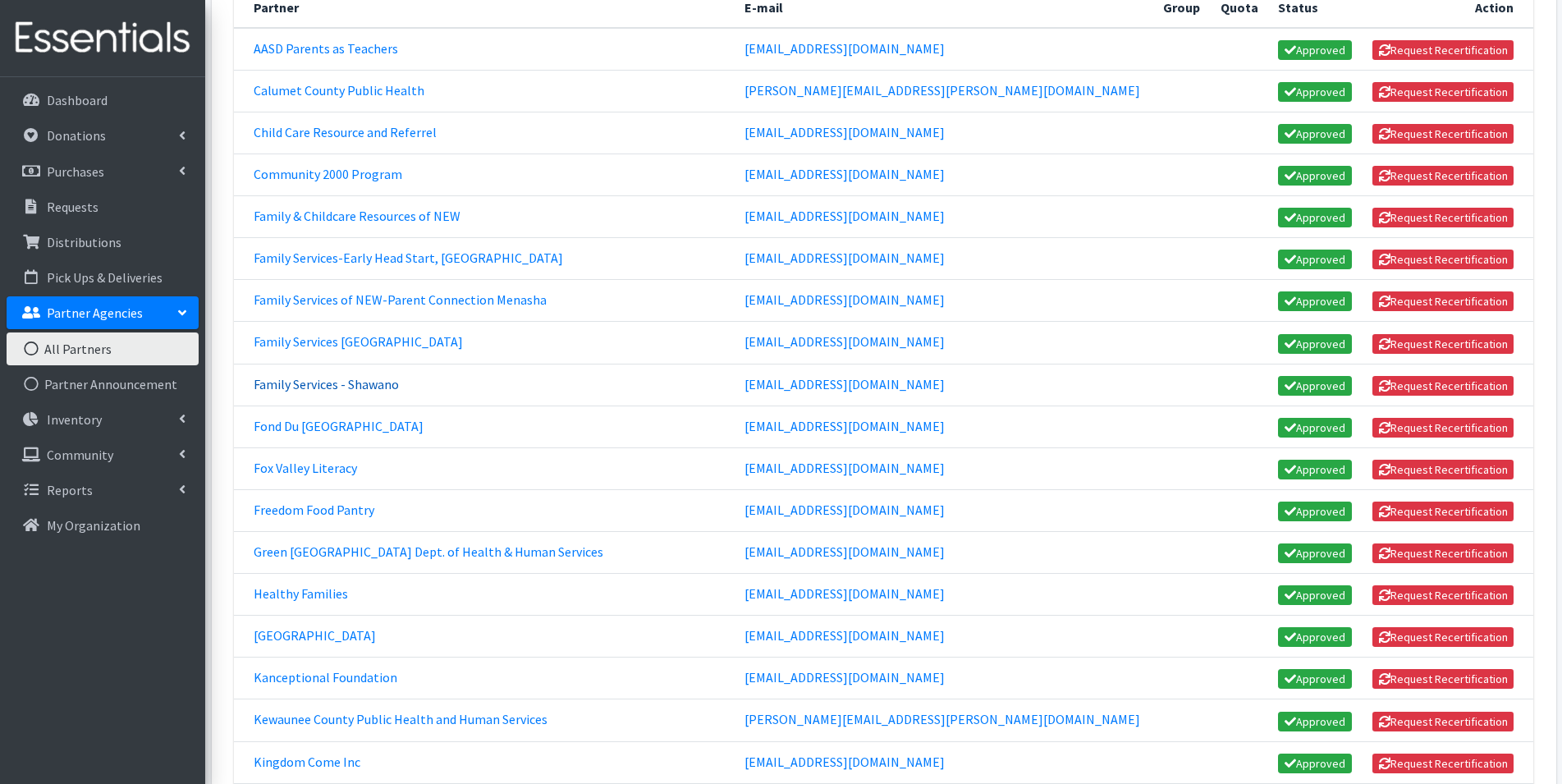
click at [354, 384] on link "Family Services - Shawano" at bounding box center [326, 384] width 145 height 16
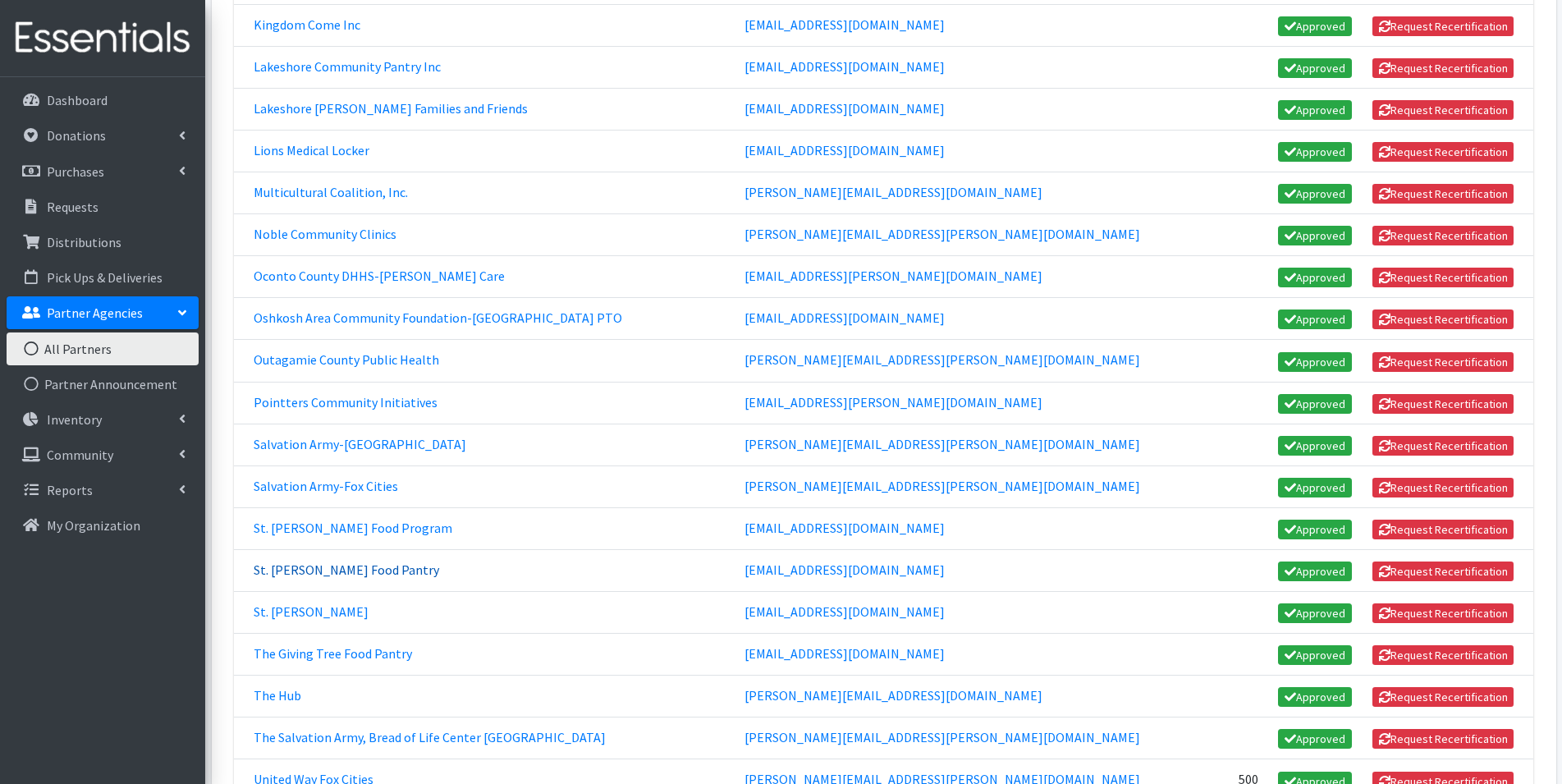
scroll to position [1067, 0]
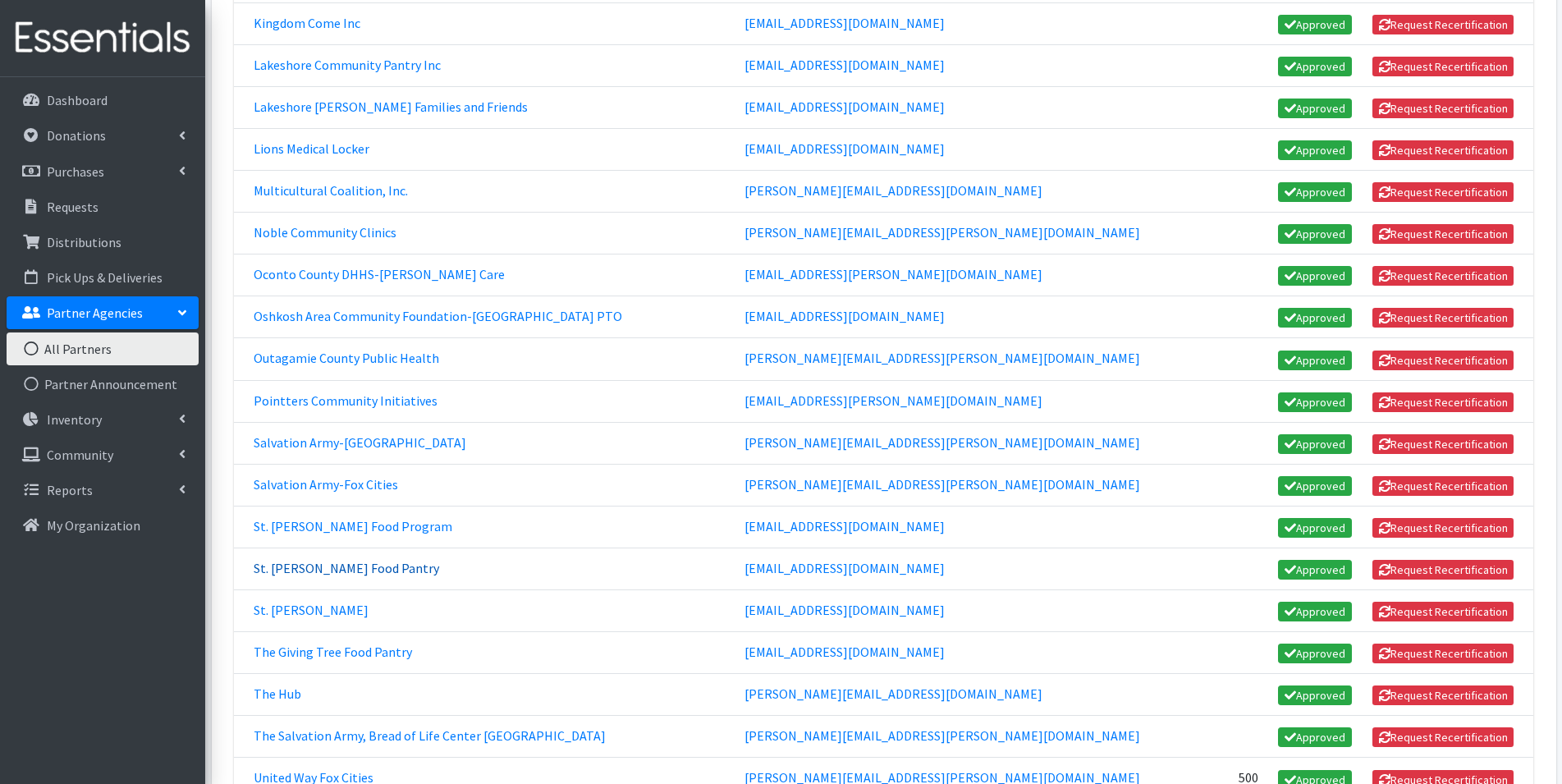
click at [284, 571] on link "St. Michael Food Pantry" at bounding box center [346, 568] width 185 height 16
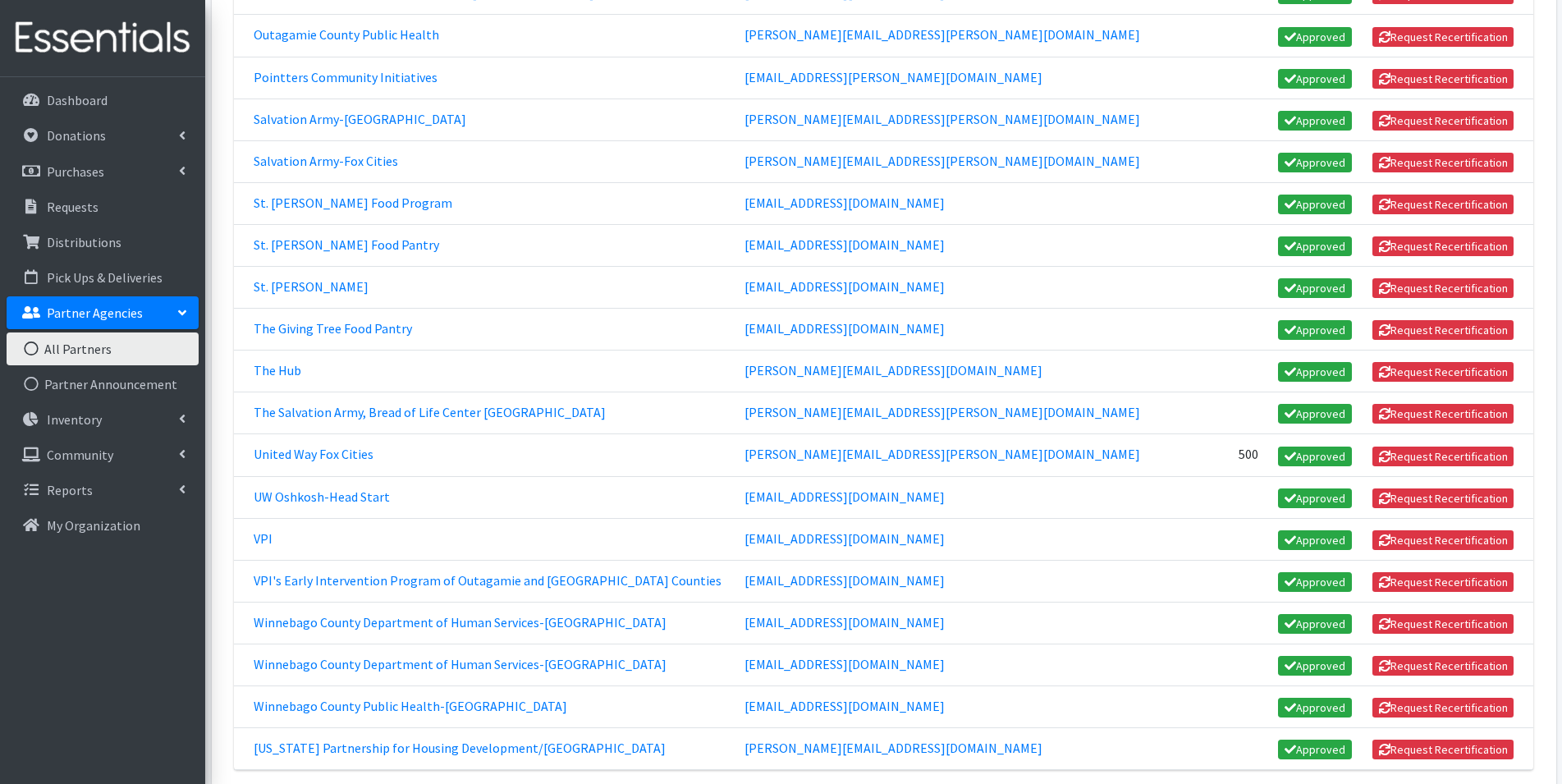
scroll to position [1149, 0]
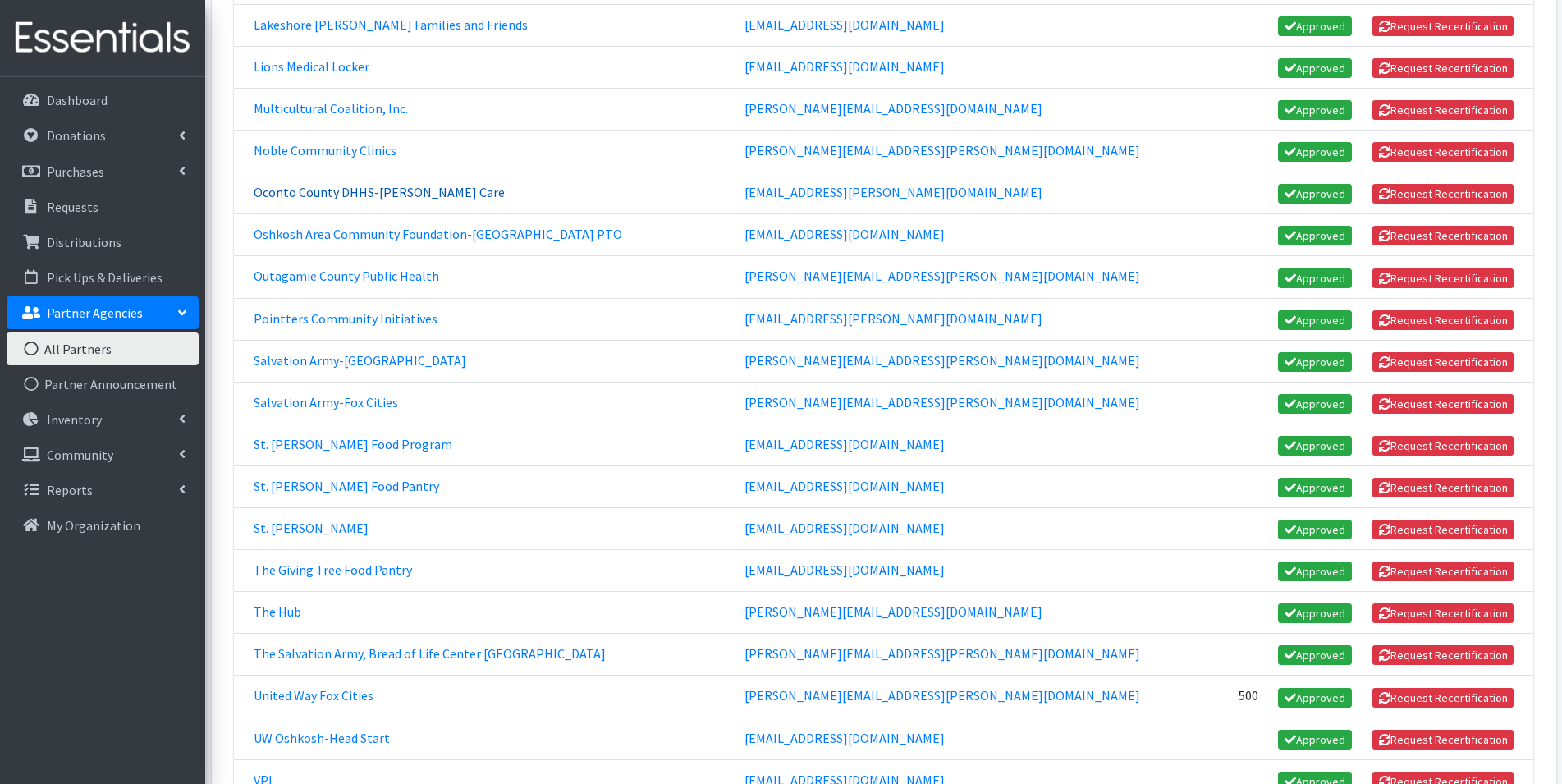
click at [324, 198] on link "Oconto County DHHS-Foster Care" at bounding box center [379, 192] width 251 height 16
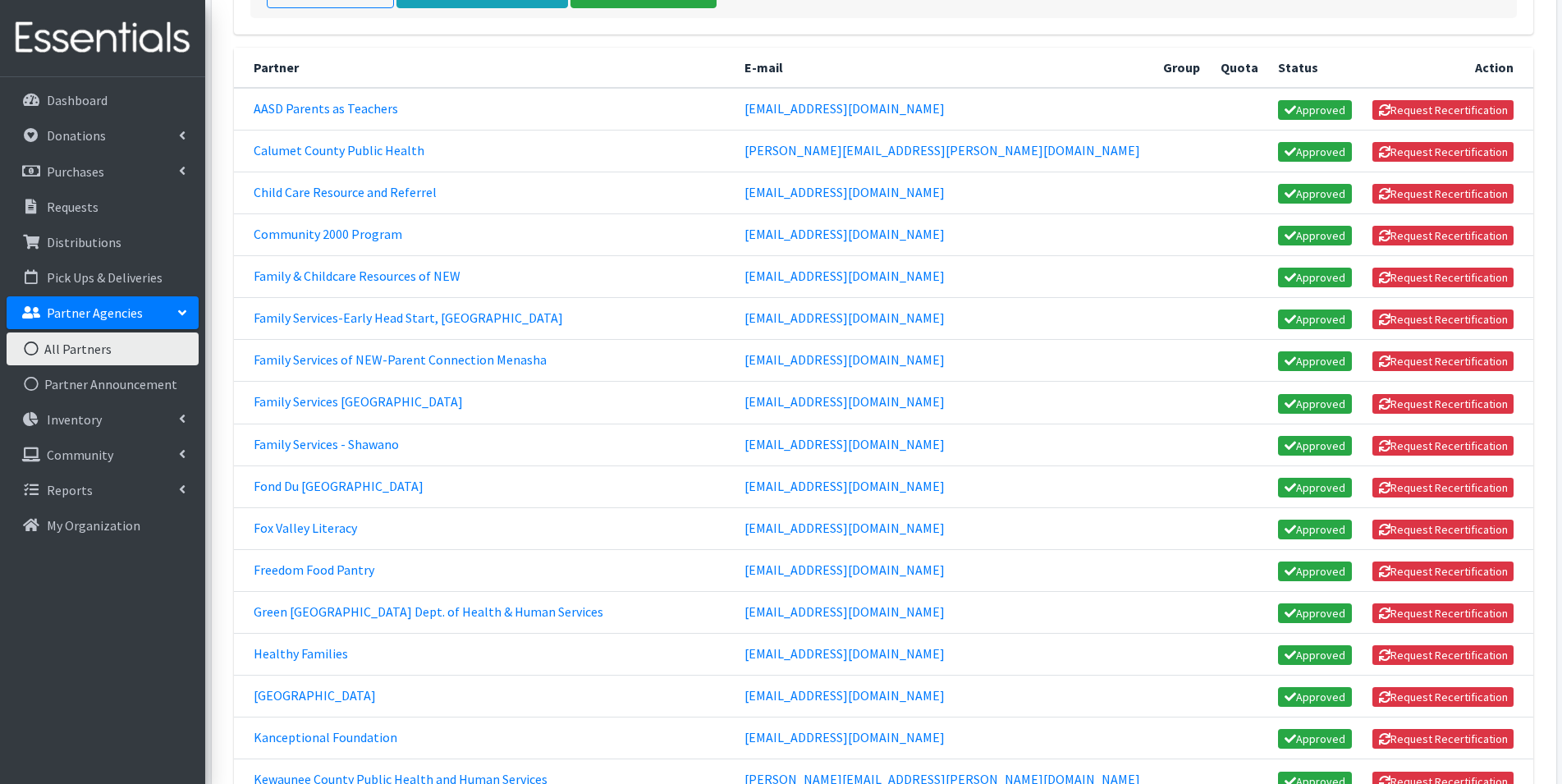
scroll to position [246, 0]
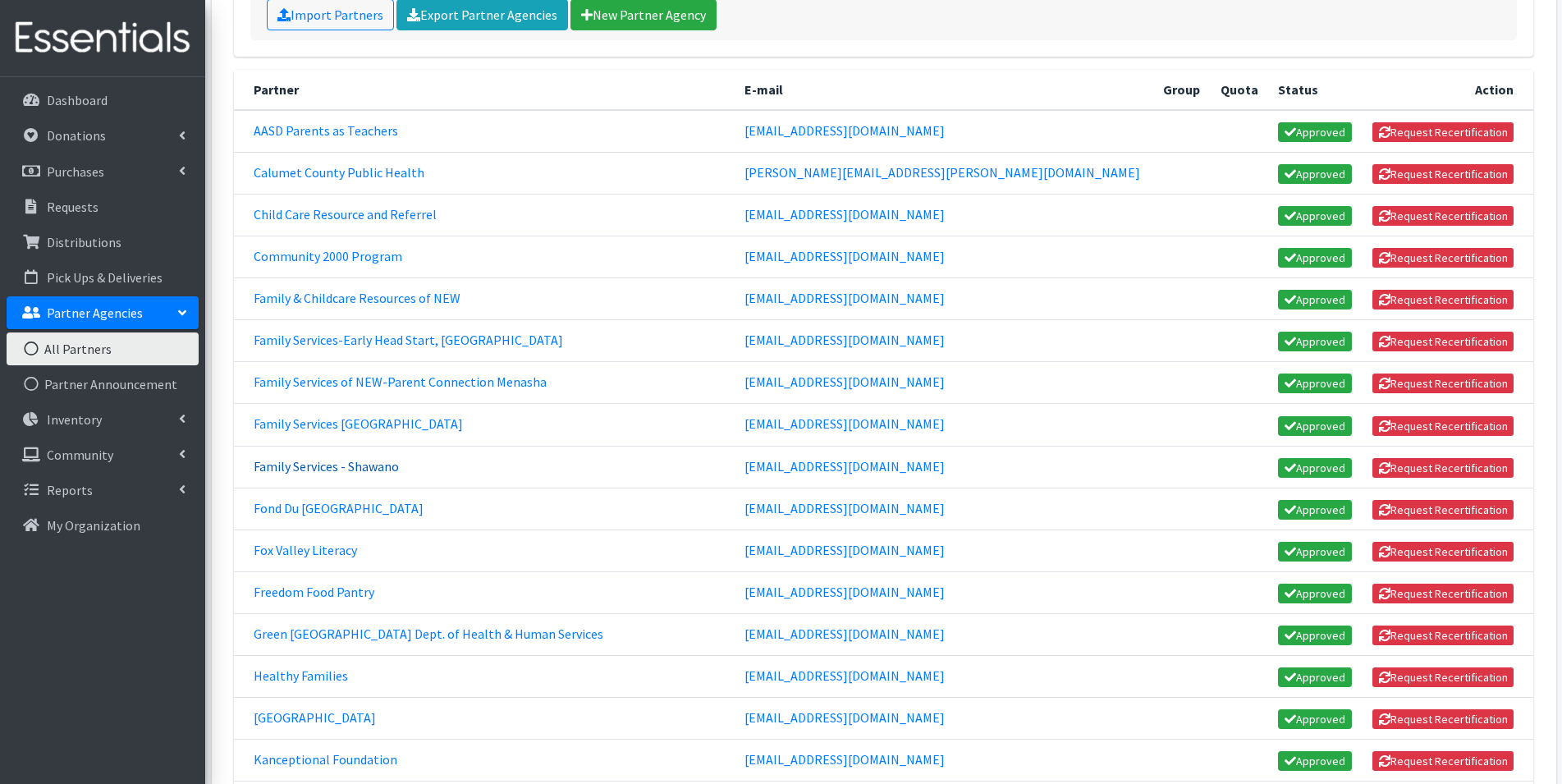
click at [351, 467] on link "Family Services - Shawano" at bounding box center [326, 466] width 145 height 16
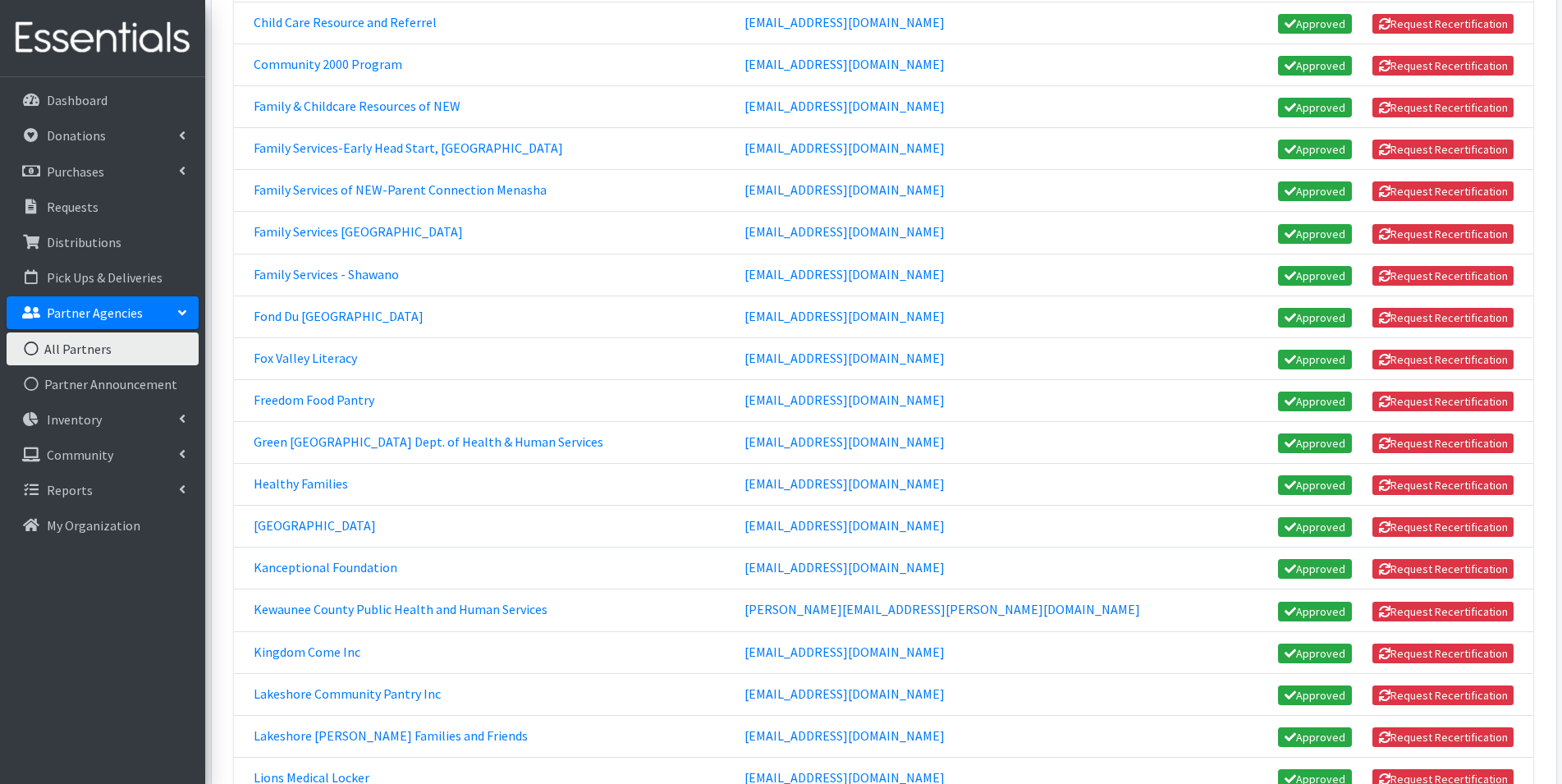
scroll to position [492, 0]
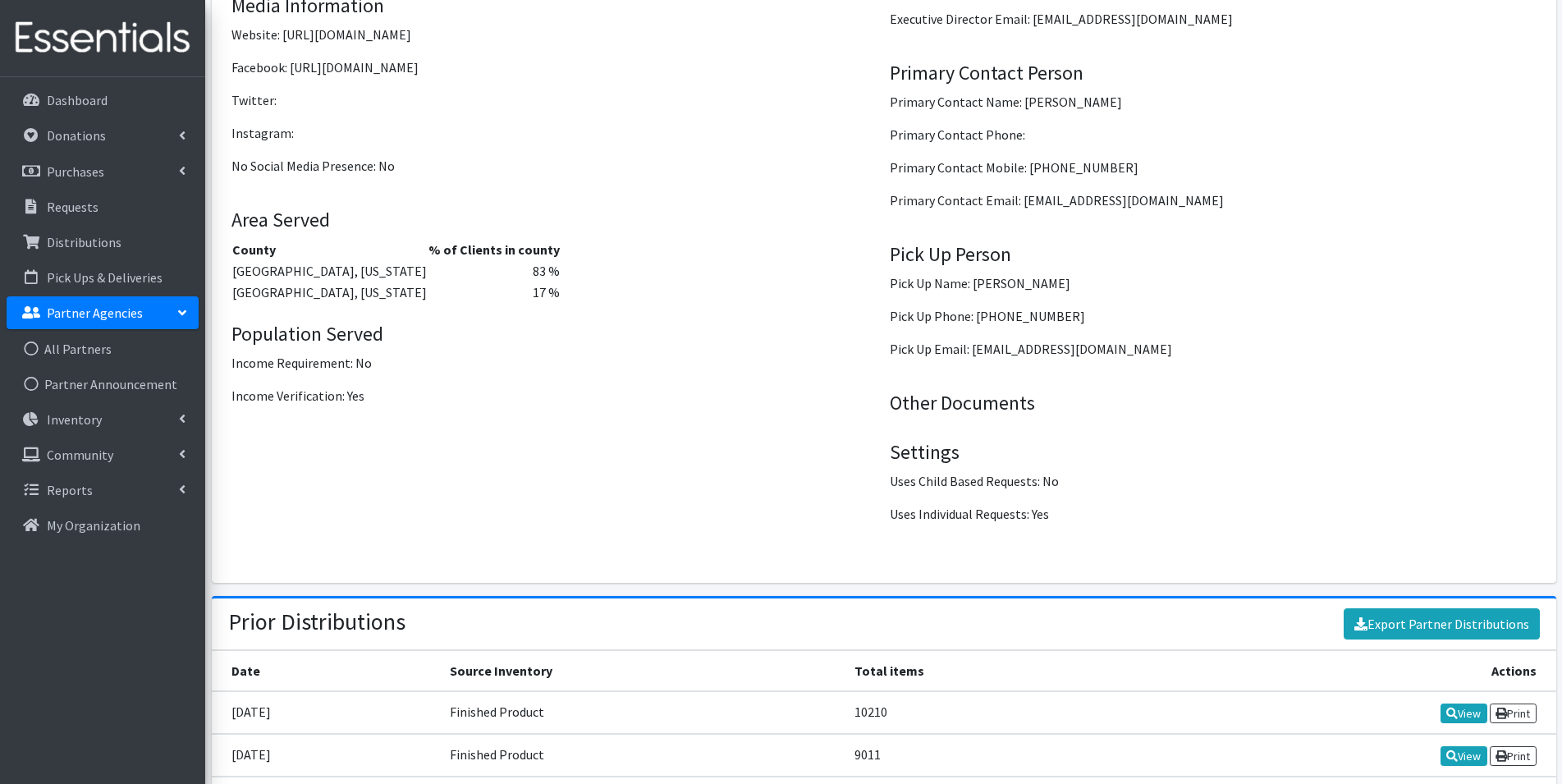
scroll to position [2133, 0]
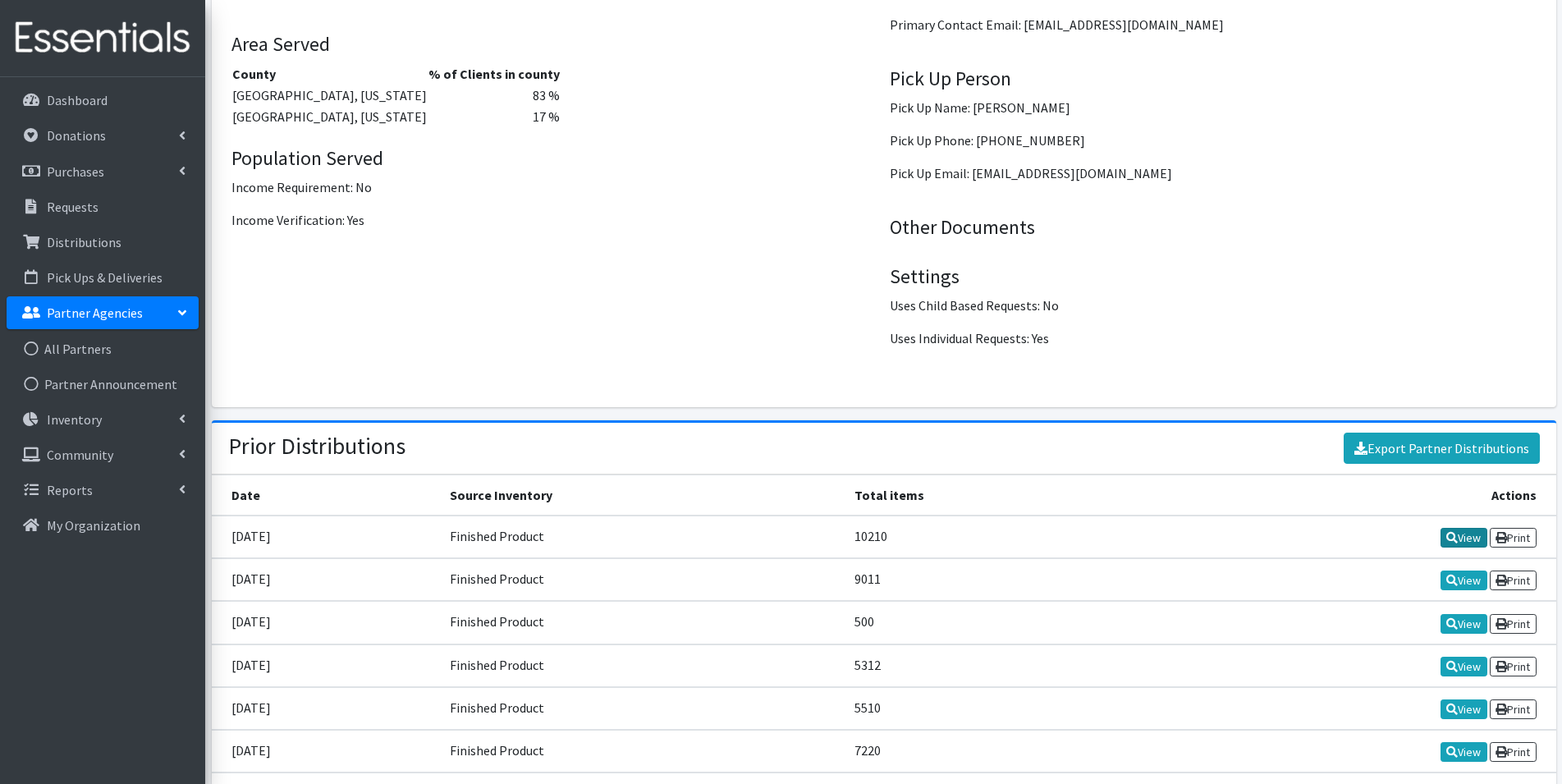
click at [1472, 539] on link "View" at bounding box center [1463, 538] width 46 height 20
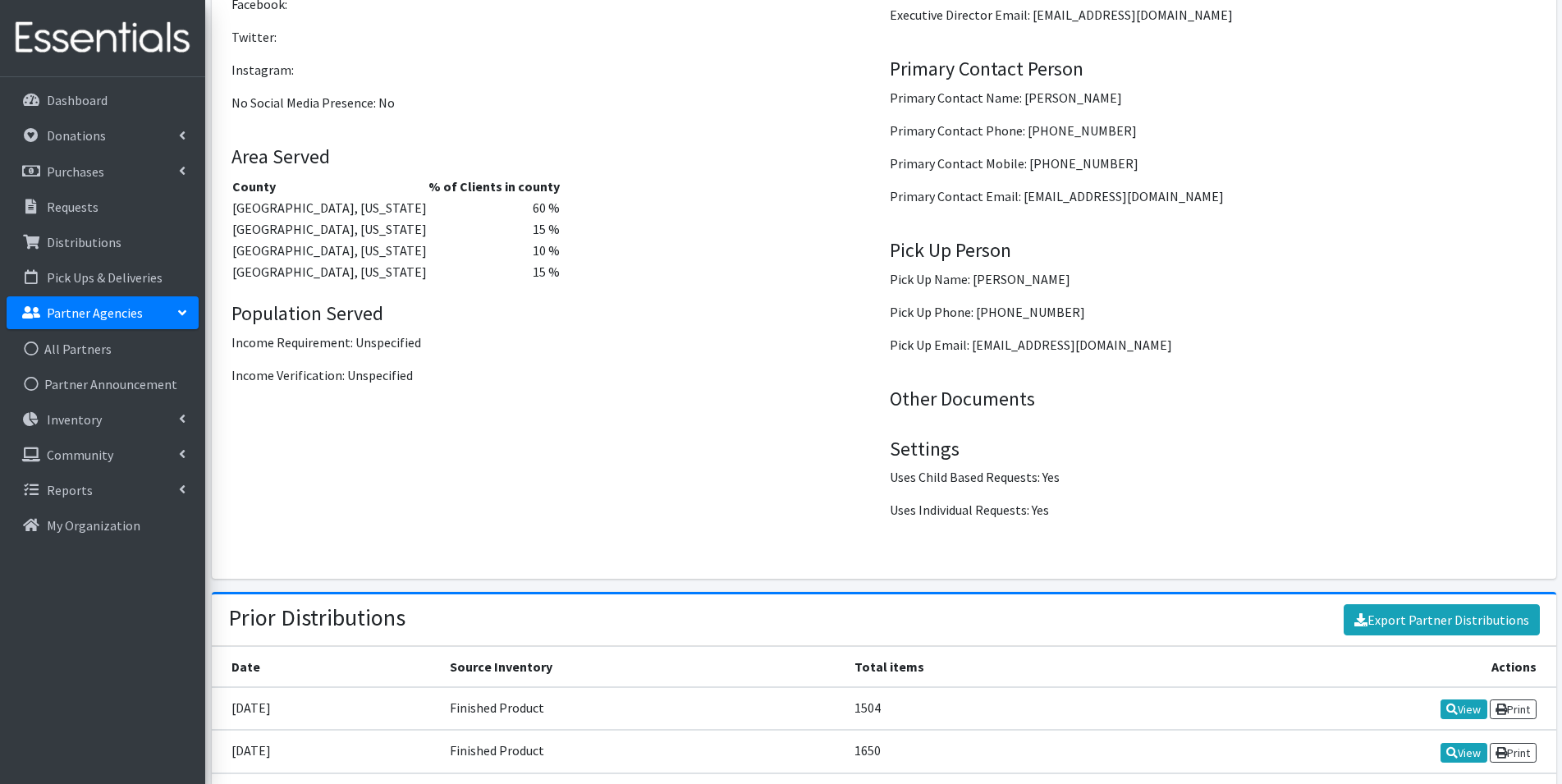
scroll to position [2133, 0]
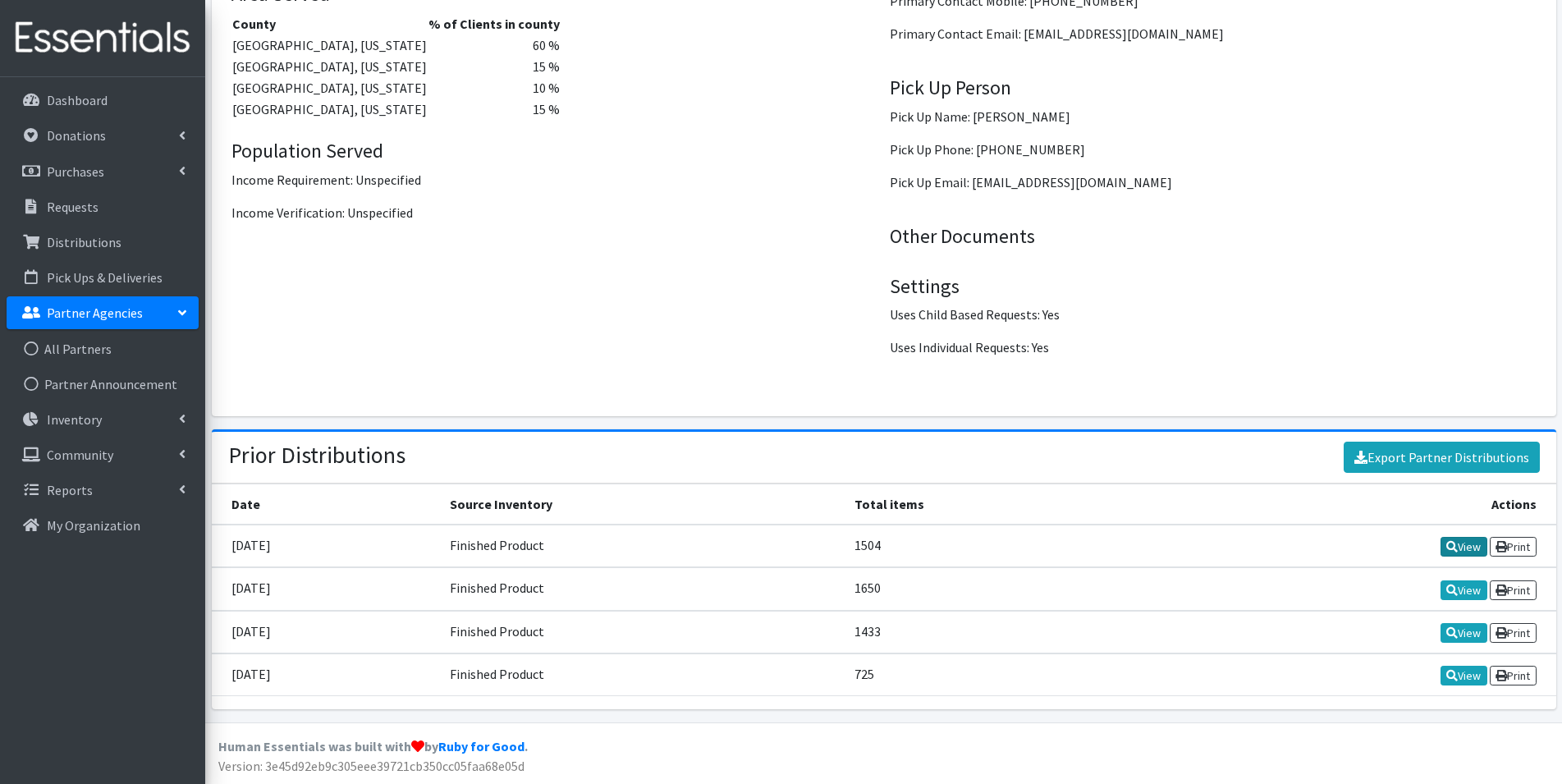
click at [1472, 545] on link "View" at bounding box center [1463, 547] width 46 height 20
click at [1464, 591] on link "View" at bounding box center [1463, 590] width 46 height 20
click at [1458, 639] on link "View" at bounding box center [1463, 633] width 46 height 20
click at [1468, 679] on link "View" at bounding box center [1463, 676] width 46 height 20
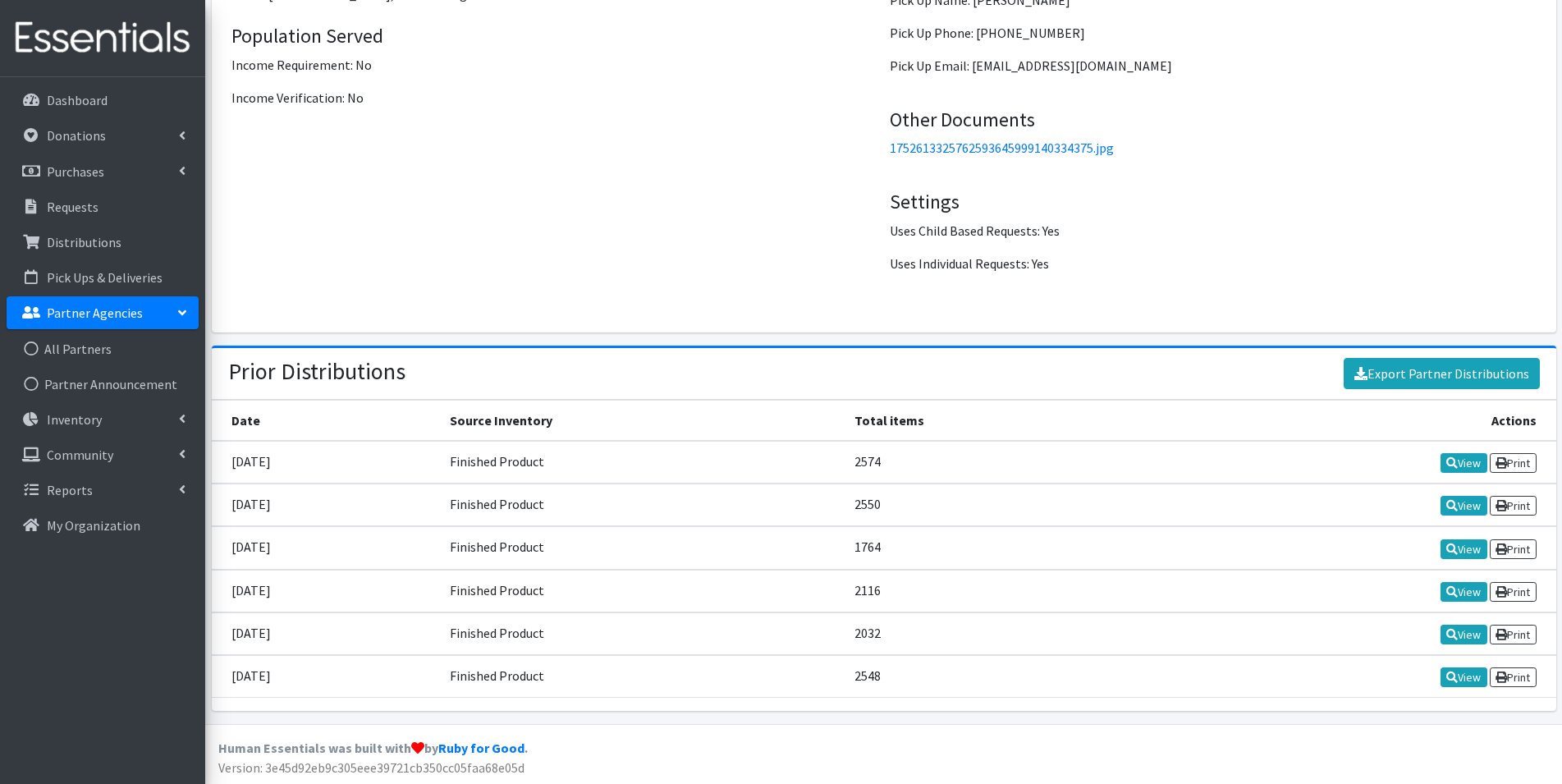
scroll to position [2236, 0]
click at [1464, 462] on link "View" at bounding box center [1463, 461] width 46 height 20
click at [1459, 511] on link "View" at bounding box center [1463, 504] width 46 height 20
click at [1461, 590] on link "View" at bounding box center [1463, 590] width 46 height 20
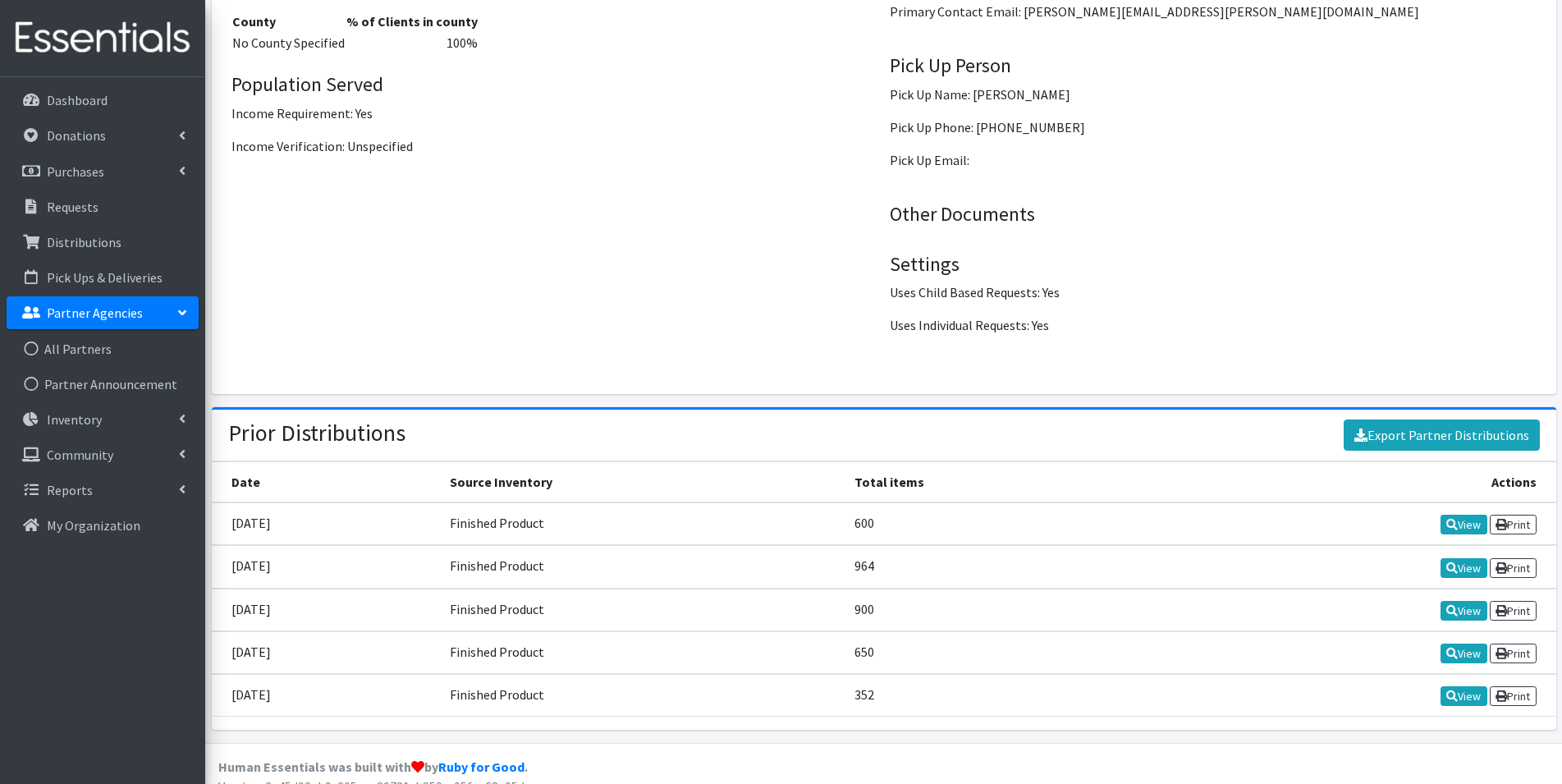
scroll to position [2176, 0]
click at [1474, 513] on link "View" at bounding box center [1463, 523] width 46 height 20
click at [1454, 557] on link "View" at bounding box center [1463, 567] width 46 height 20
click at [1460, 600] on link "View" at bounding box center [1463, 610] width 46 height 20
click at [1469, 642] on link "View" at bounding box center [1463, 652] width 46 height 20
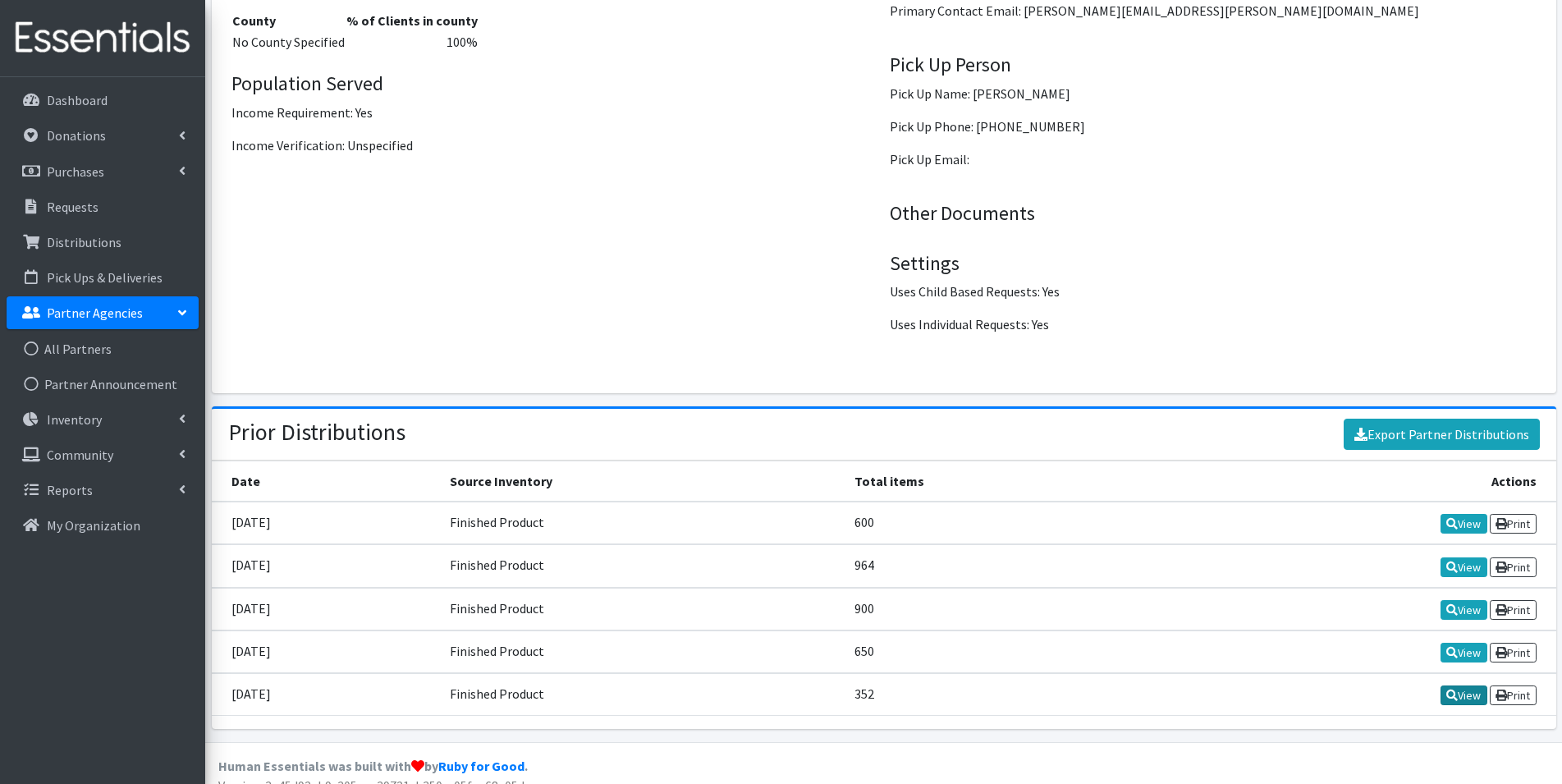
click at [1472, 685] on link "View" at bounding box center [1463, 695] width 46 height 20
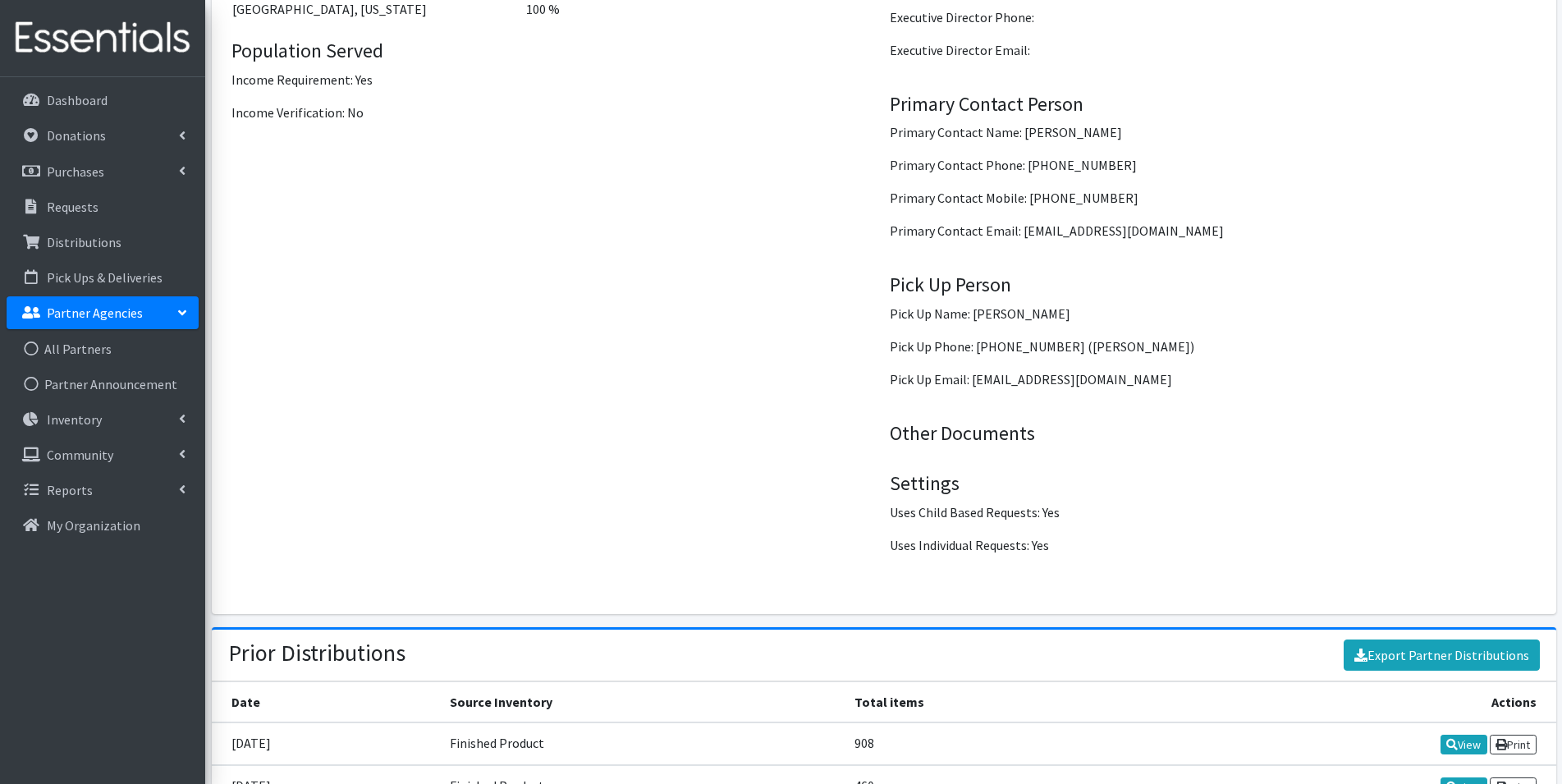
scroll to position [2276, 0]
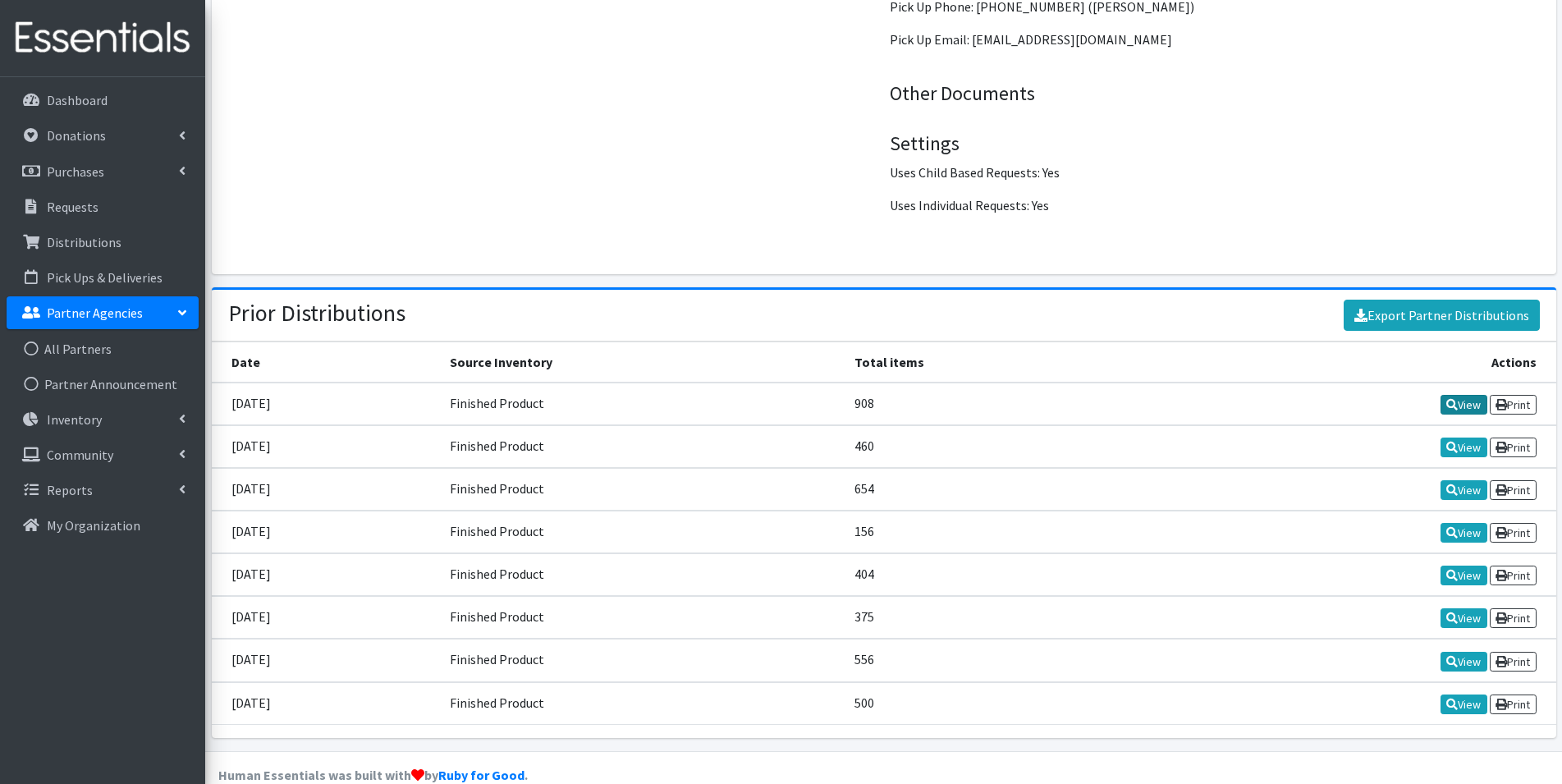
click at [1463, 394] on link "View" at bounding box center [1463, 404] width 46 height 20
click at [1469, 437] on link "View" at bounding box center [1463, 447] width 46 height 20
click at [1452, 484] on icon at bounding box center [1452, 490] width 12 height 12
click at [1463, 522] on link "View" at bounding box center [1463, 532] width 46 height 20
click at [1452, 570] on icon at bounding box center [1452, 575] width 12 height 12
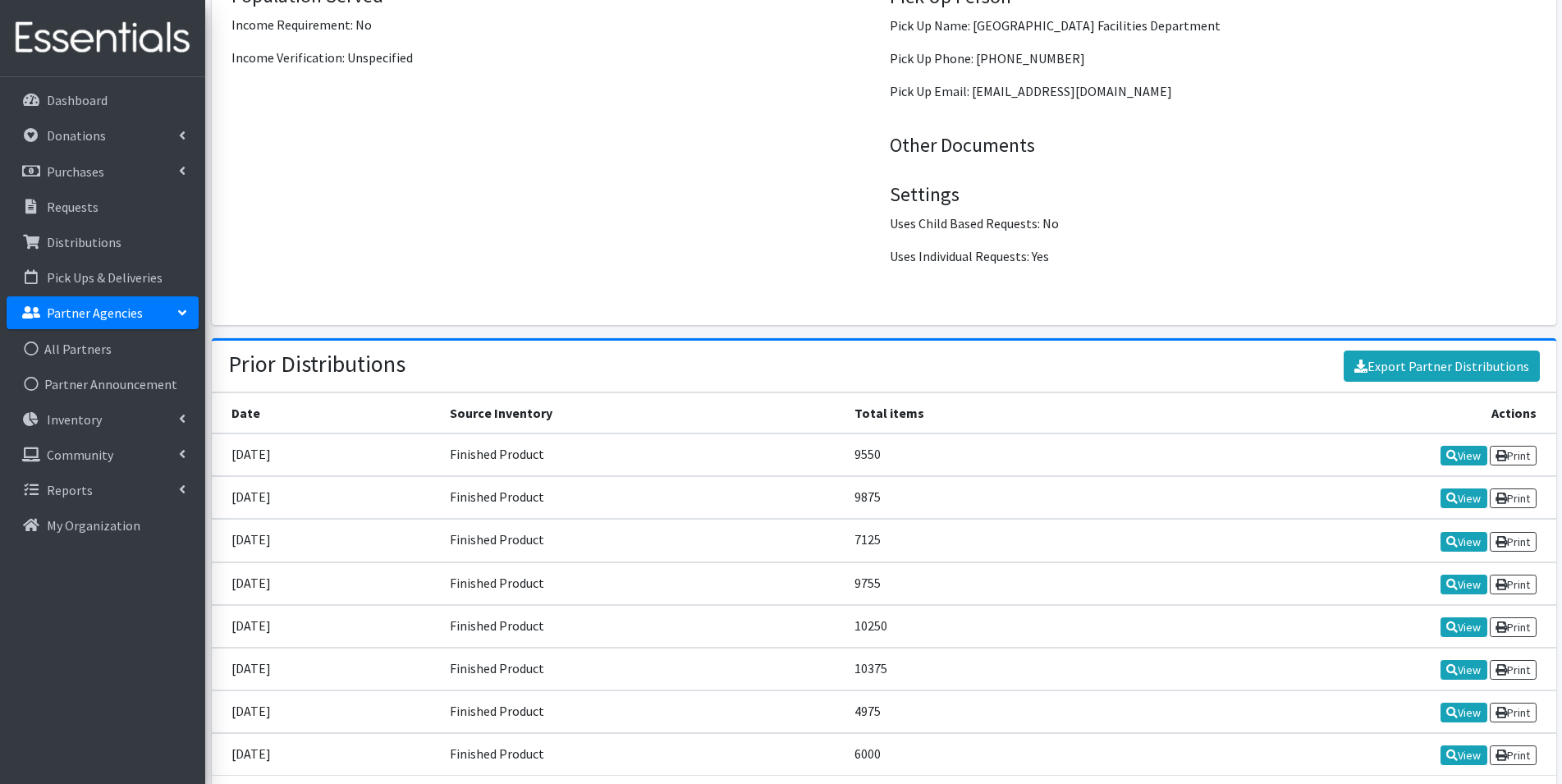
scroll to position [2276, 0]
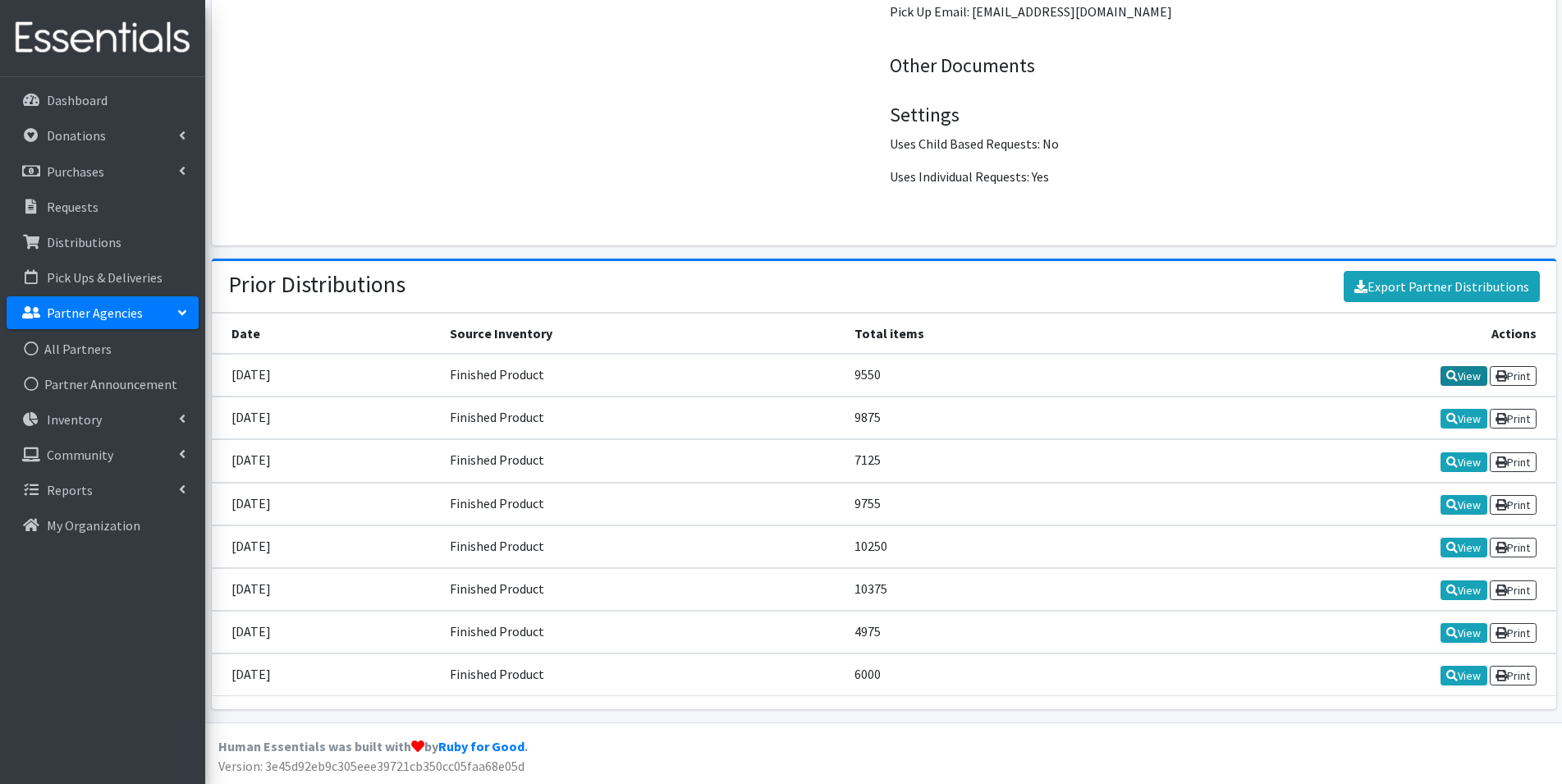
click at [1472, 375] on link "View" at bounding box center [1463, 376] width 46 height 20
click at [1448, 416] on icon at bounding box center [1452, 418] width 12 height 12
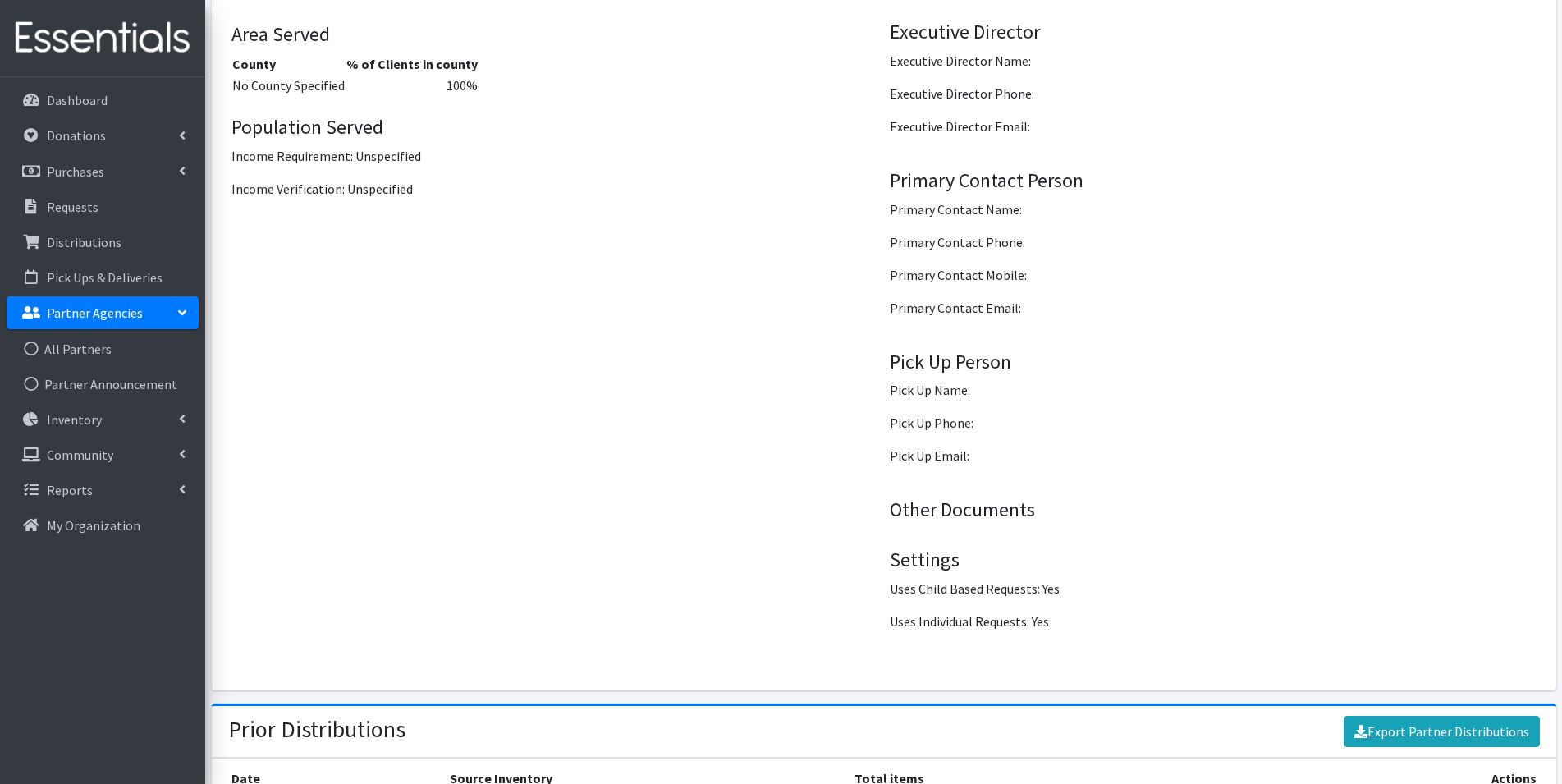
scroll to position [2247, 0]
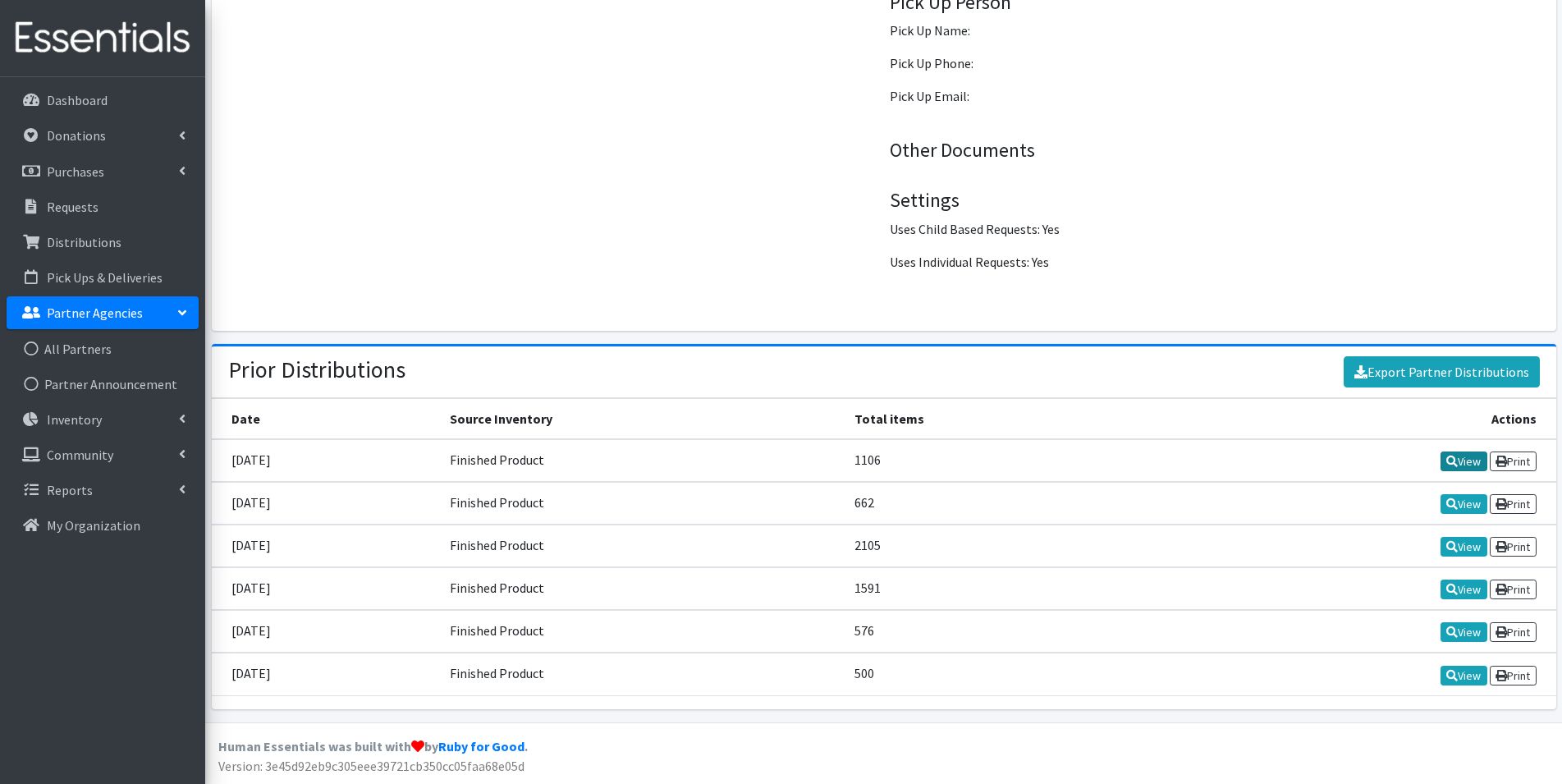
click at [1466, 461] on link "View" at bounding box center [1463, 461] width 46 height 20
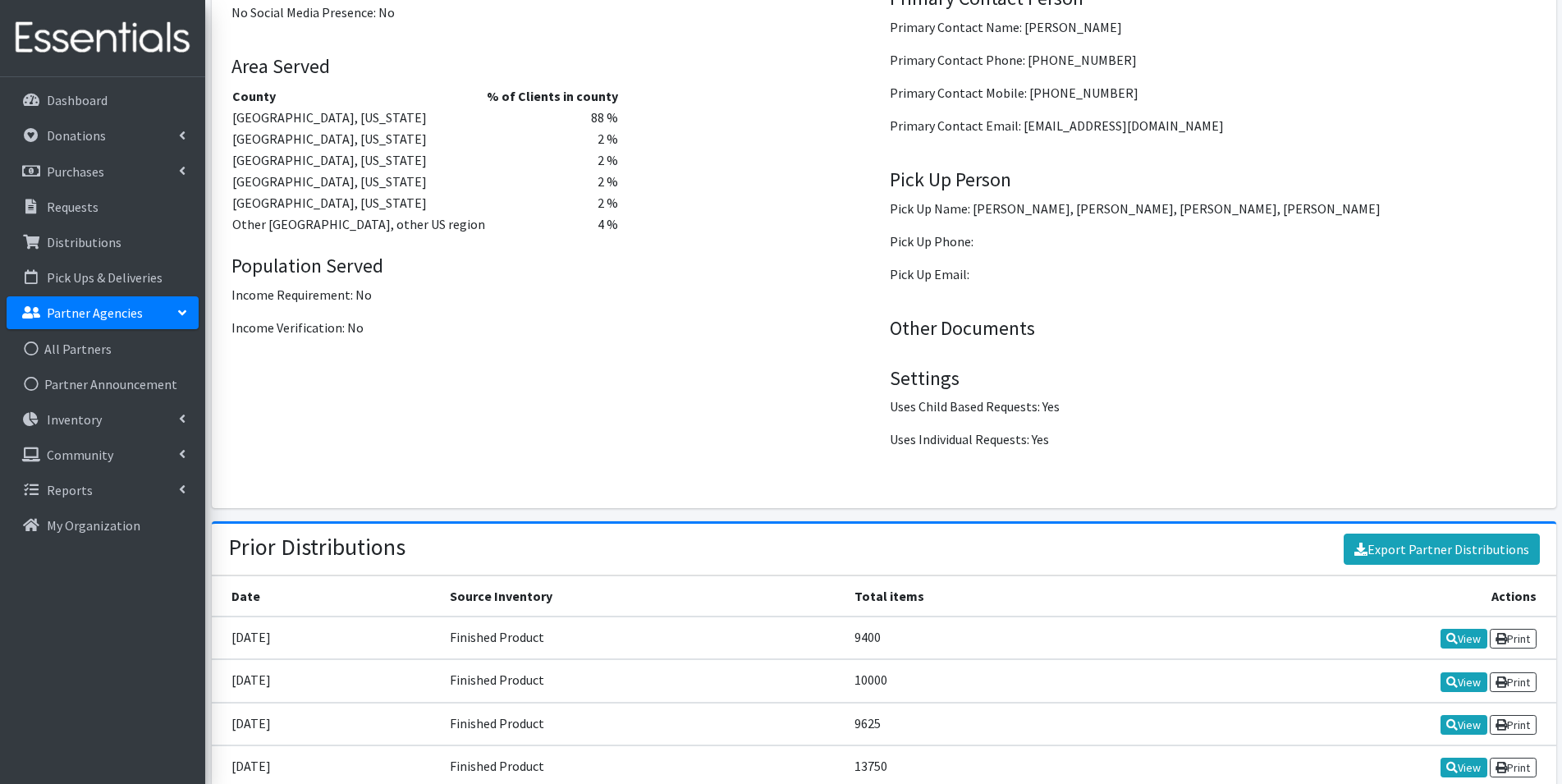
scroll to position [2176, 0]
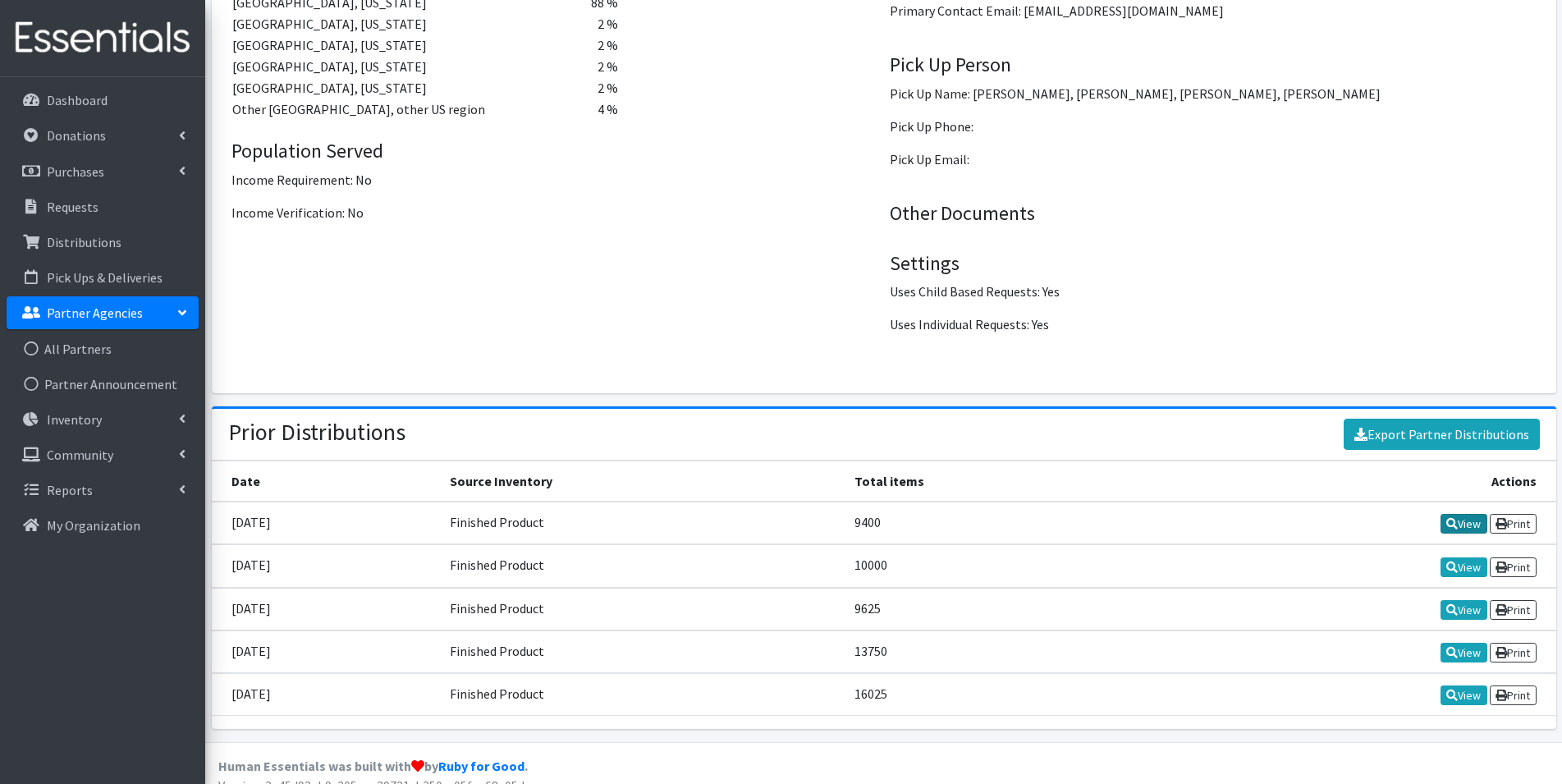
click at [1458, 513] on link "View" at bounding box center [1463, 523] width 46 height 20
click at [1451, 557] on link "View" at bounding box center [1463, 567] width 46 height 20
click at [1463, 600] on link "View" at bounding box center [1463, 610] width 46 height 20
click at [1459, 642] on link "View" at bounding box center [1463, 652] width 46 height 20
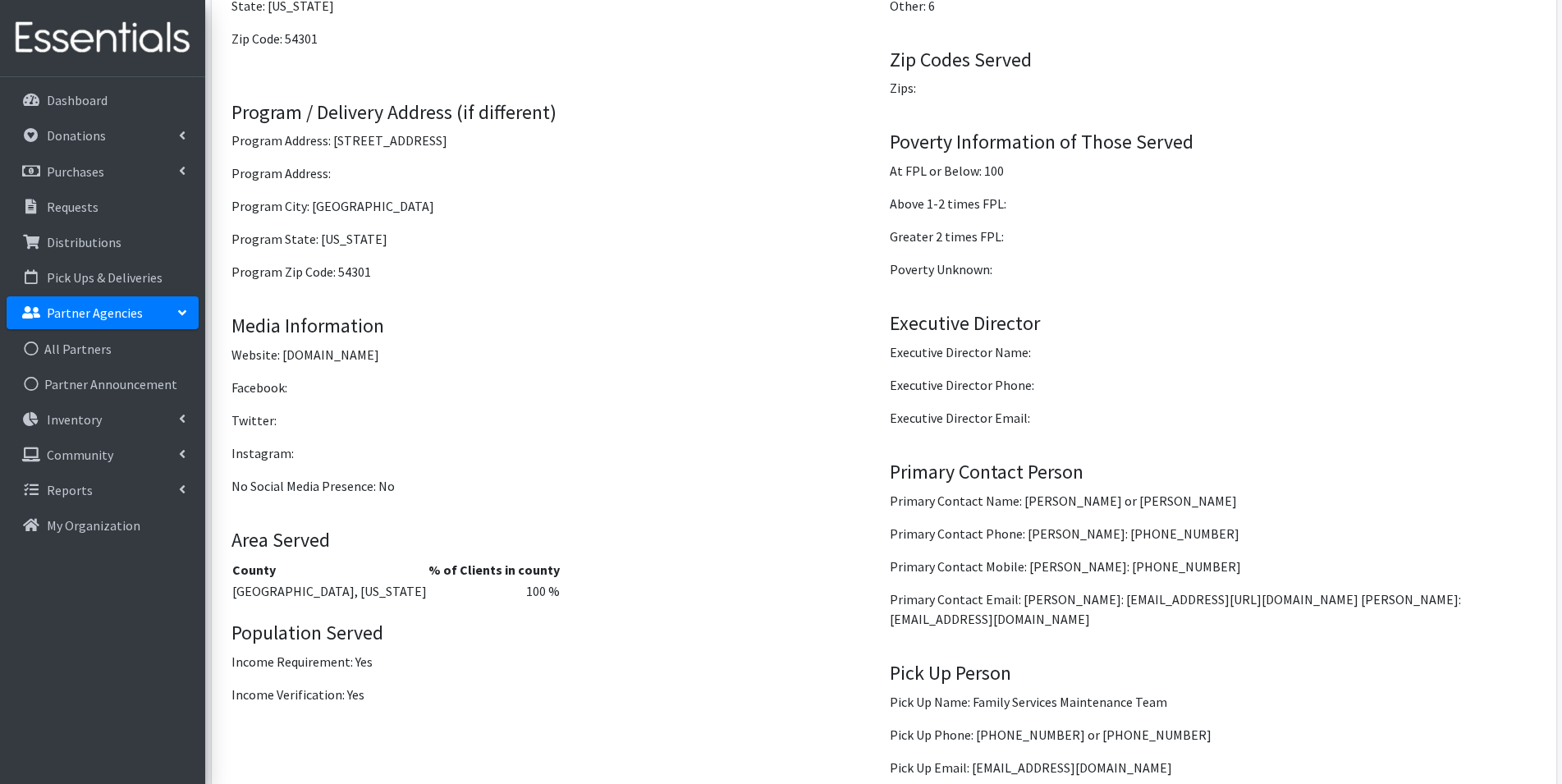
scroll to position [2133, 0]
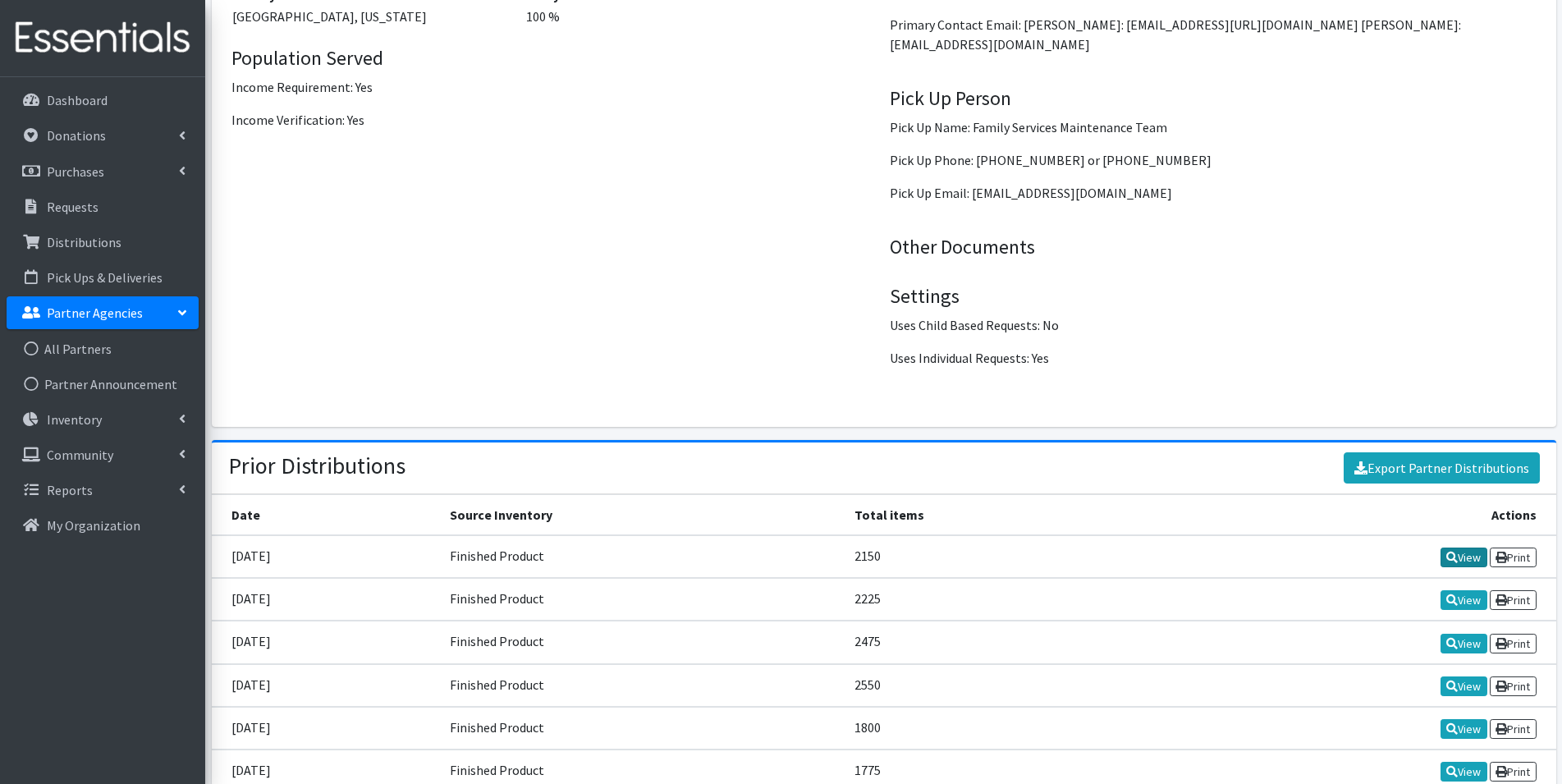
click at [1470, 547] on link "View" at bounding box center [1463, 557] width 46 height 20
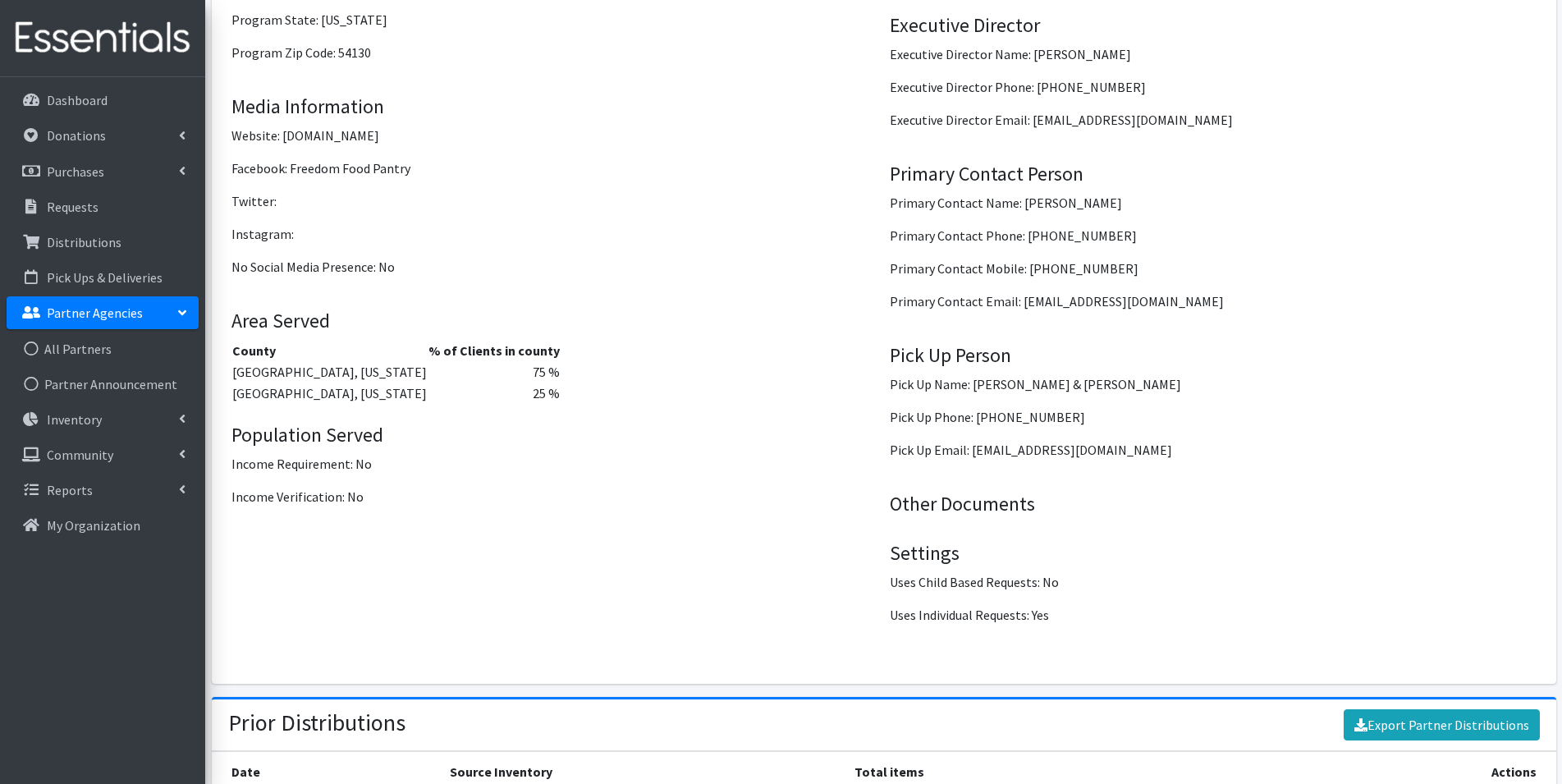
scroll to position [2148, 0]
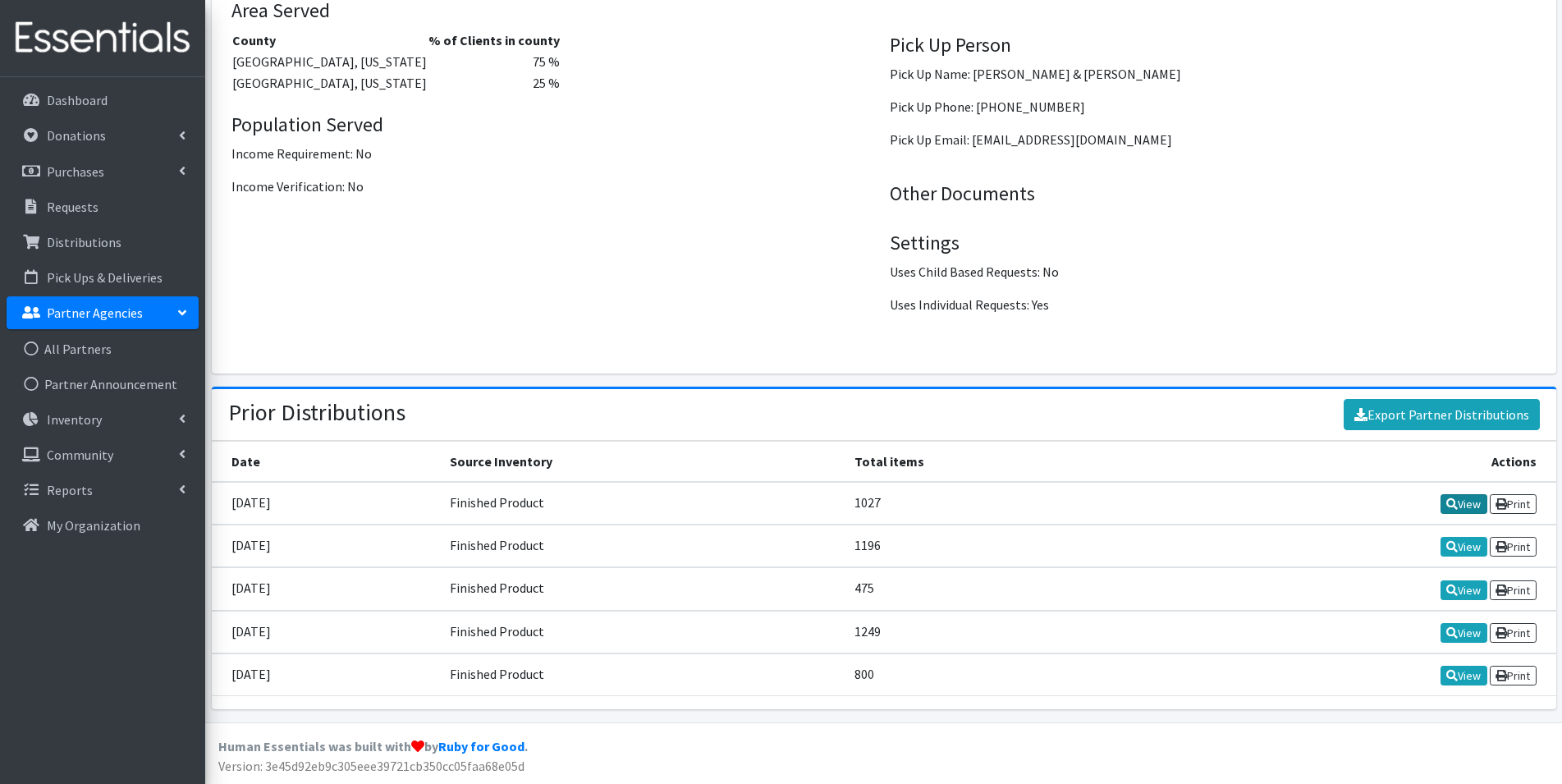
click at [1464, 505] on link "View" at bounding box center [1463, 504] width 46 height 20
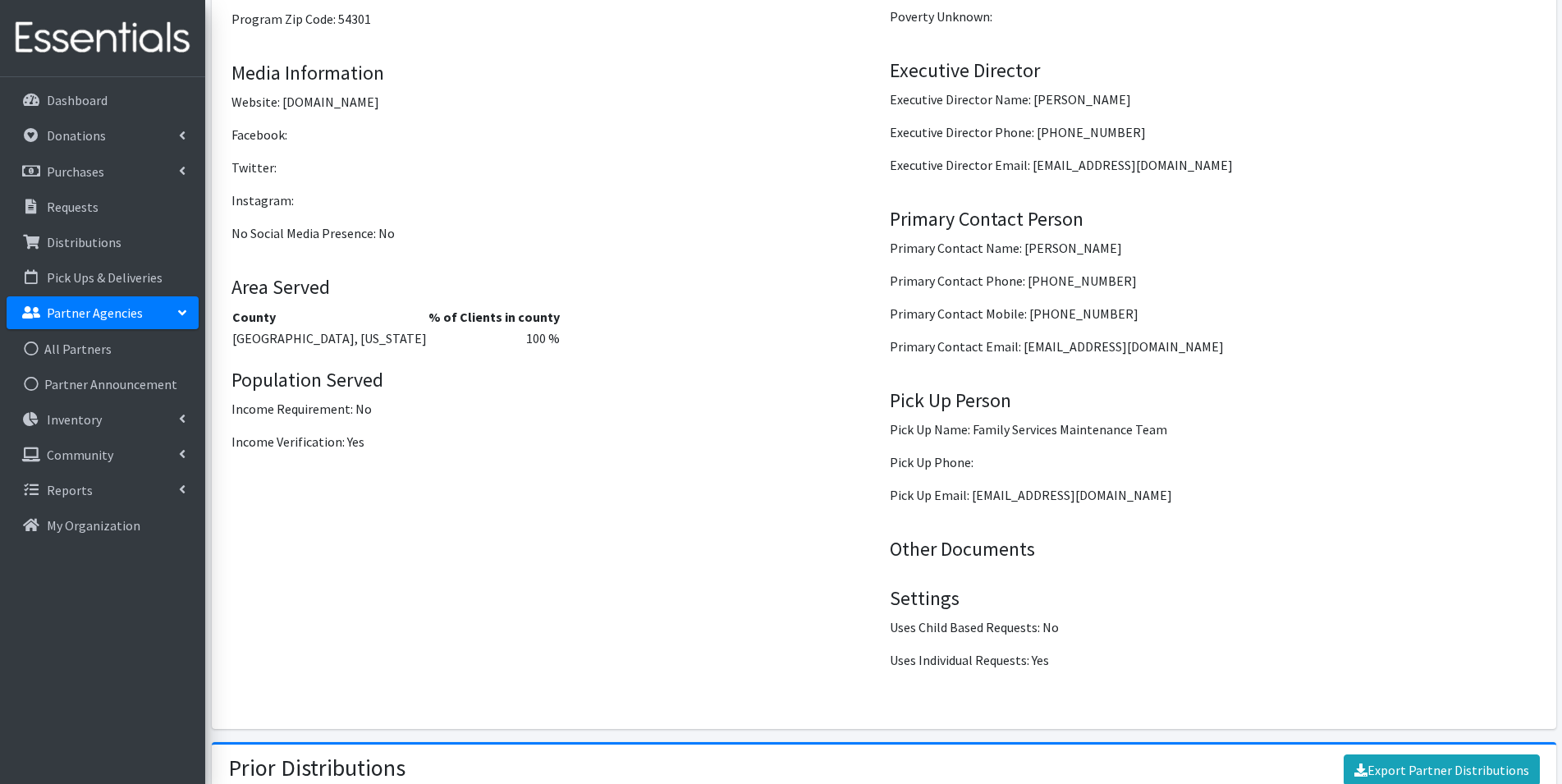
scroll to position [2075, 0]
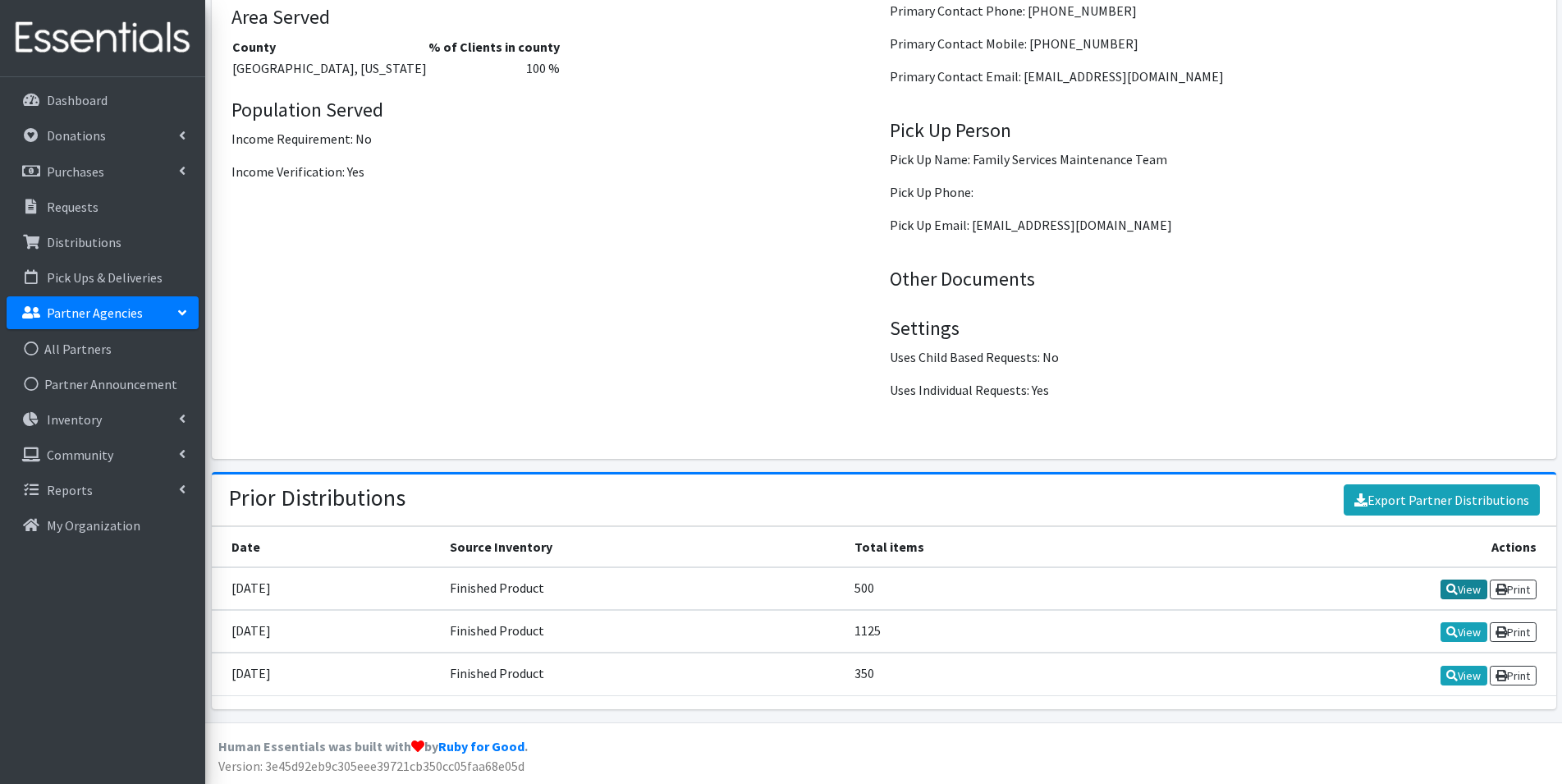
click at [1452, 589] on icon at bounding box center [1452, 589] width 12 height 12
click at [1454, 637] on link "View" at bounding box center [1463, 632] width 46 height 20
click at [1455, 680] on link "View" at bounding box center [1463, 676] width 46 height 20
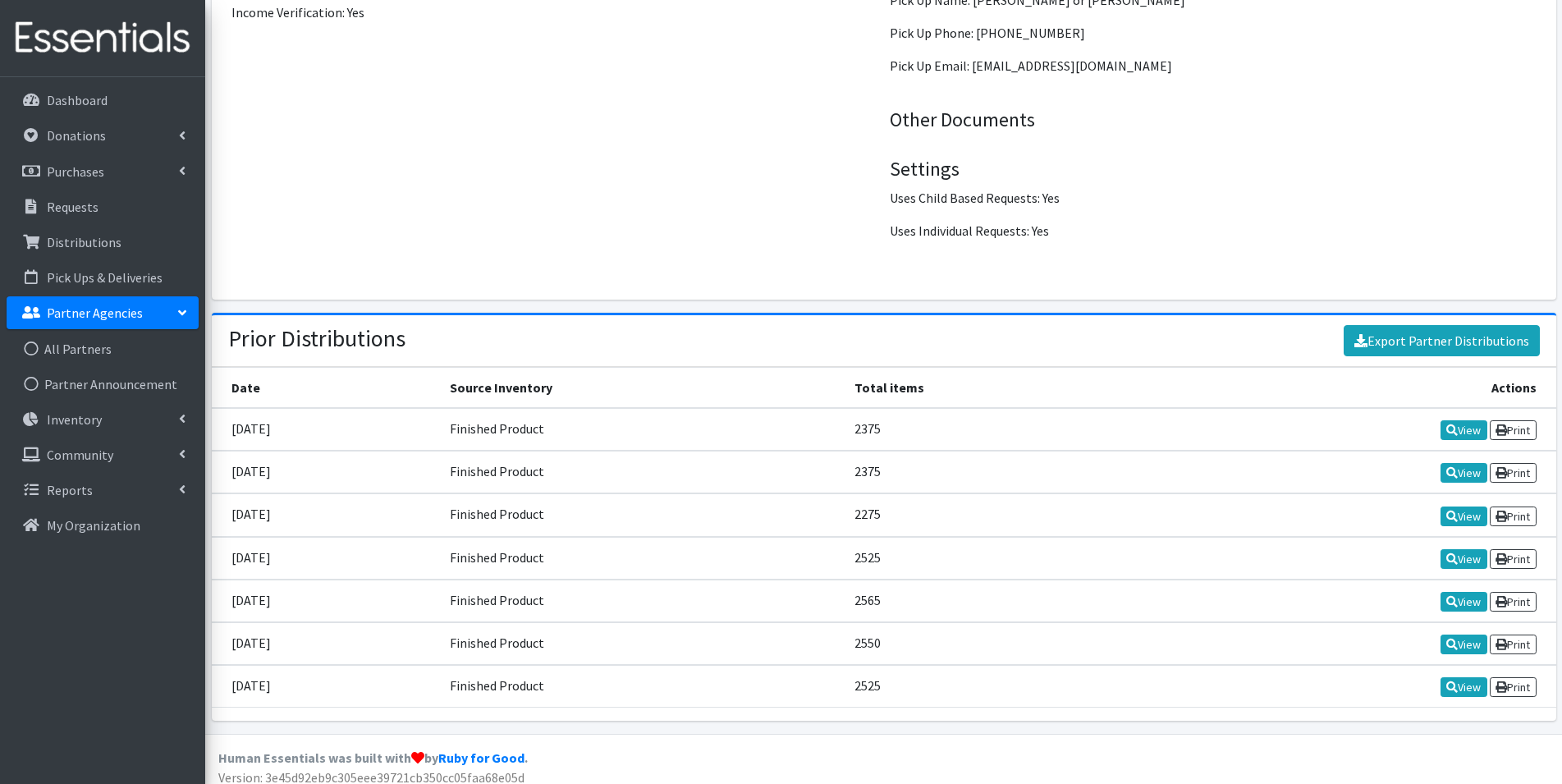
scroll to position [2233, 0]
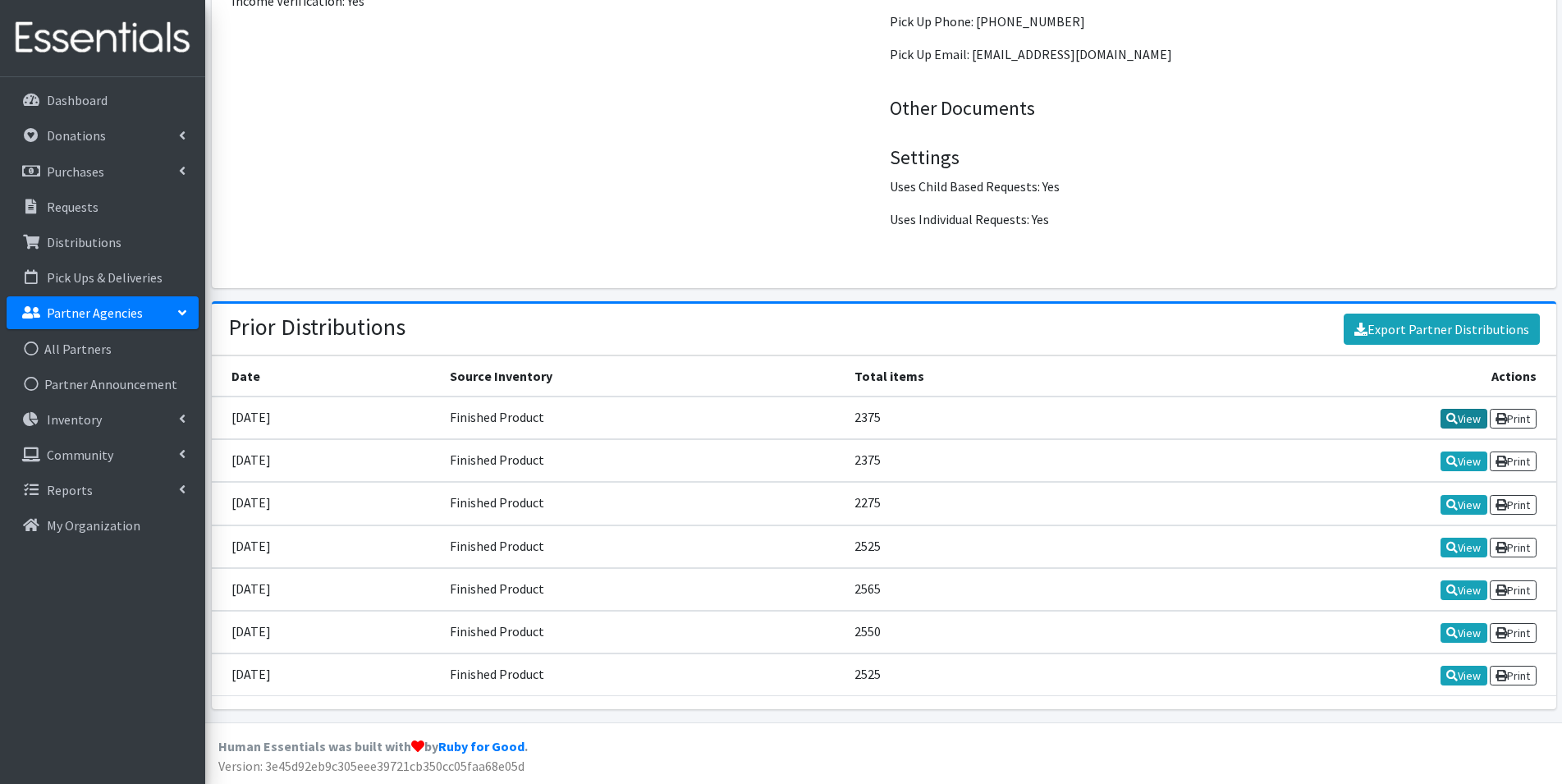
click at [1468, 415] on link "View" at bounding box center [1463, 419] width 46 height 20
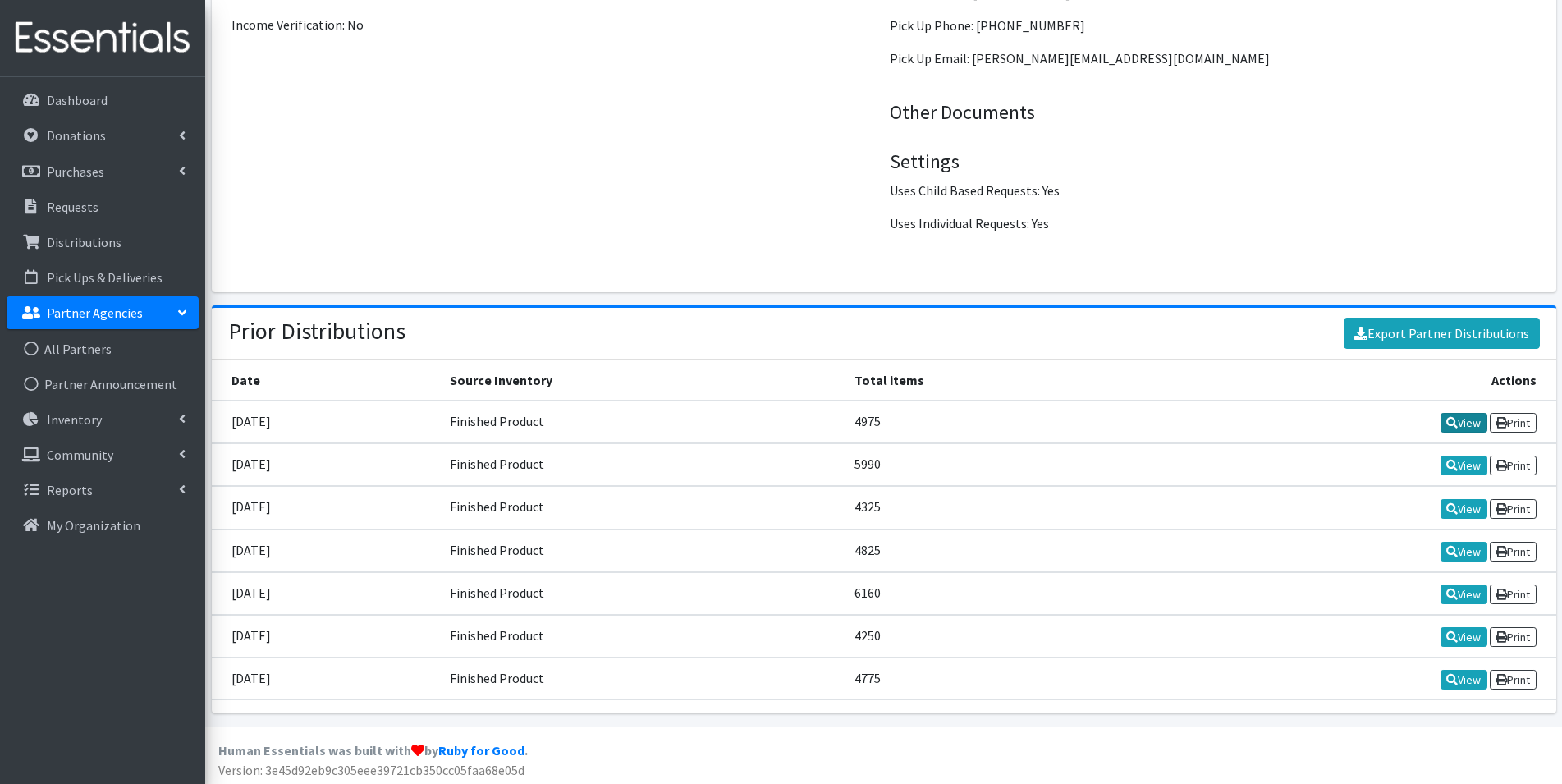
scroll to position [2233, 0]
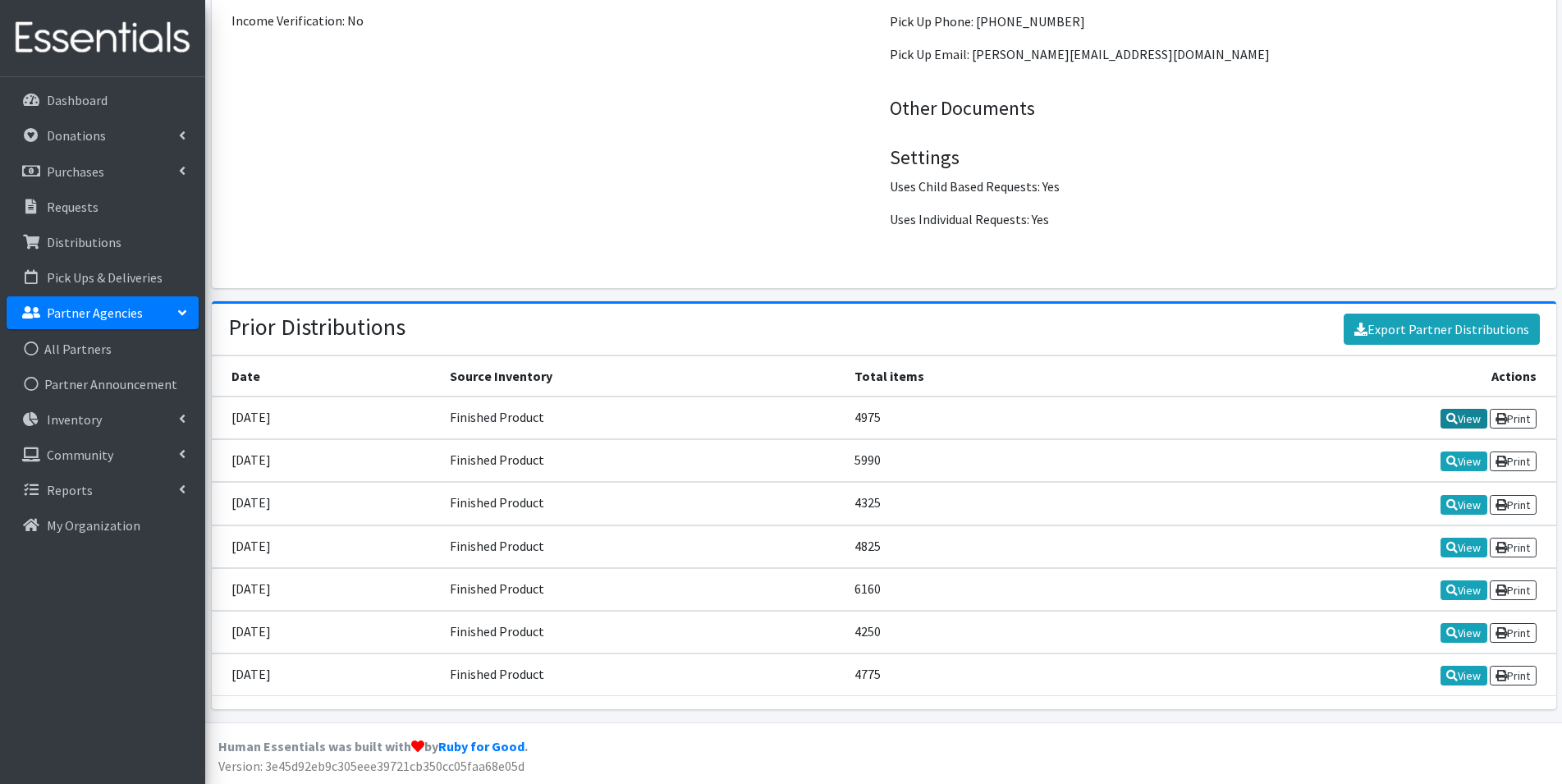
click at [1457, 422] on link "View" at bounding box center [1463, 419] width 46 height 20
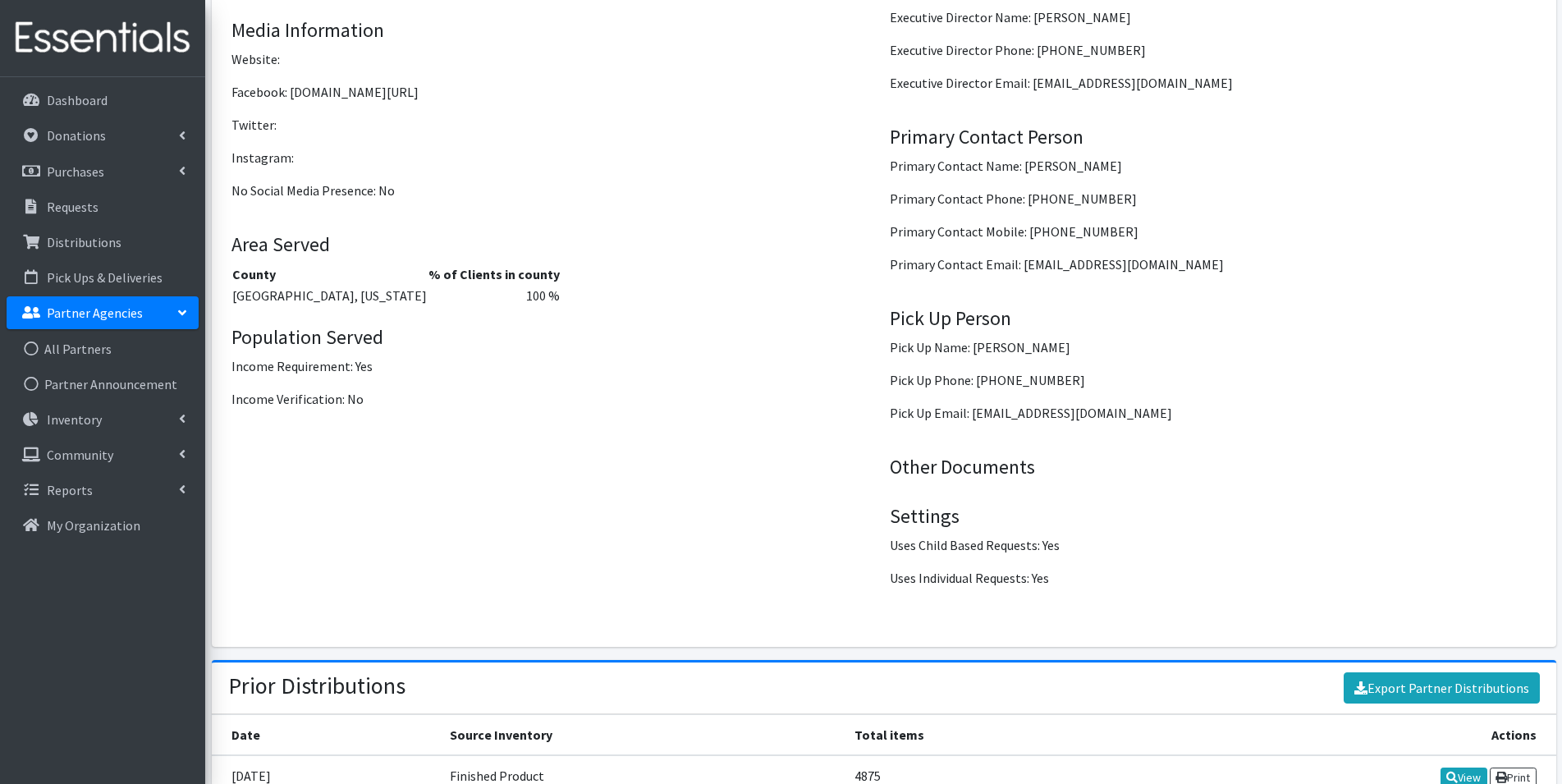
scroll to position [2019, 0]
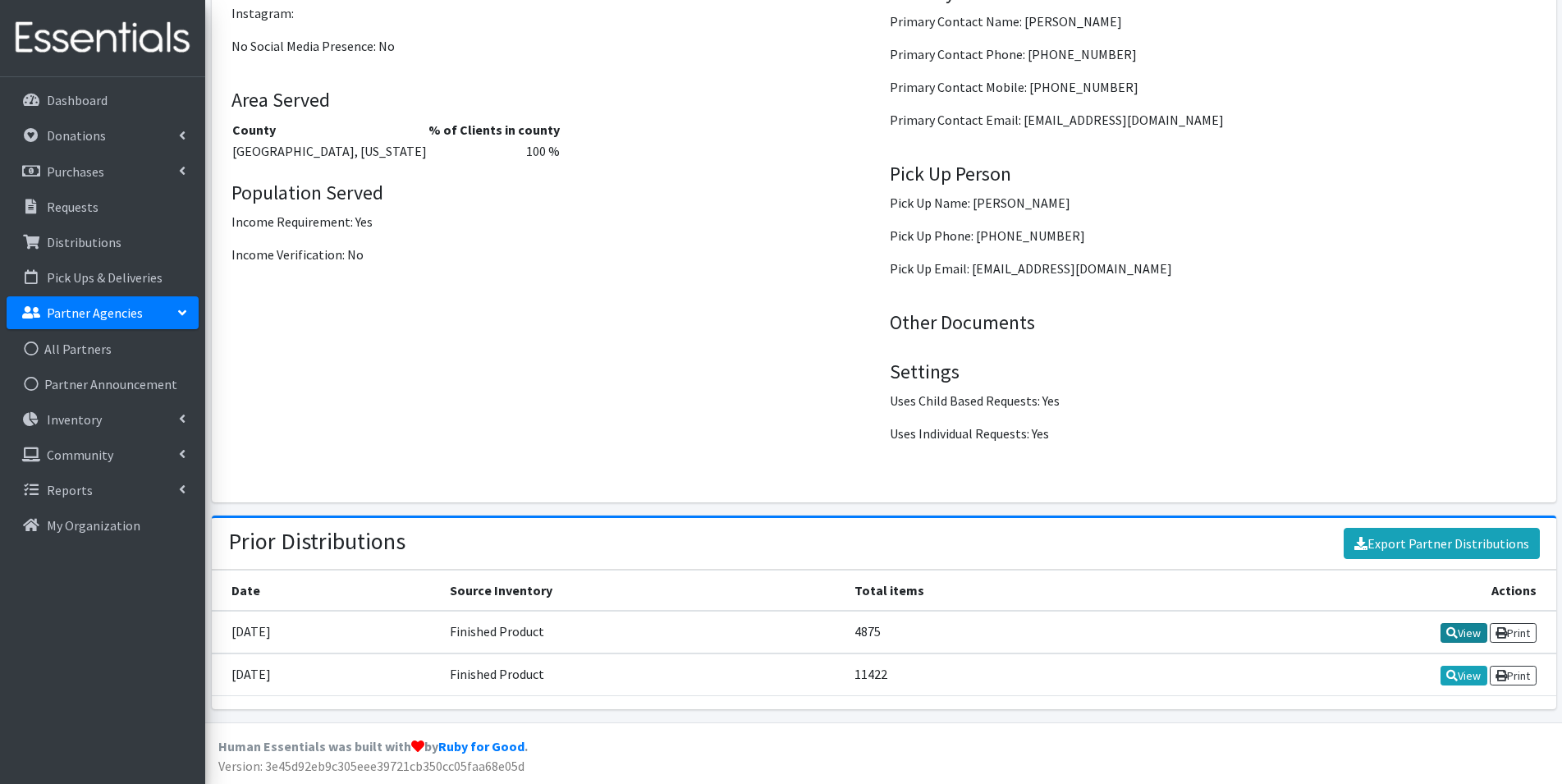
click at [1469, 635] on link "View" at bounding box center [1463, 633] width 46 height 20
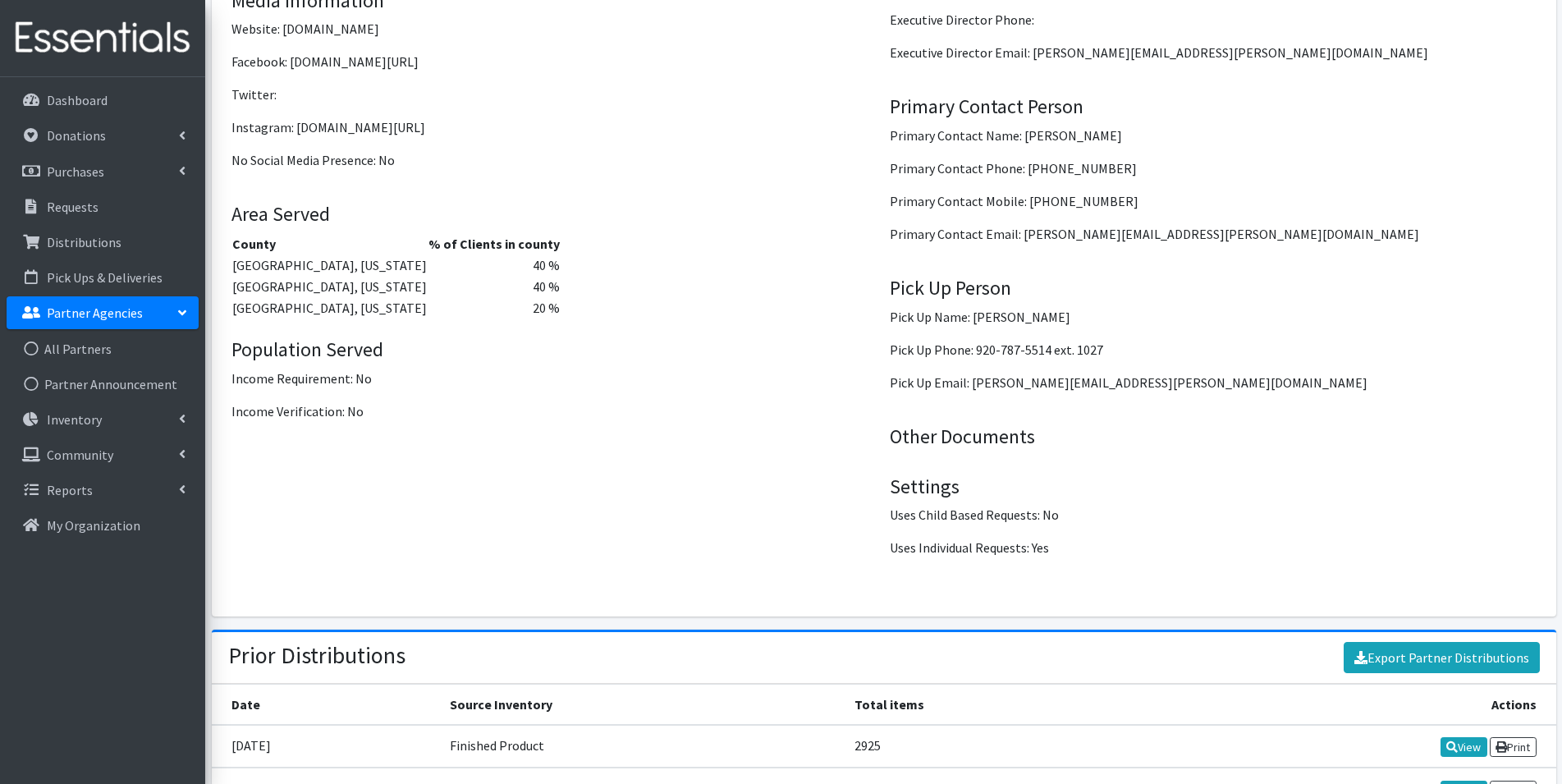
scroll to position [2048, 0]
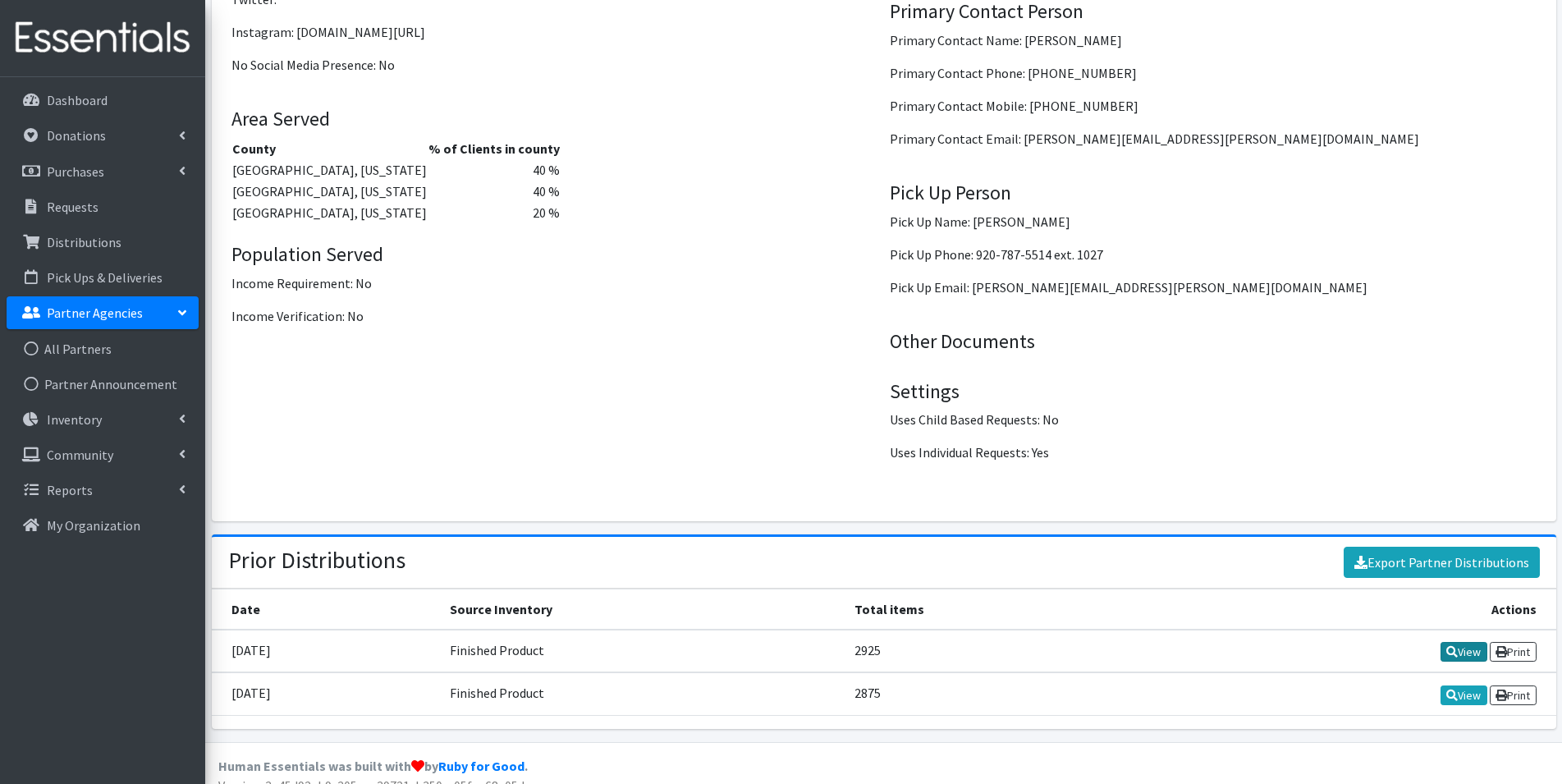
click at [1458, 641] on link "View" at bounding box center [1463, 651] width 46 height 20
click at [1455, 685] on link "View" at bounding box center [1463, 695] width 46 height 20
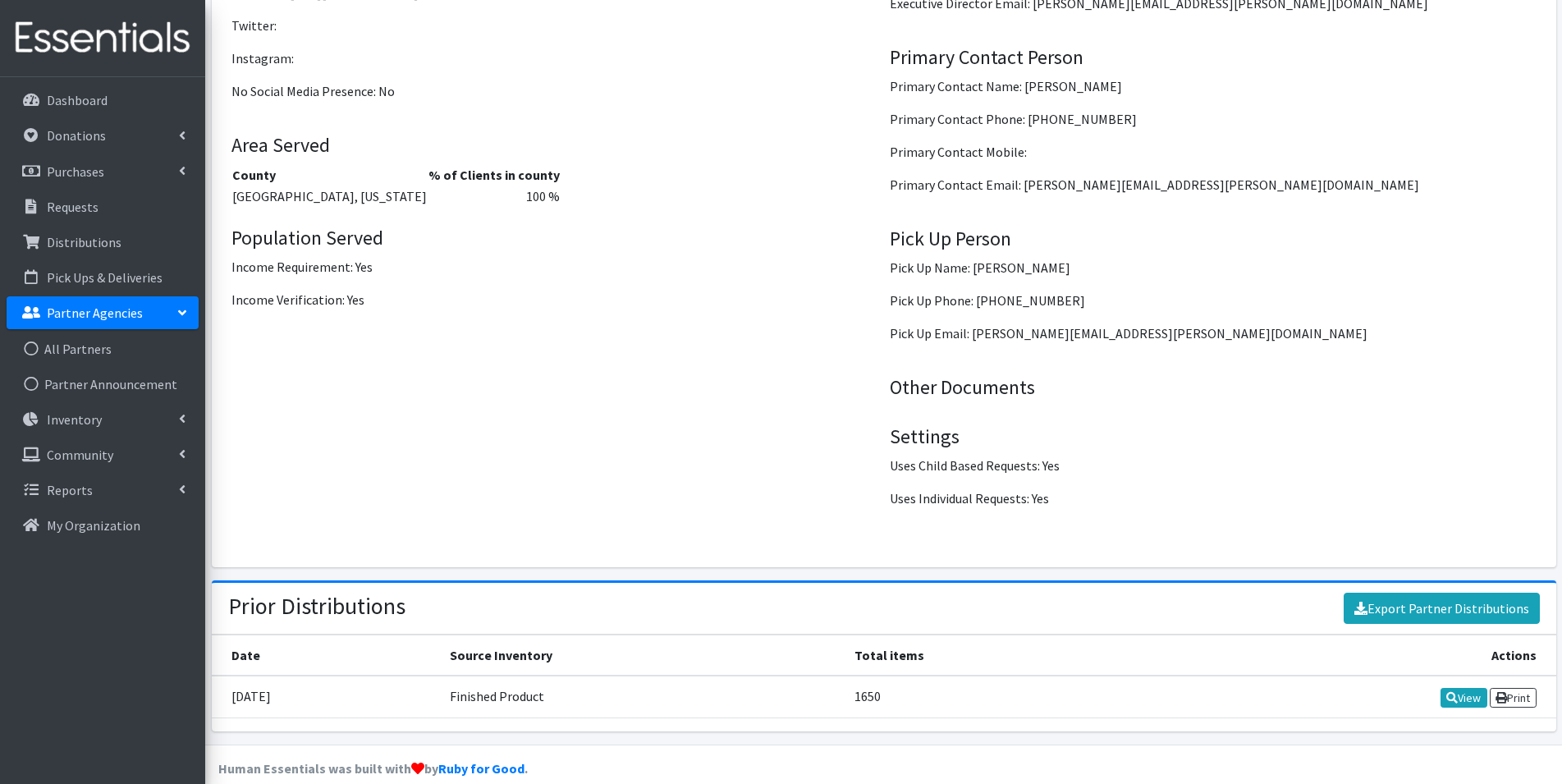
scroll to position [1976, 0]
click at [1450, 690] on icon at bounding box center [1452, 695] width 12 height 12
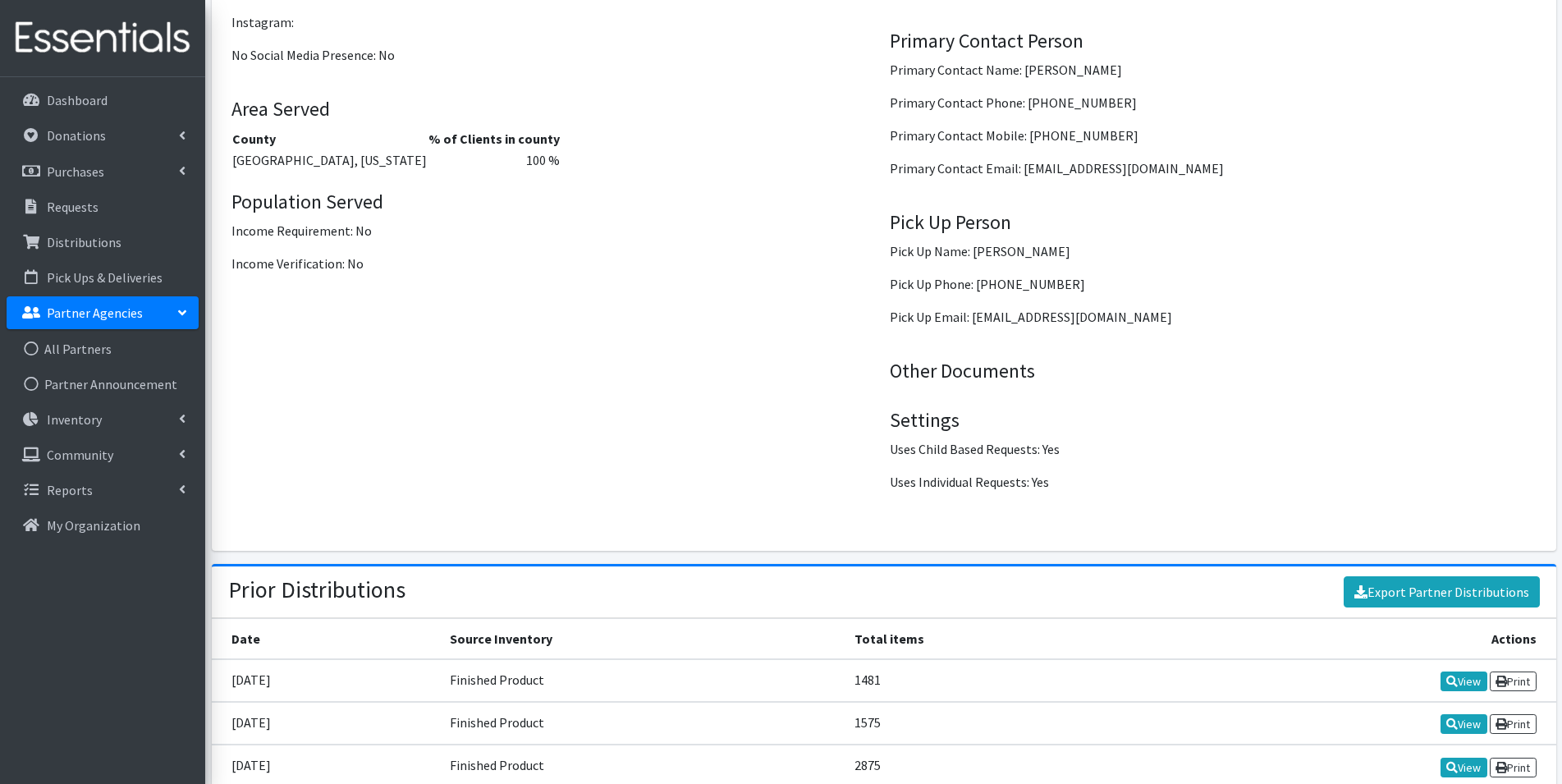
scroll to position [2062, 0]
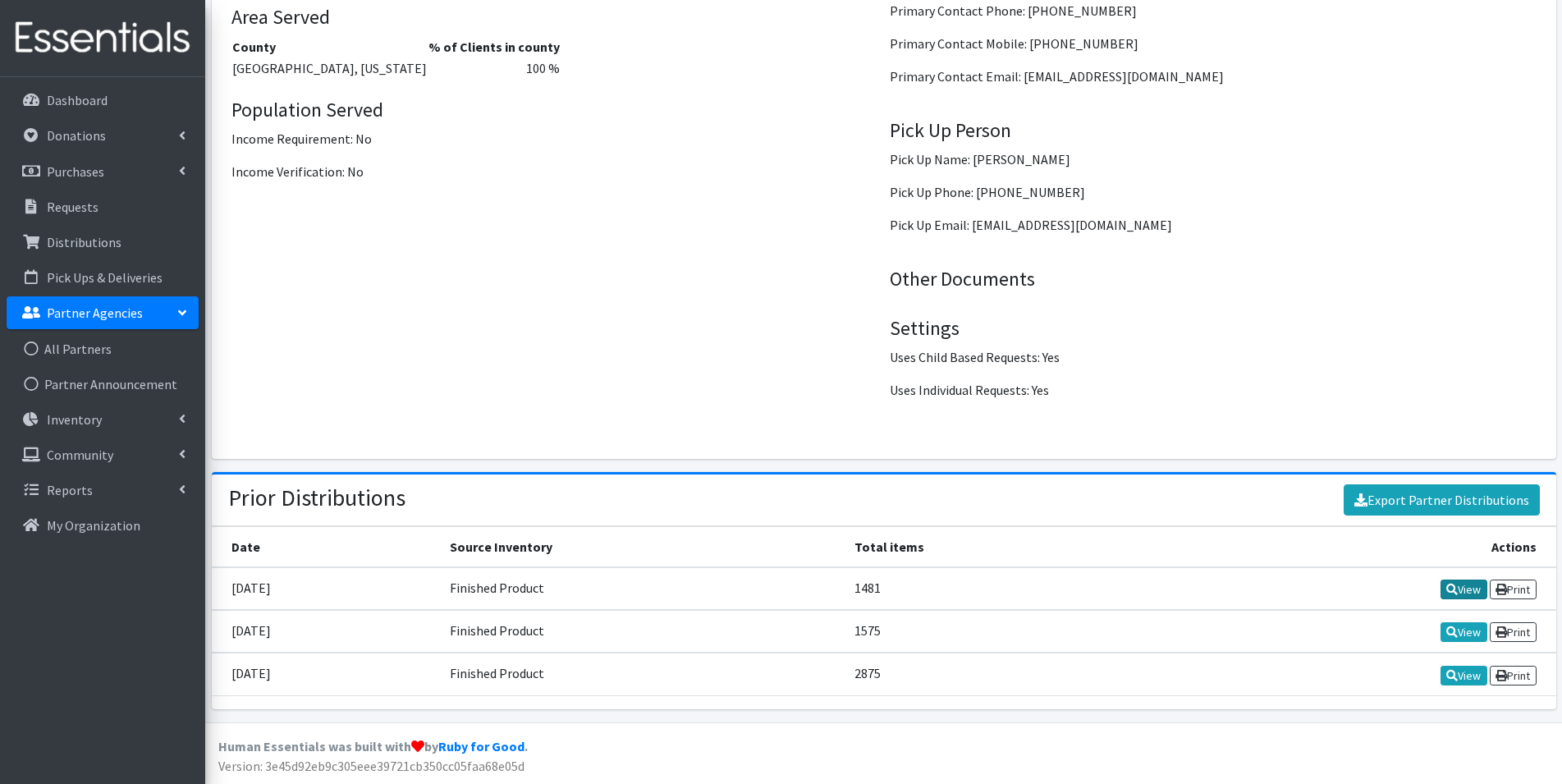
click at [1459, 590] on link "View" at bounding box center [1463, 590] width 46 height 20
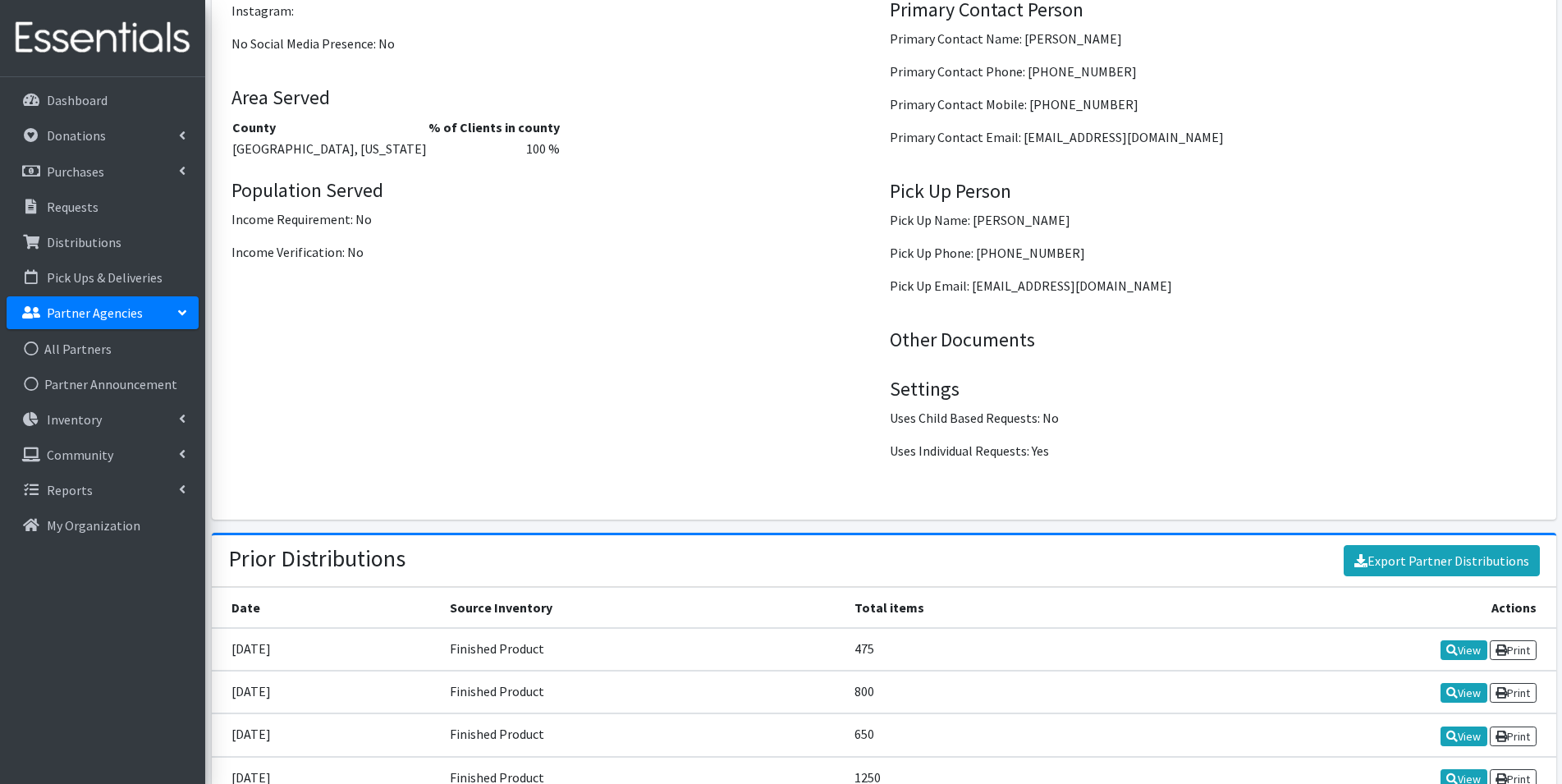
scroll to position [2105, 0]
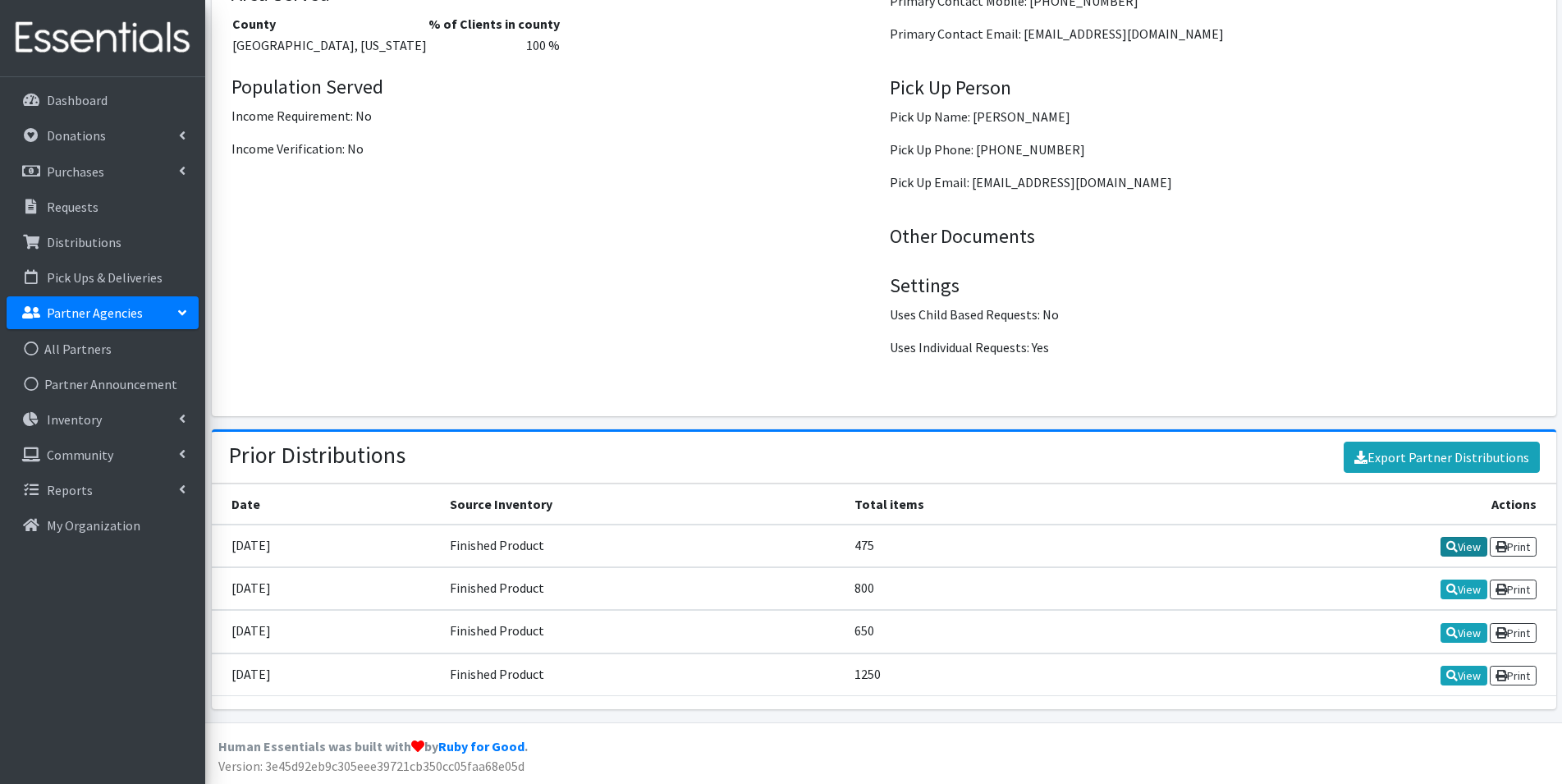
click at [1453, 547] on link "View" at bounding box center [1463, 547] width 46 height 20
click at [1455, 595] on link "View" at bounding box center [1463, 590] width 46 height 20
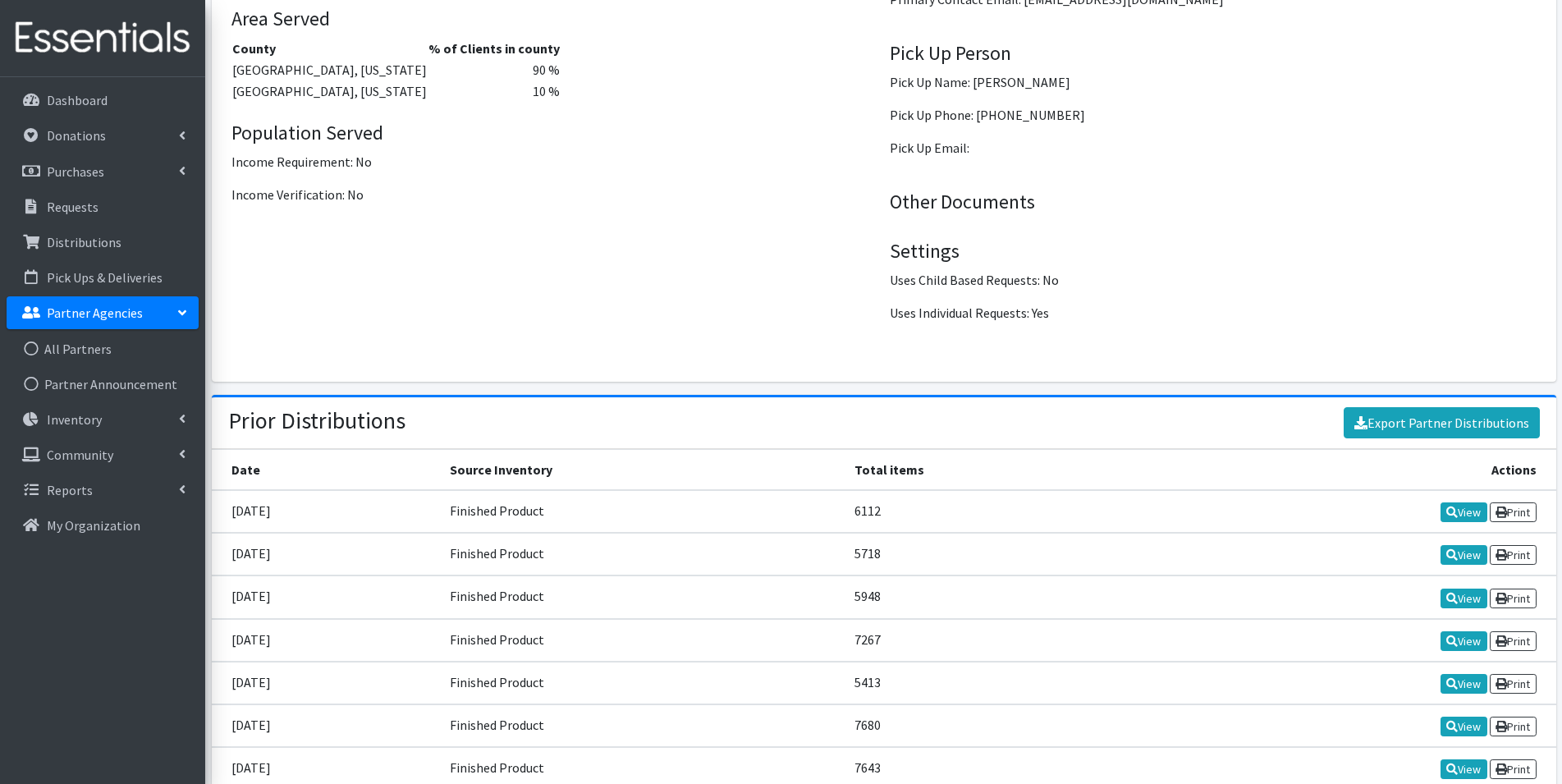
scroll to position [2288, 0]
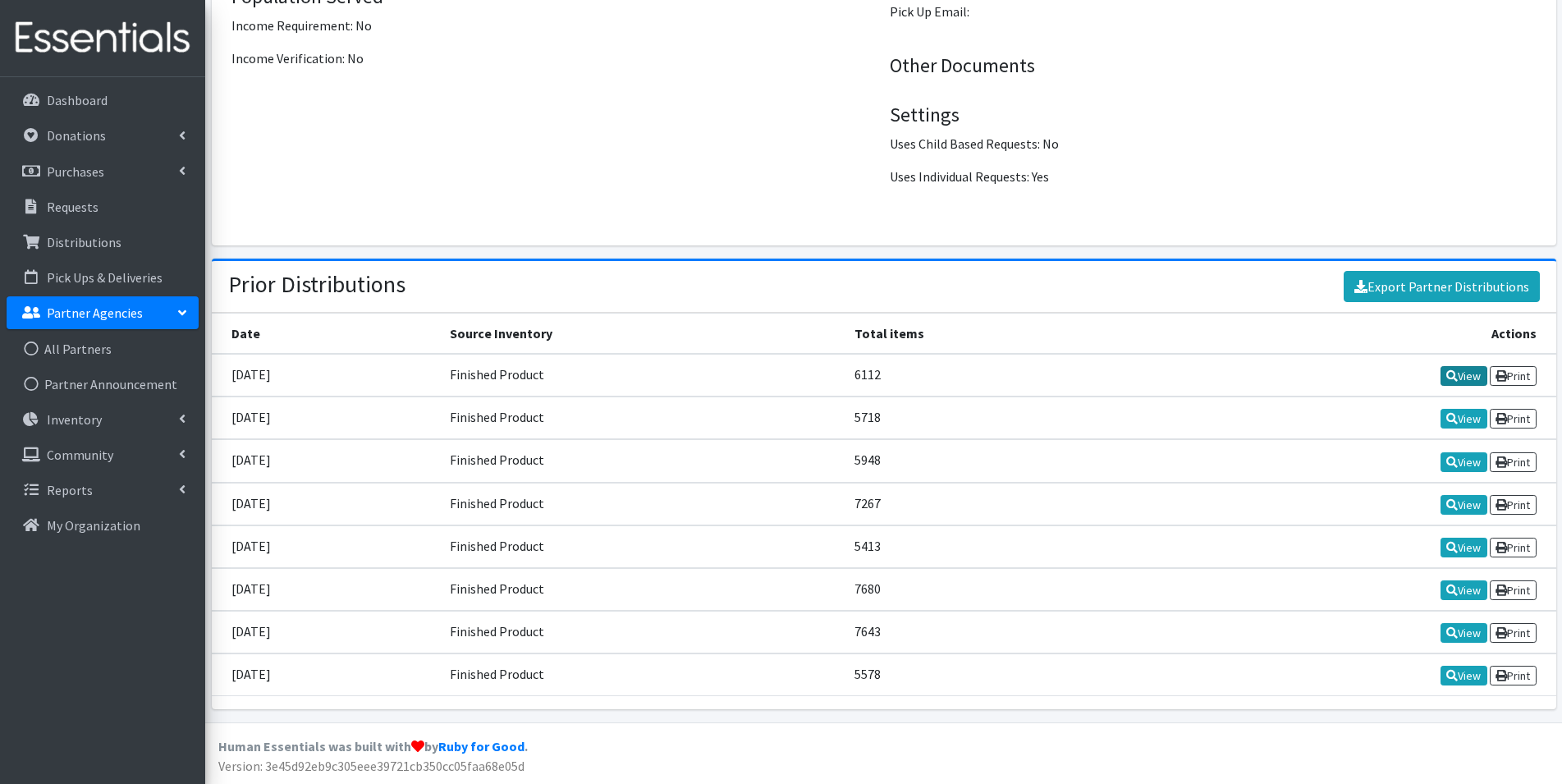
click at [1463, 378] on link "View" at bounding box center [1463, 376] width 46 height 20
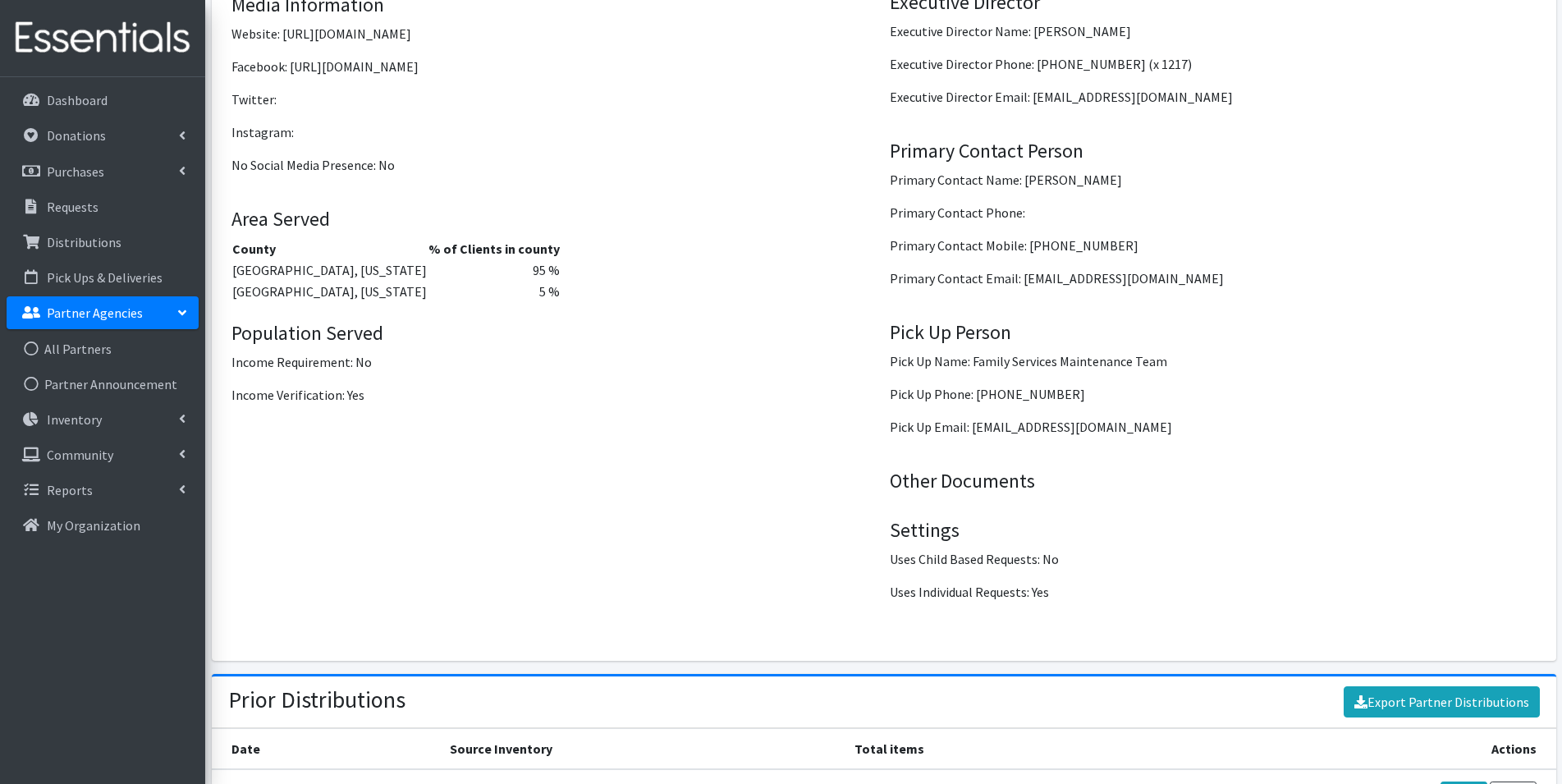
scroll to position [2233, 0]
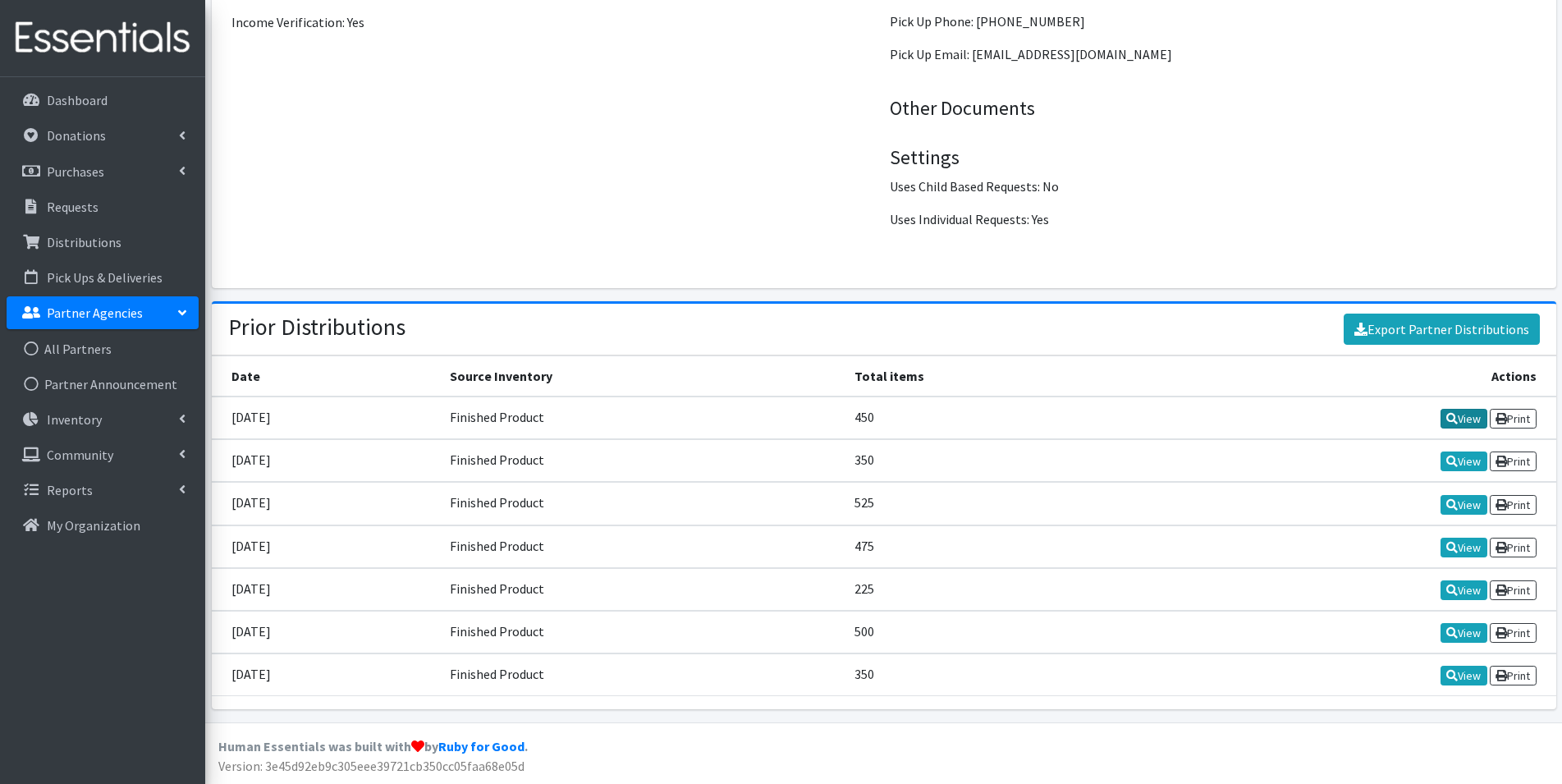
click at [1472, 424] on link "View" at bounding box center [1463, 419] width 46 height 20
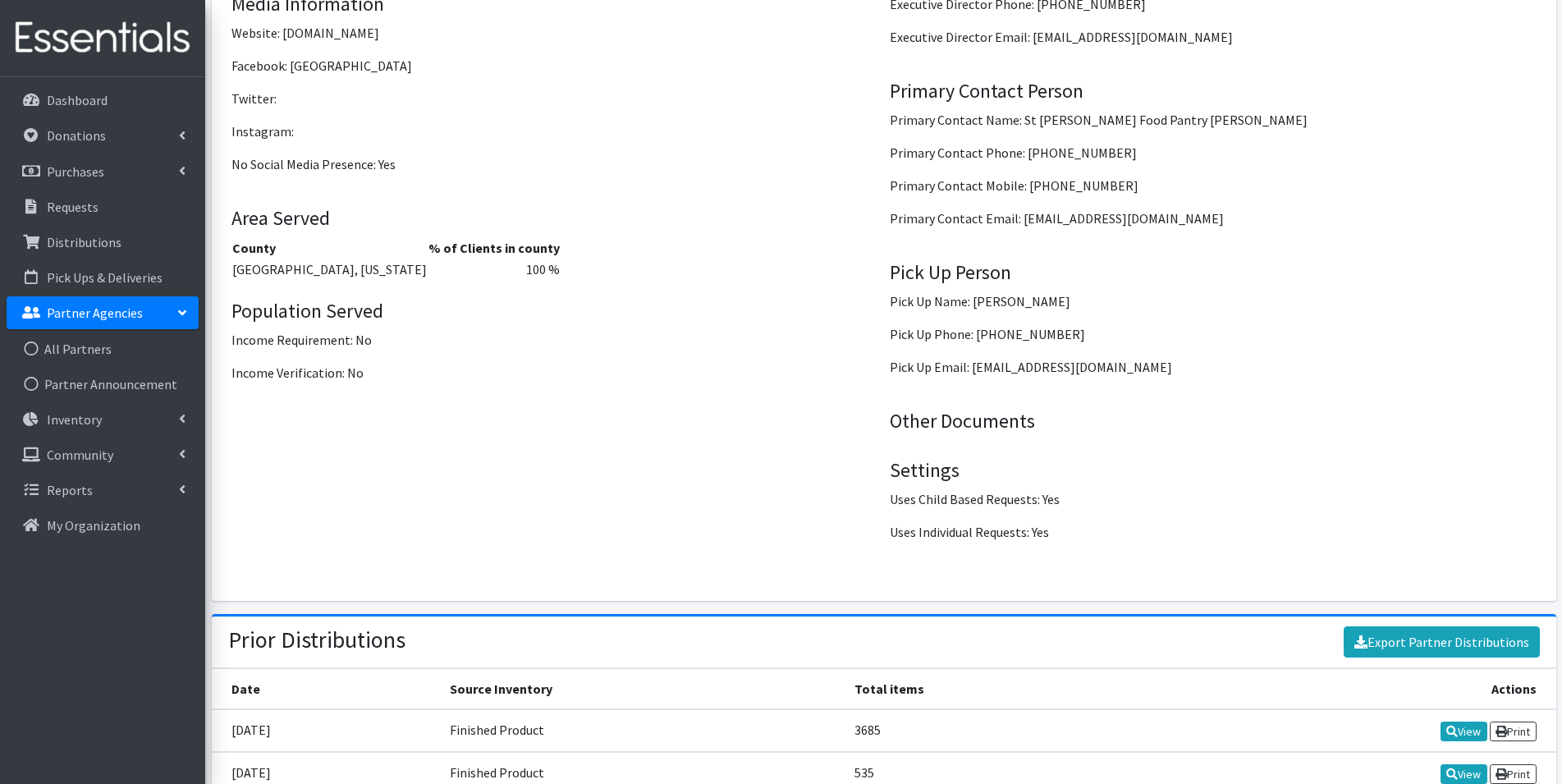
scroll to position [2105, 0]
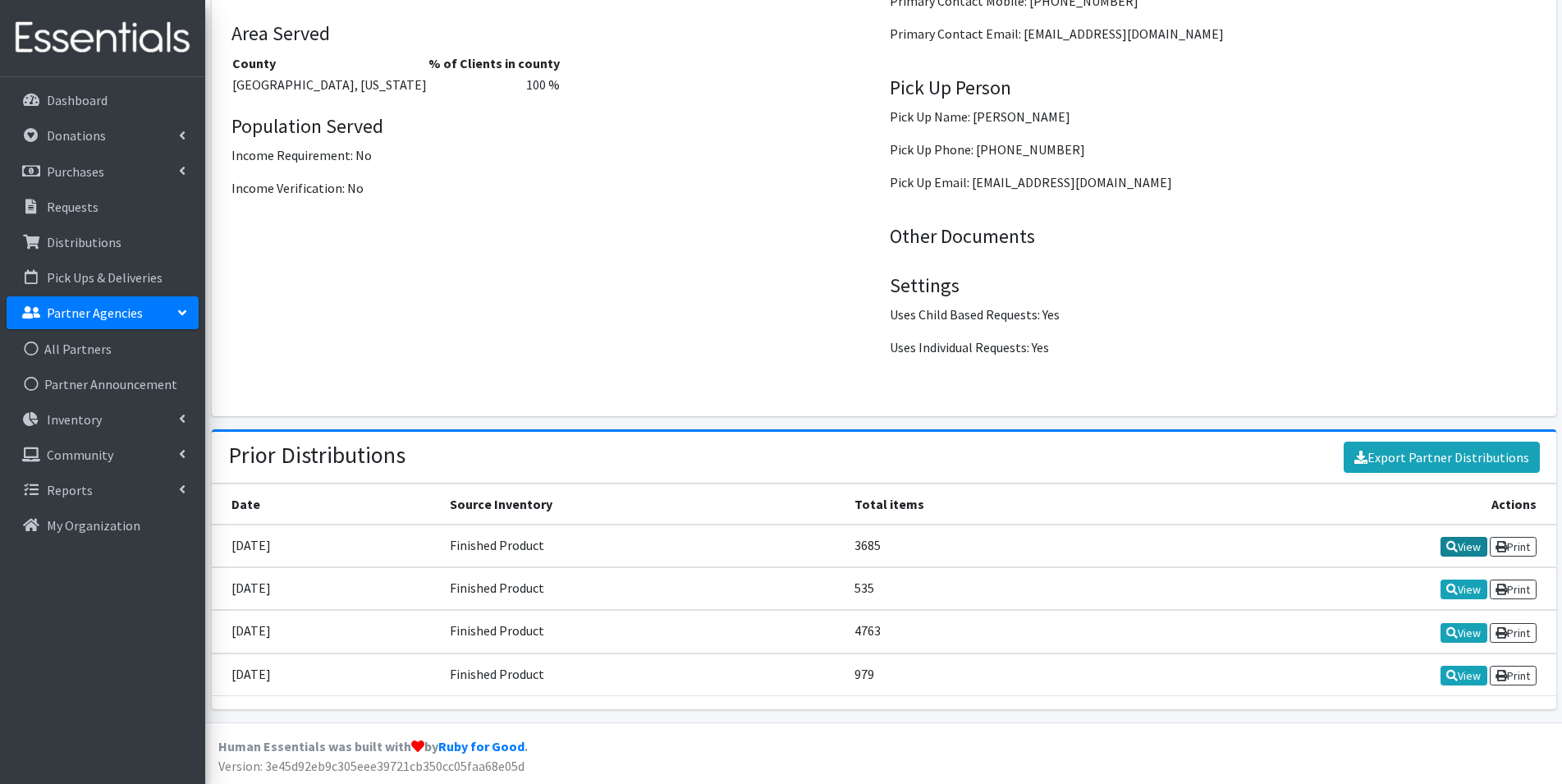
click at [1464, 550] on link "View" at bounding box center [1463, 547] width 46 height 20
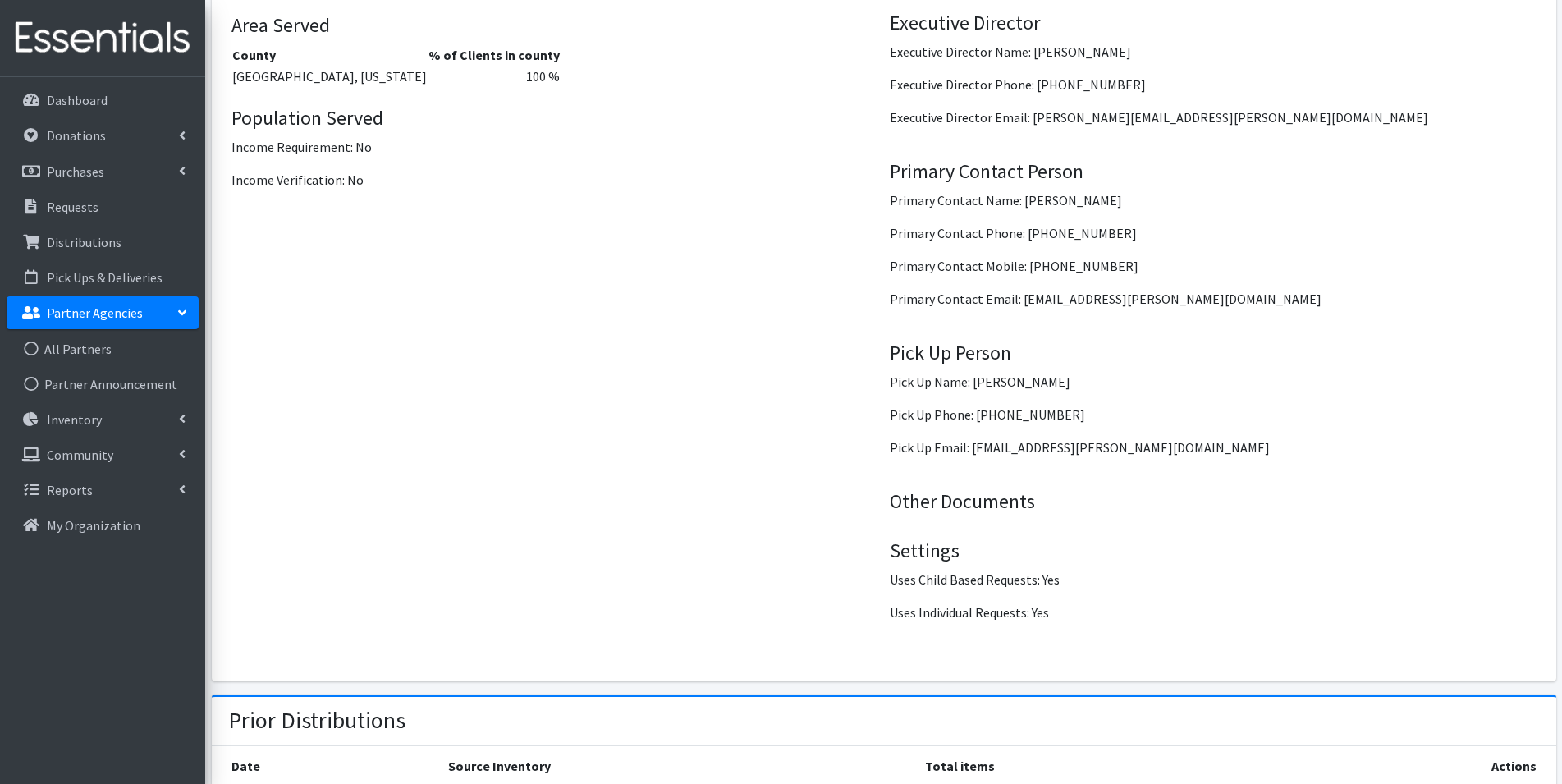
scroll to position [1930, 0]
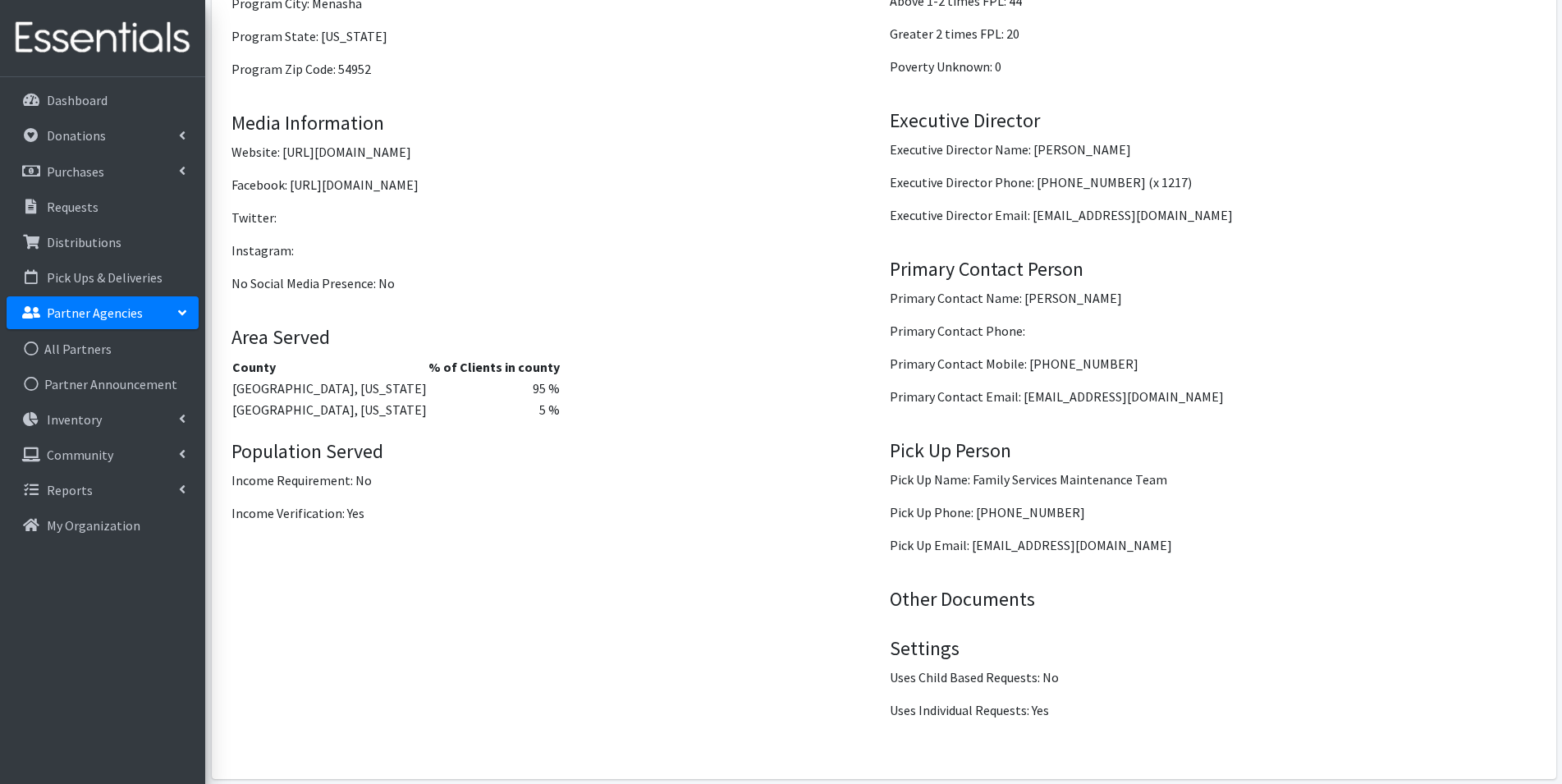
scroll to position [2233, 0]
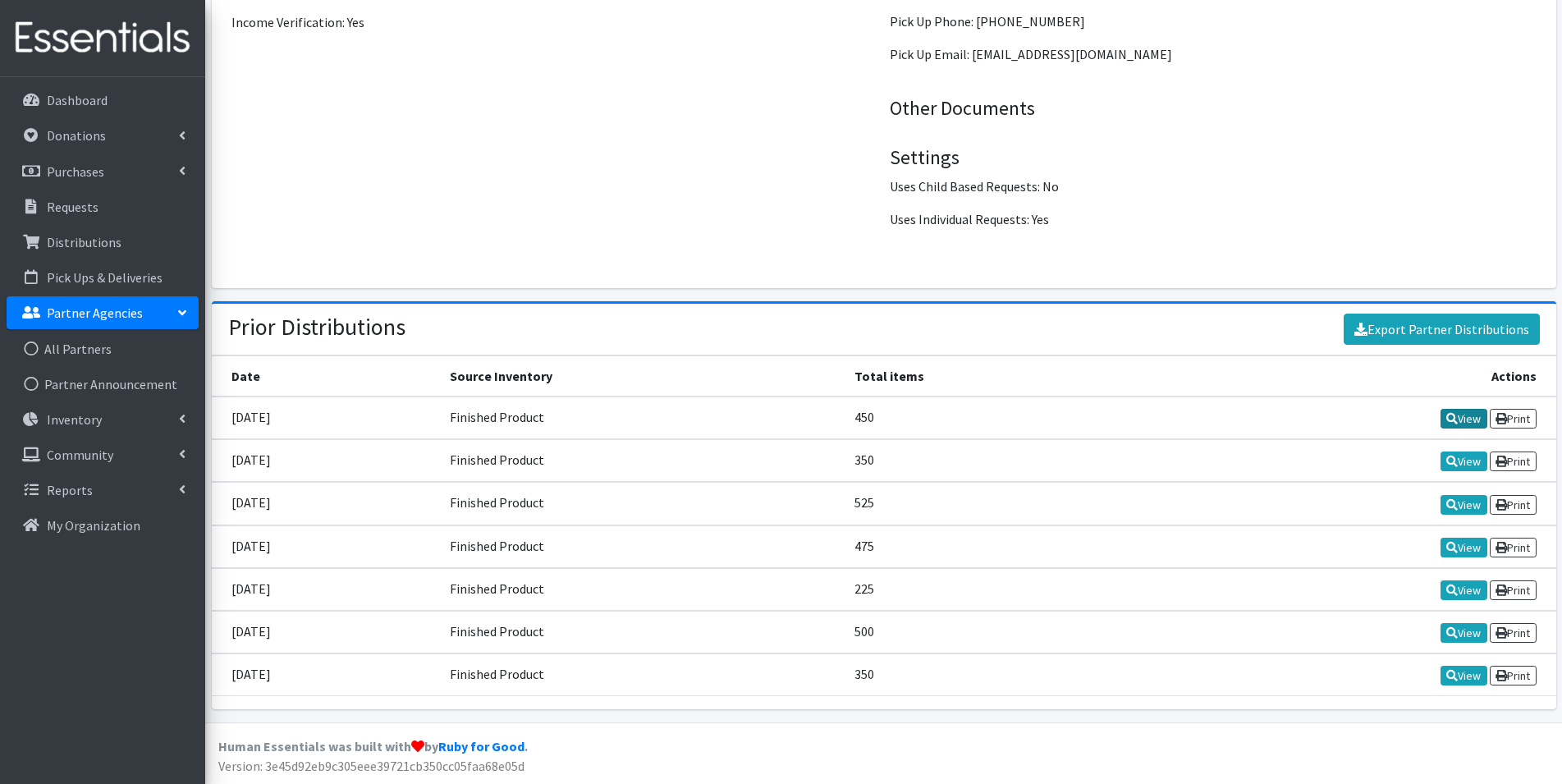
click at [1456, 422] on link "View" at bounding box center [1463, 419] width 46 height 20
